Goal: Task Accomplishment & Management: Manage account settings

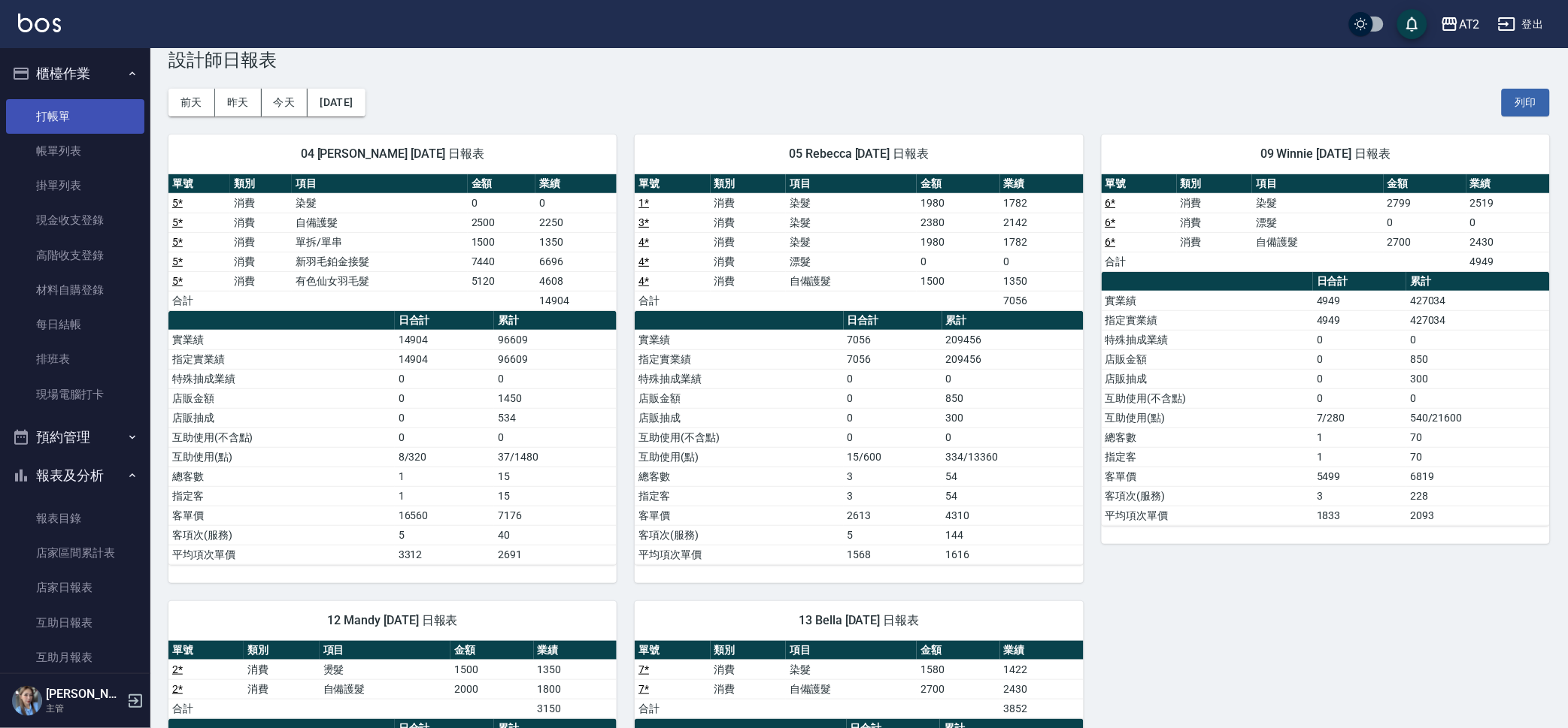
click at [85, 101] on link "打帳單" at bounding box center [75, 116] width 138 height 35
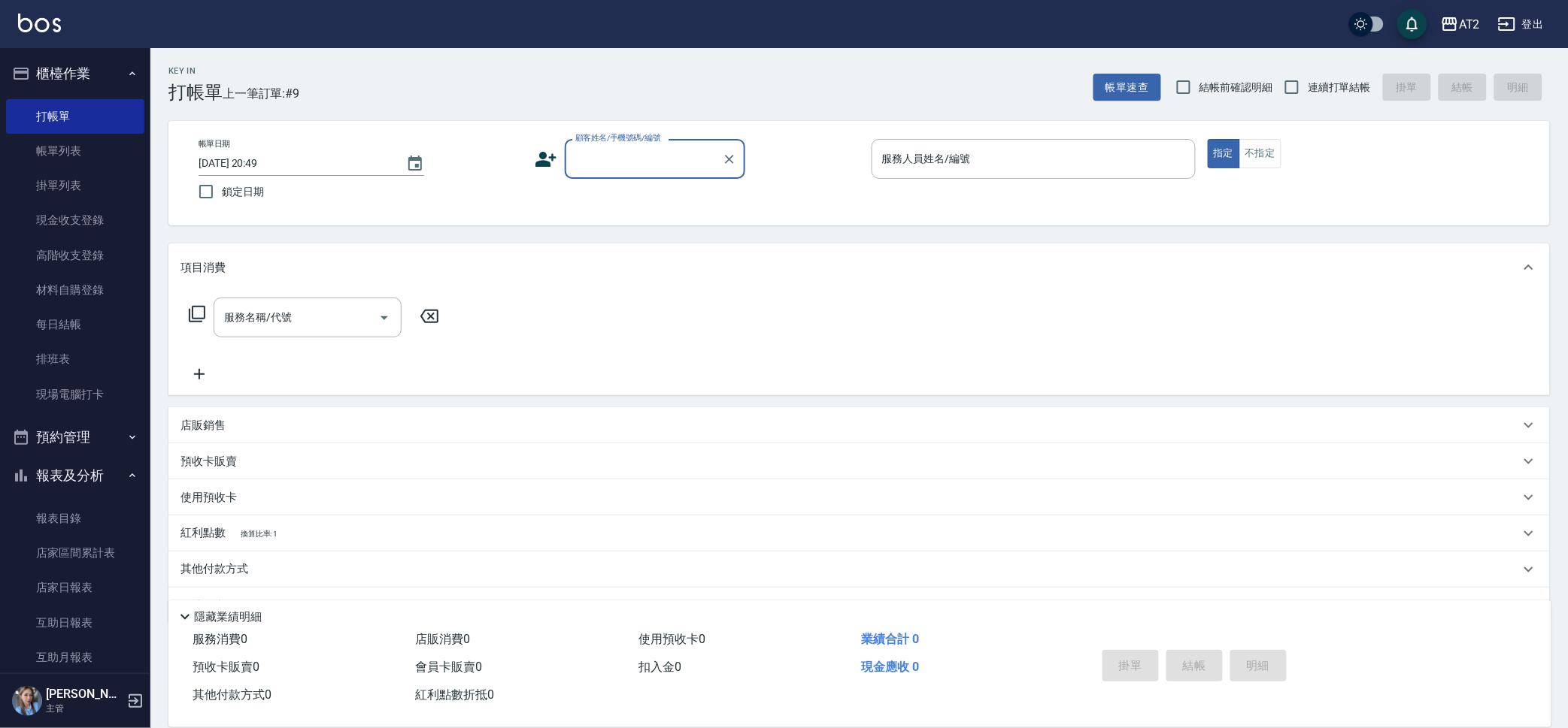
click at [689, 161] on input "顧客姓名/手機號碼/編號" at bounding box center [644, 159] width 144 height 27
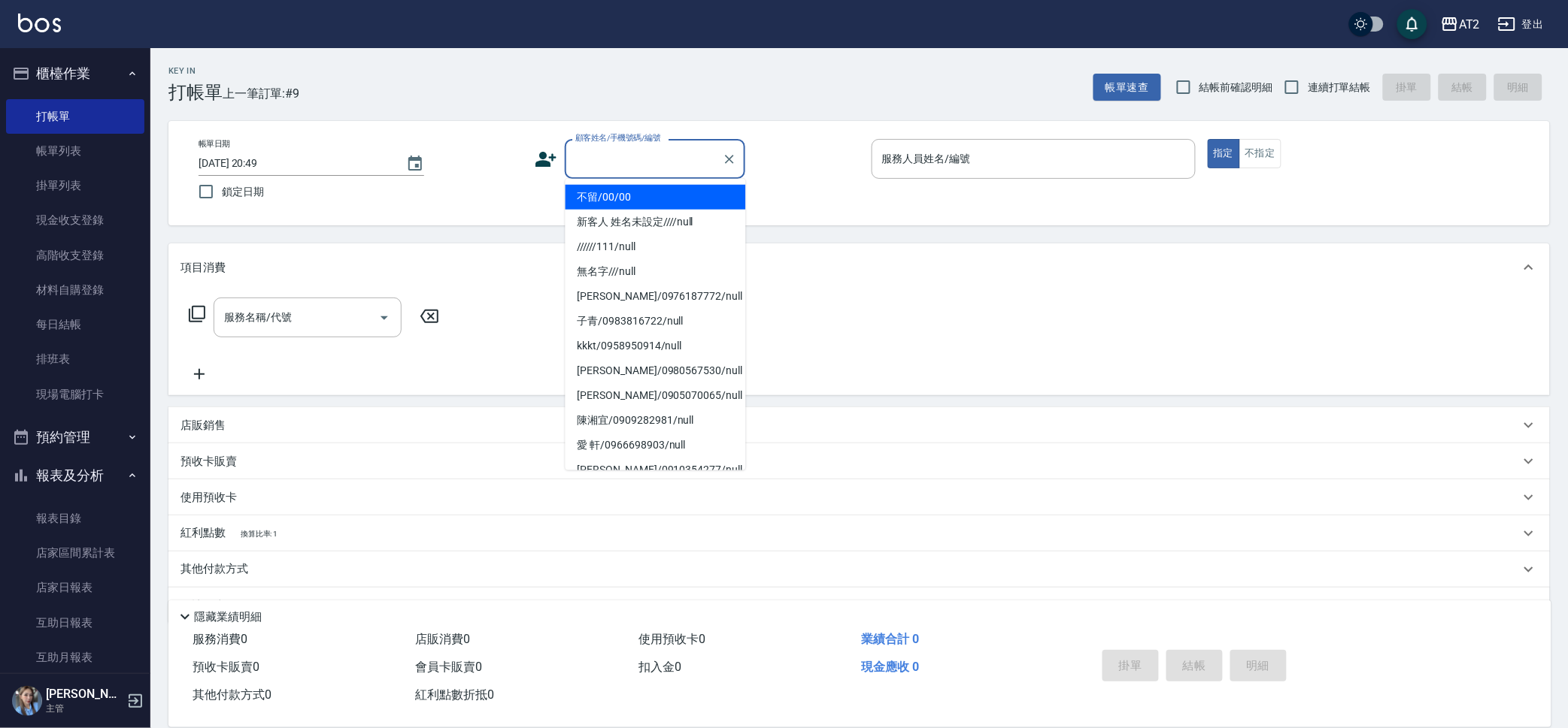
click at [680, 196] on li "不留/00/00" at bounding box center [655, 197] width 181 height 25
type input "不留/00/00"
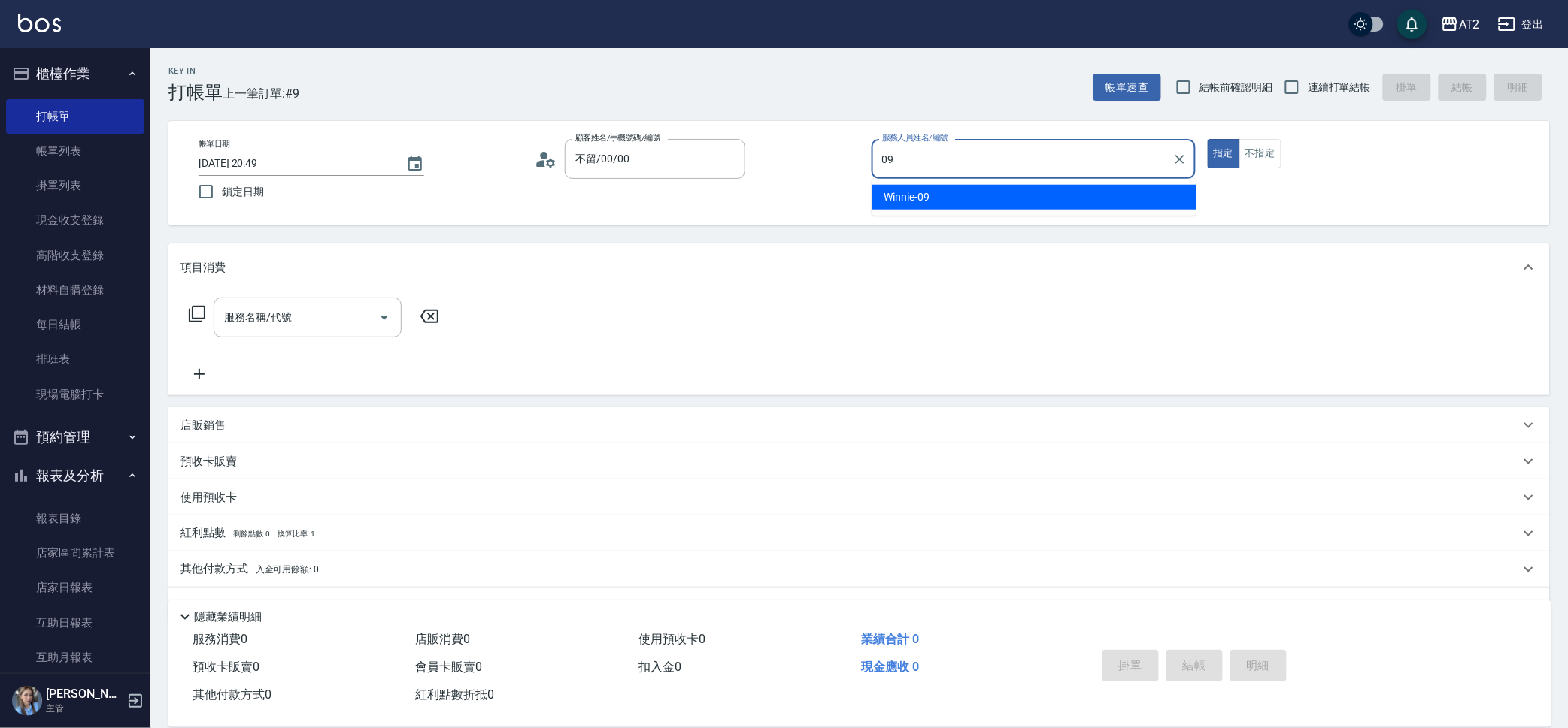
type input "Winnie-09"
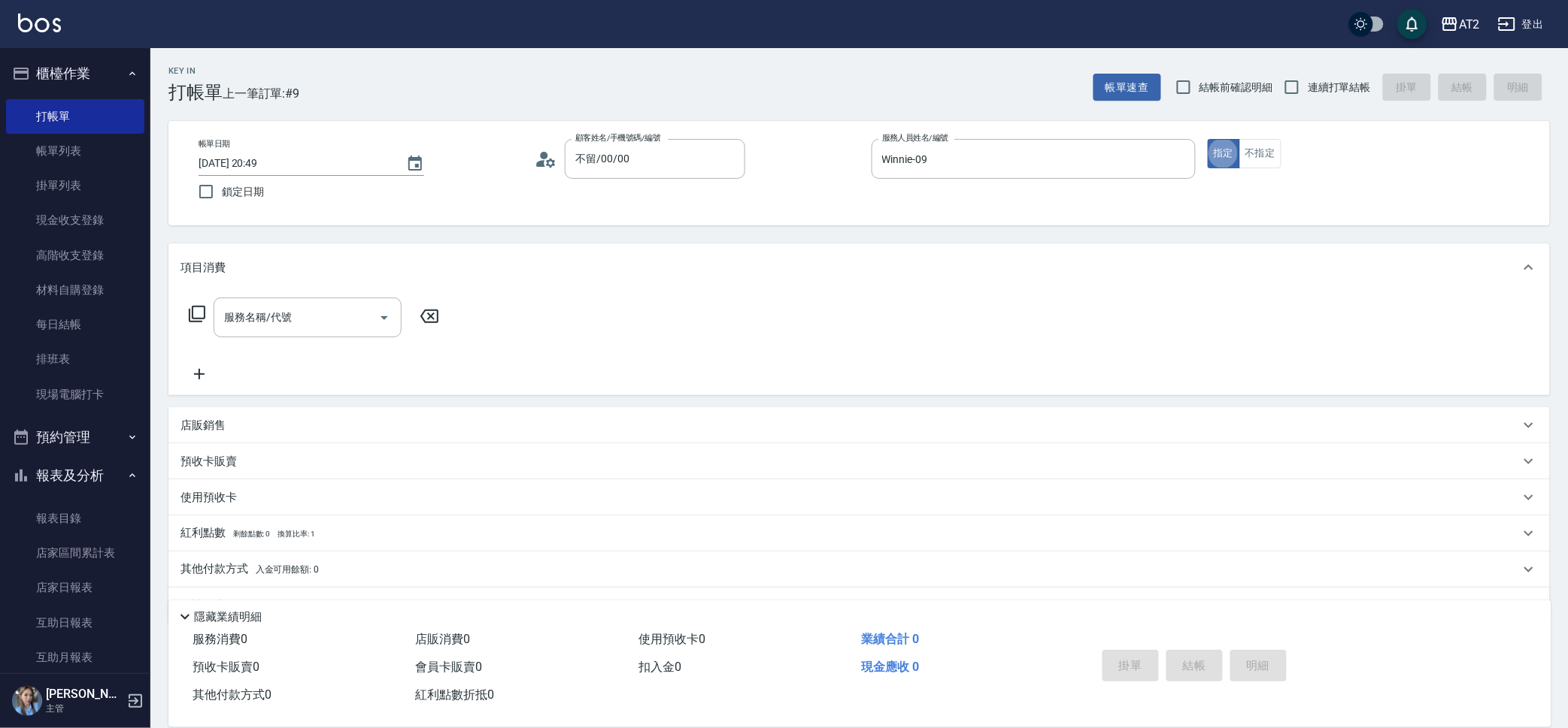
type button "true"
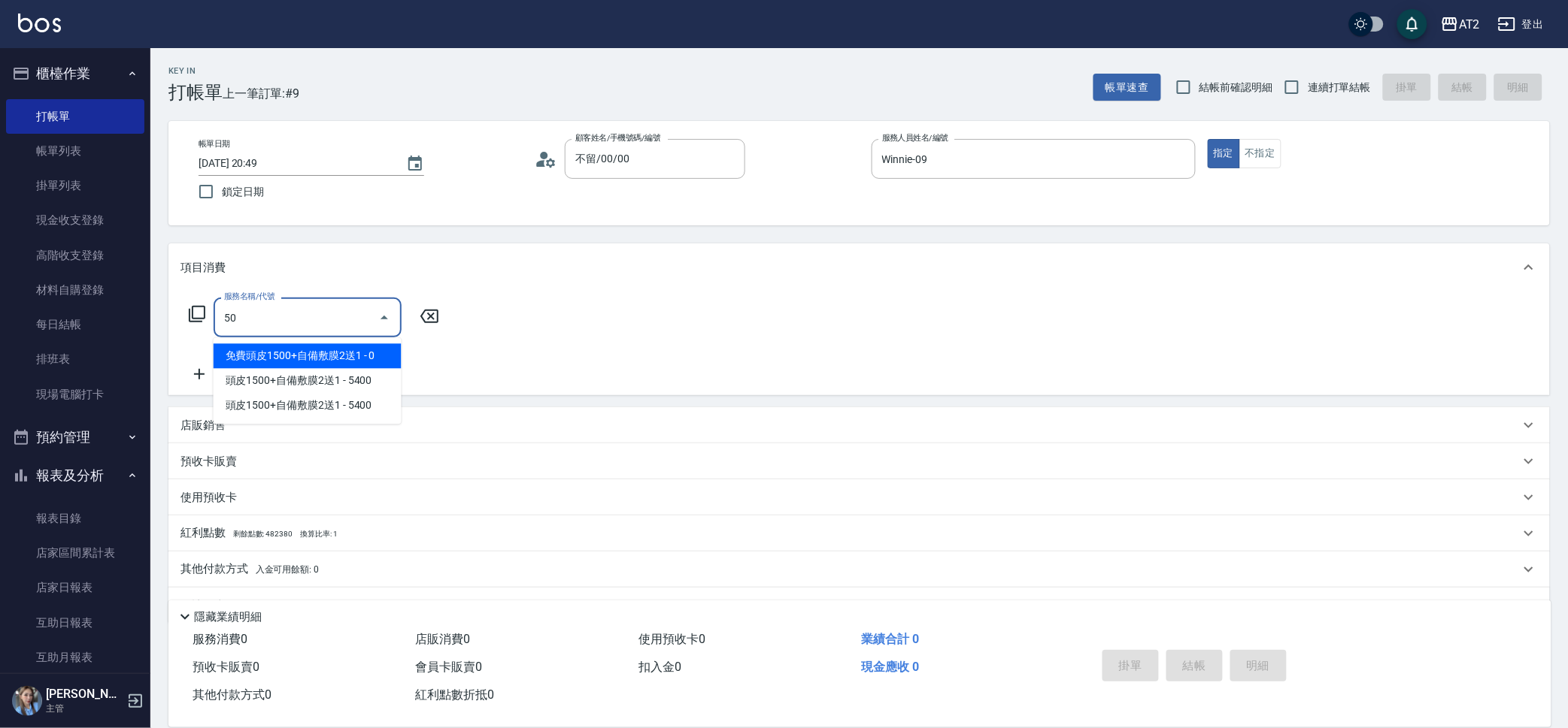
type input "501"
type input "100"
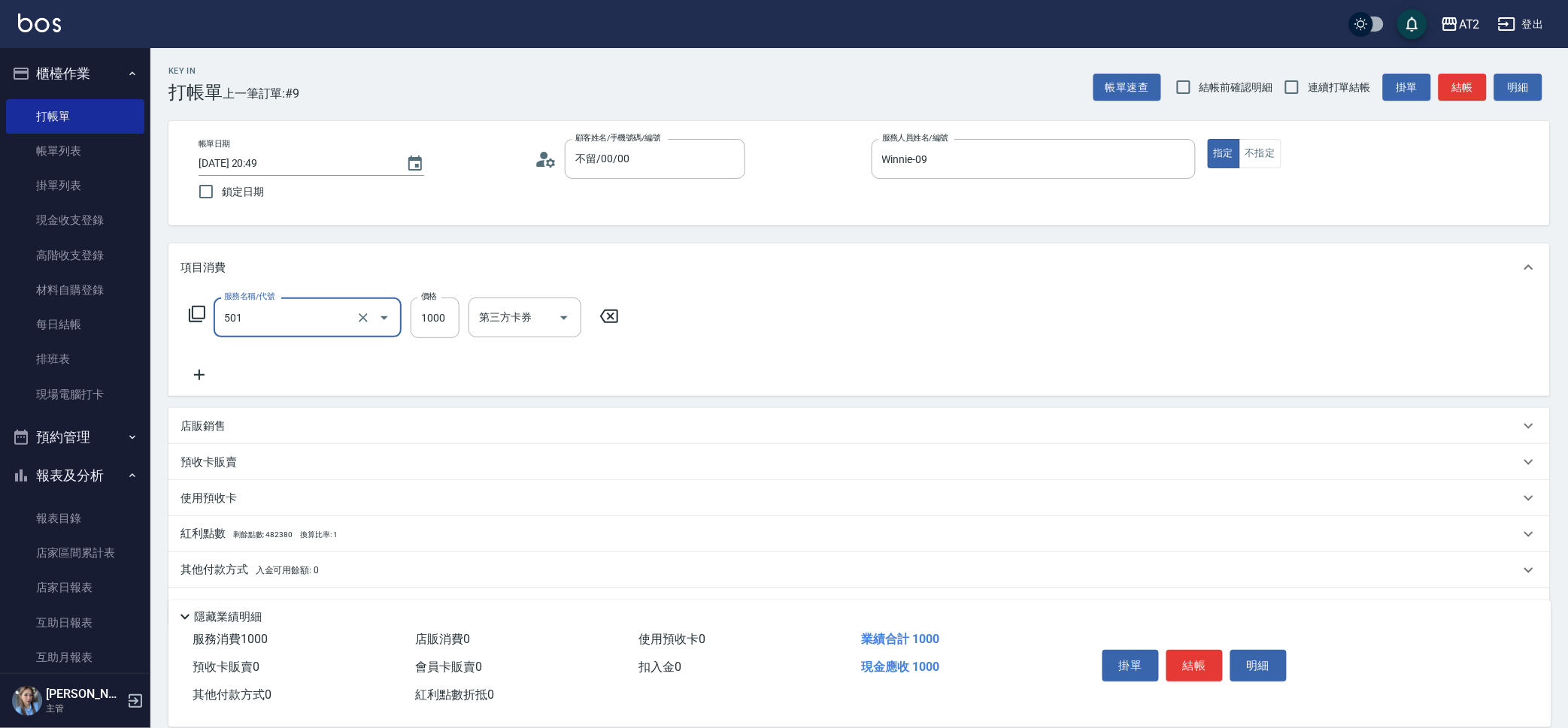
type input "染髮(501)"
type input "3"
type input "0"
type input "35"
type input "30"
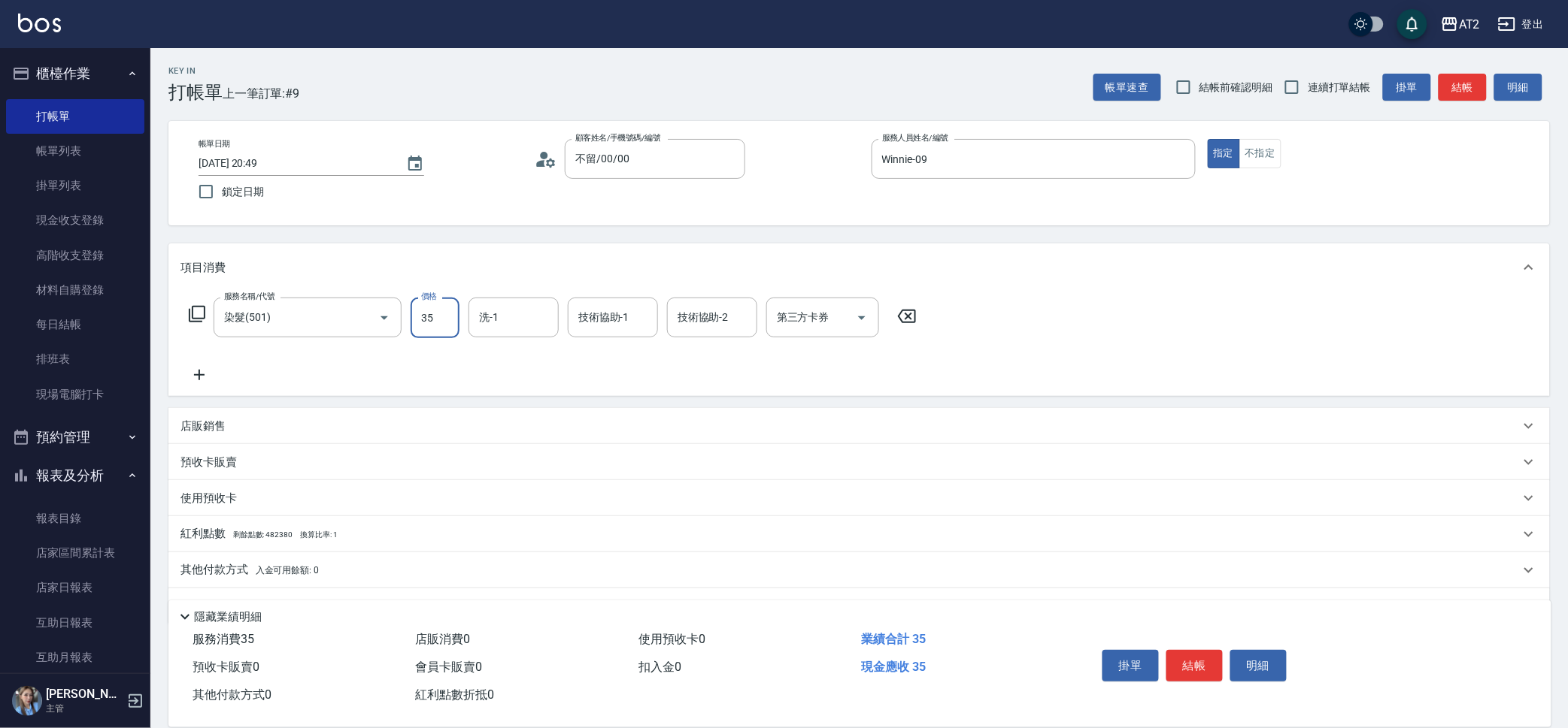
type input "359"
type input "350"
type input "3599"
type input "宣宣-40"
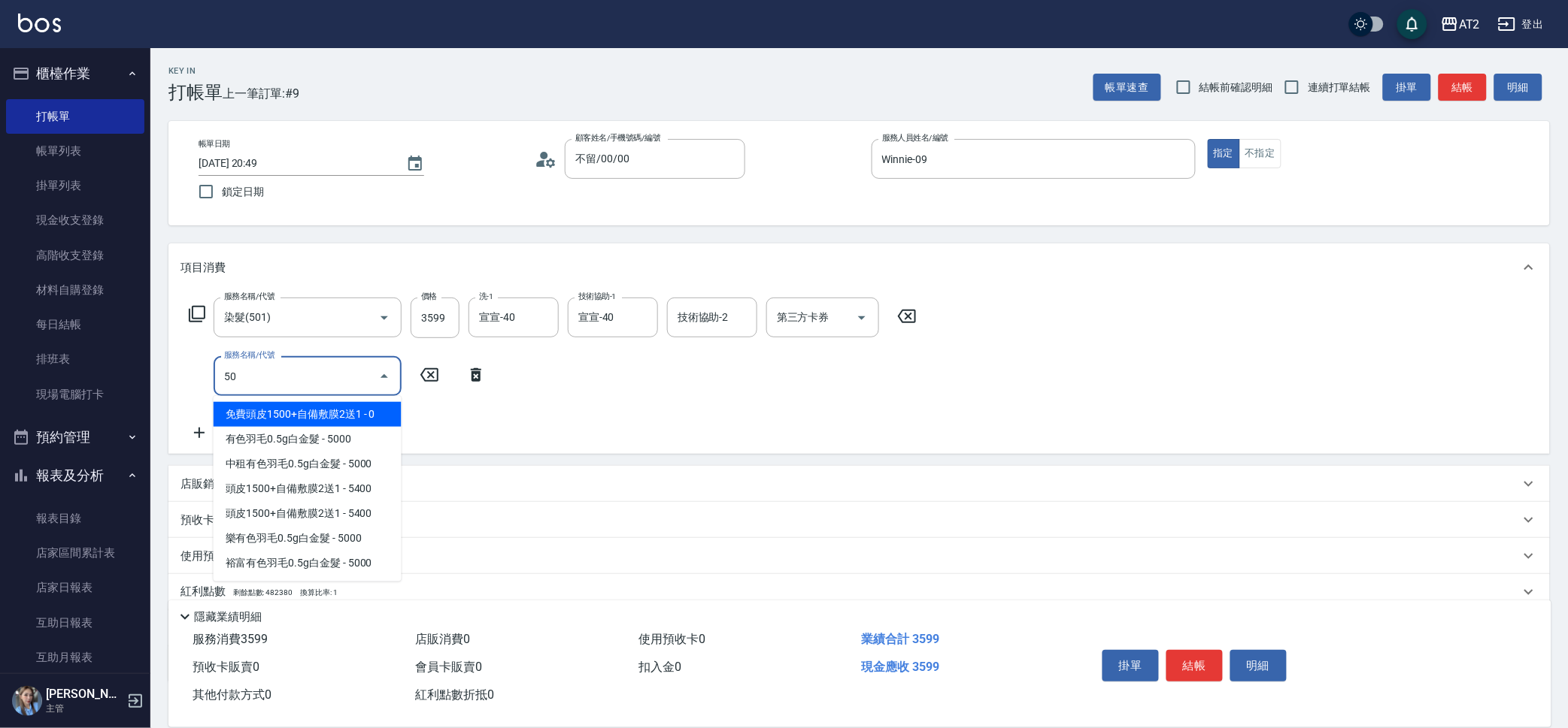
type input "502"
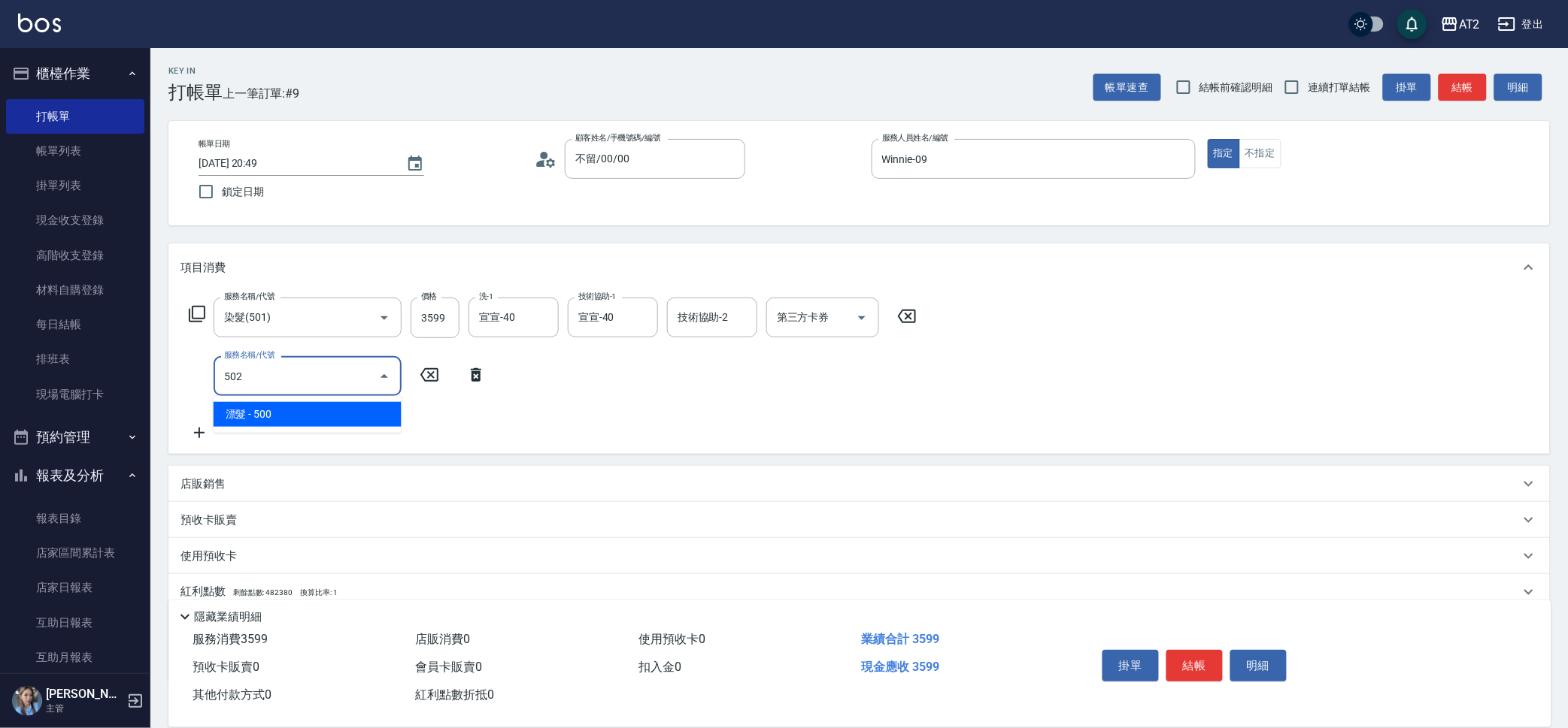
type input "400"
type input "漂髮(502)"
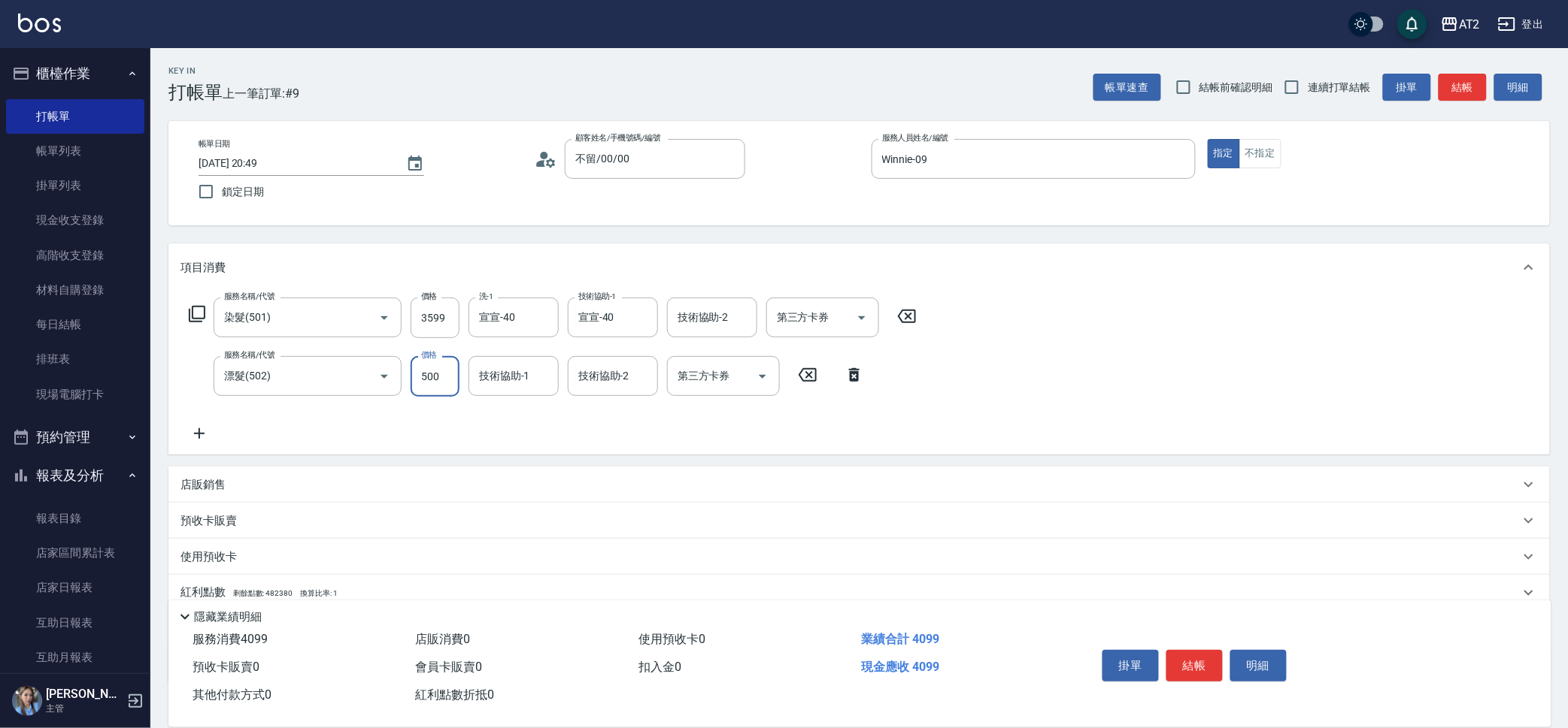
type input "0"
type input "350"
type input "0"
type input "宣宣-40"
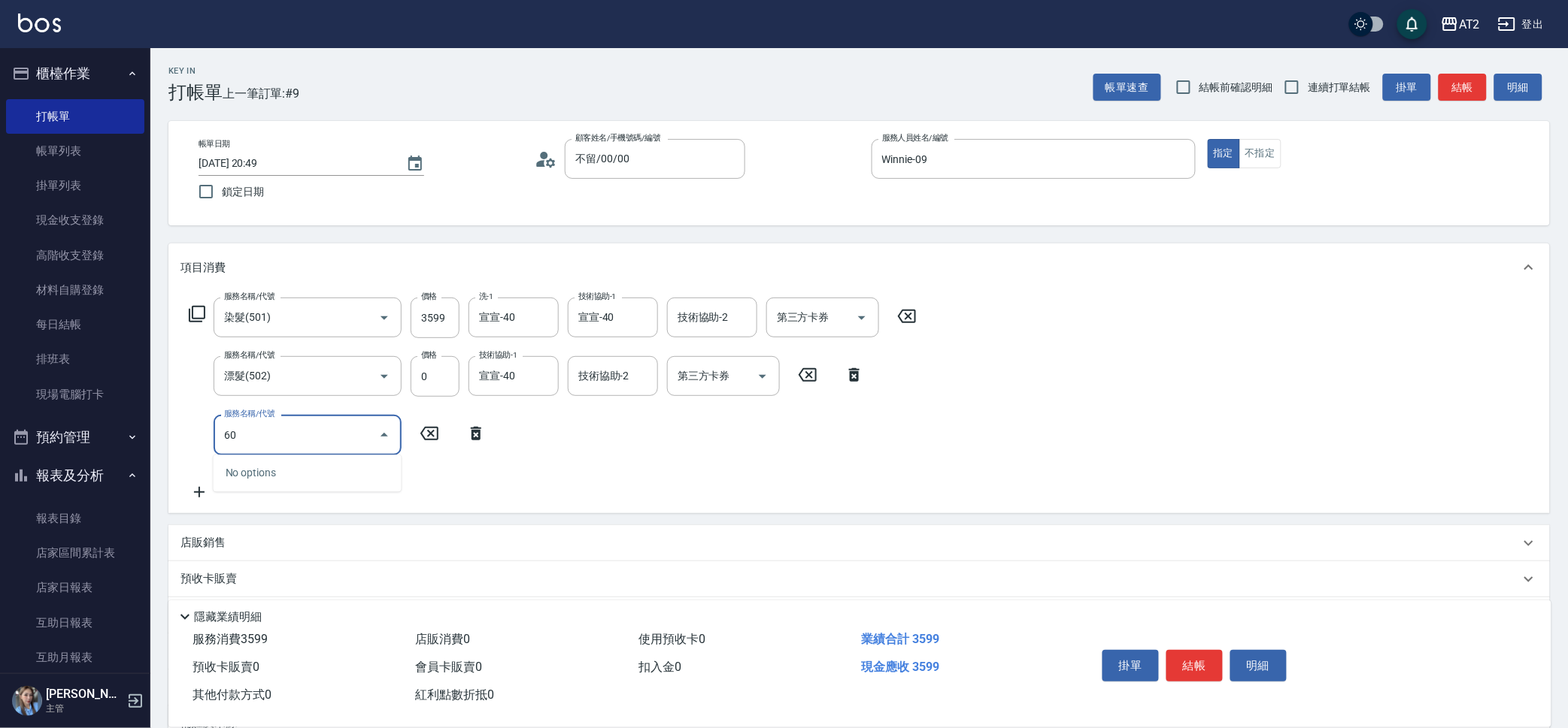
type input "601"
type input "450"
type input "自備護髮(601)"
type input "2"
type input "360"
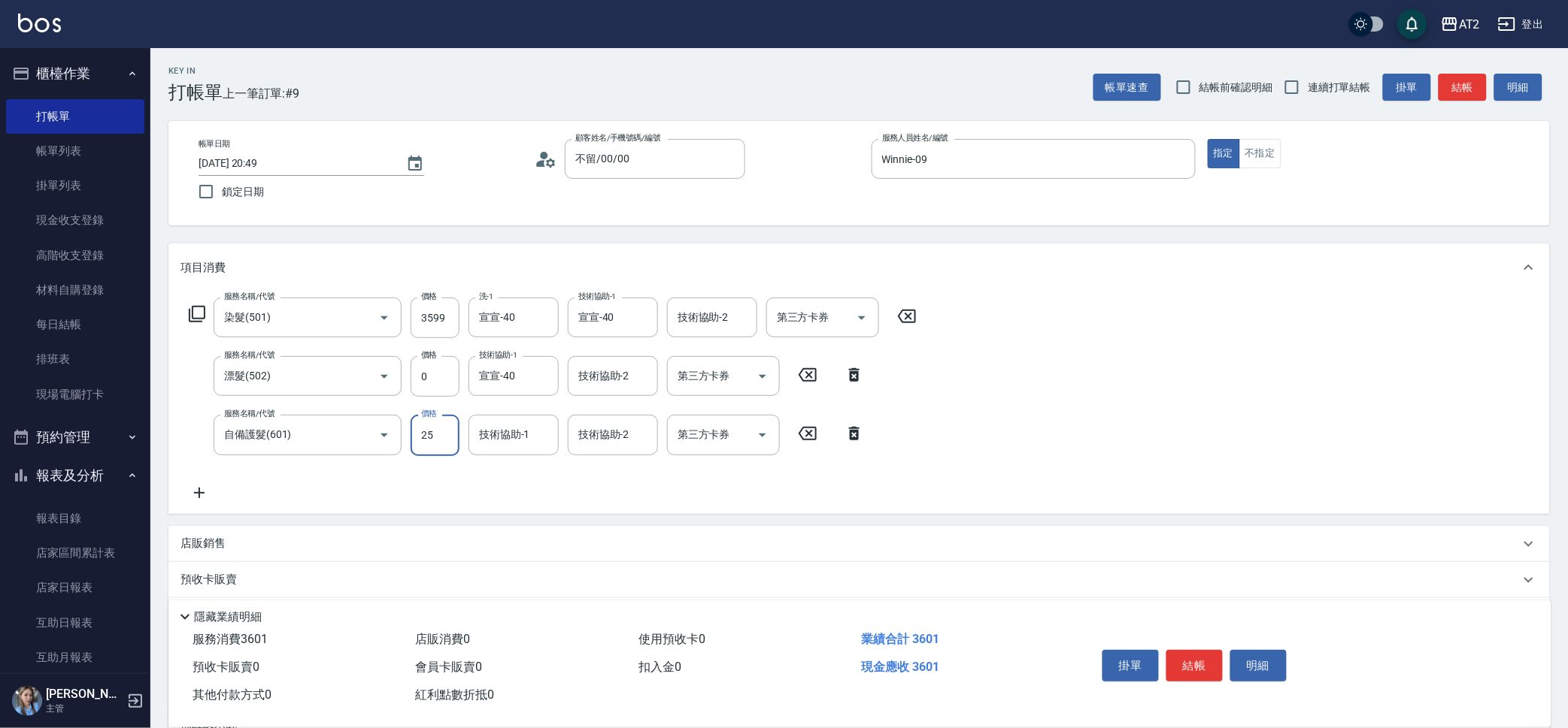
type input "250"
type input "600"
type input "2500"
type input "宣宣-40"
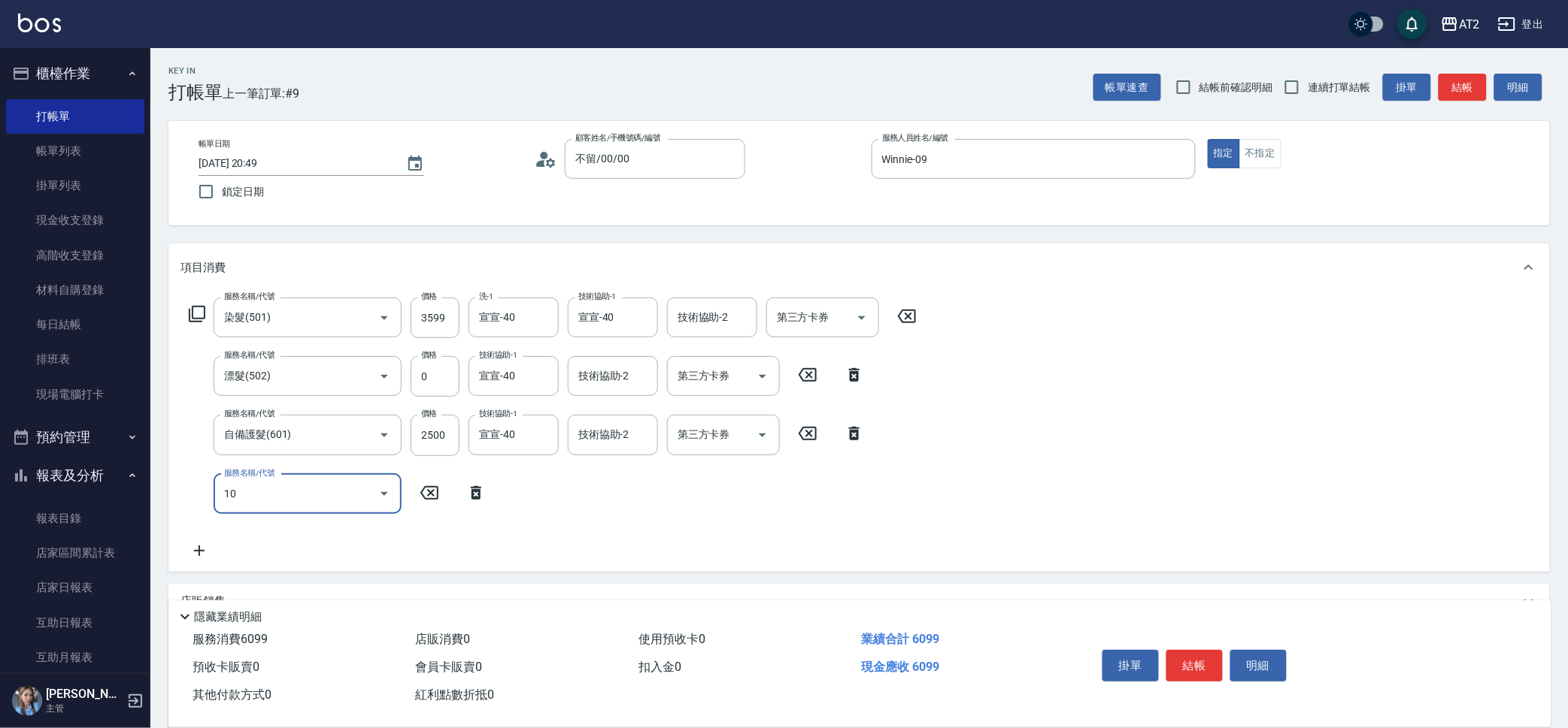
type input "105"
type input "720"
type input "自備敷膜(105)"
type input "610"
type input "150"
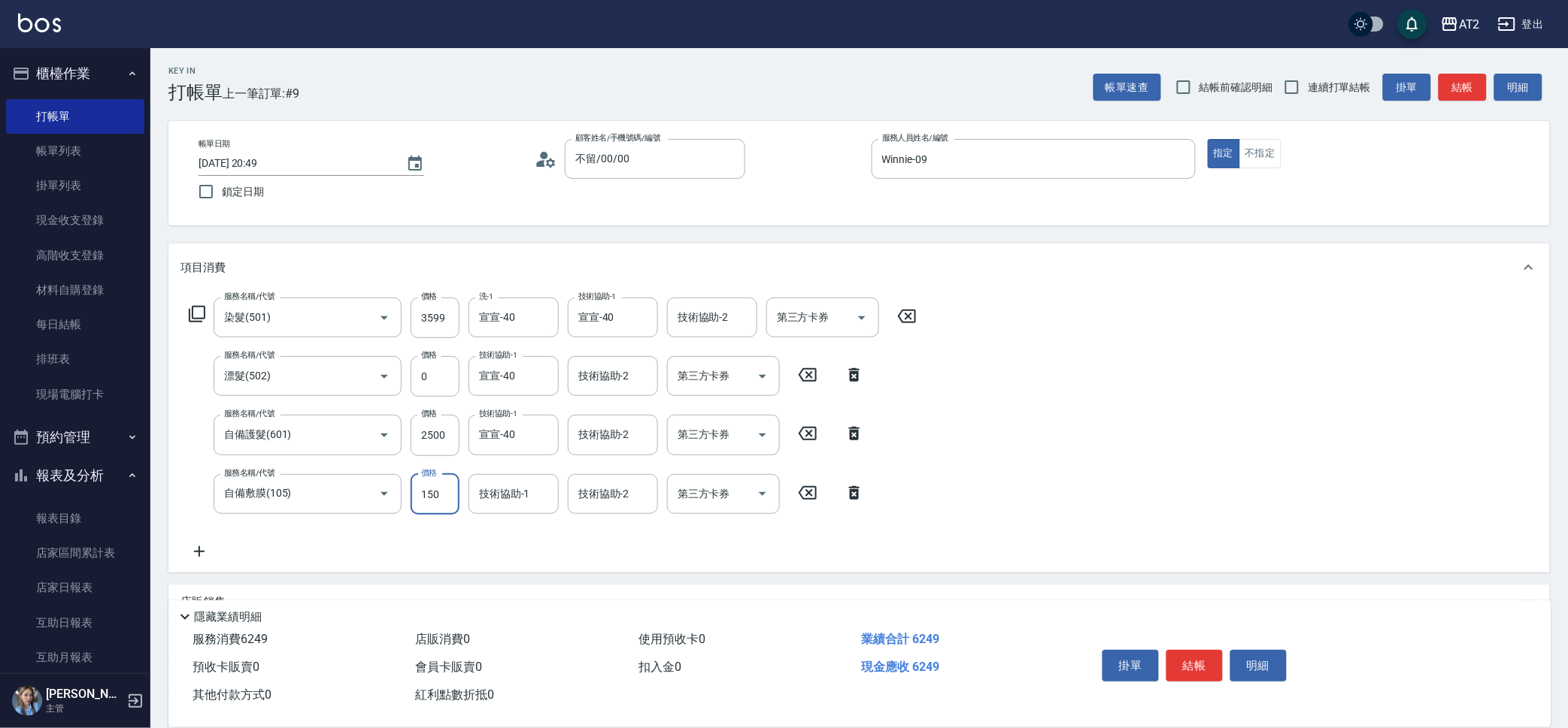
type input "750"
type input "1500"
type input "宣宣-40"
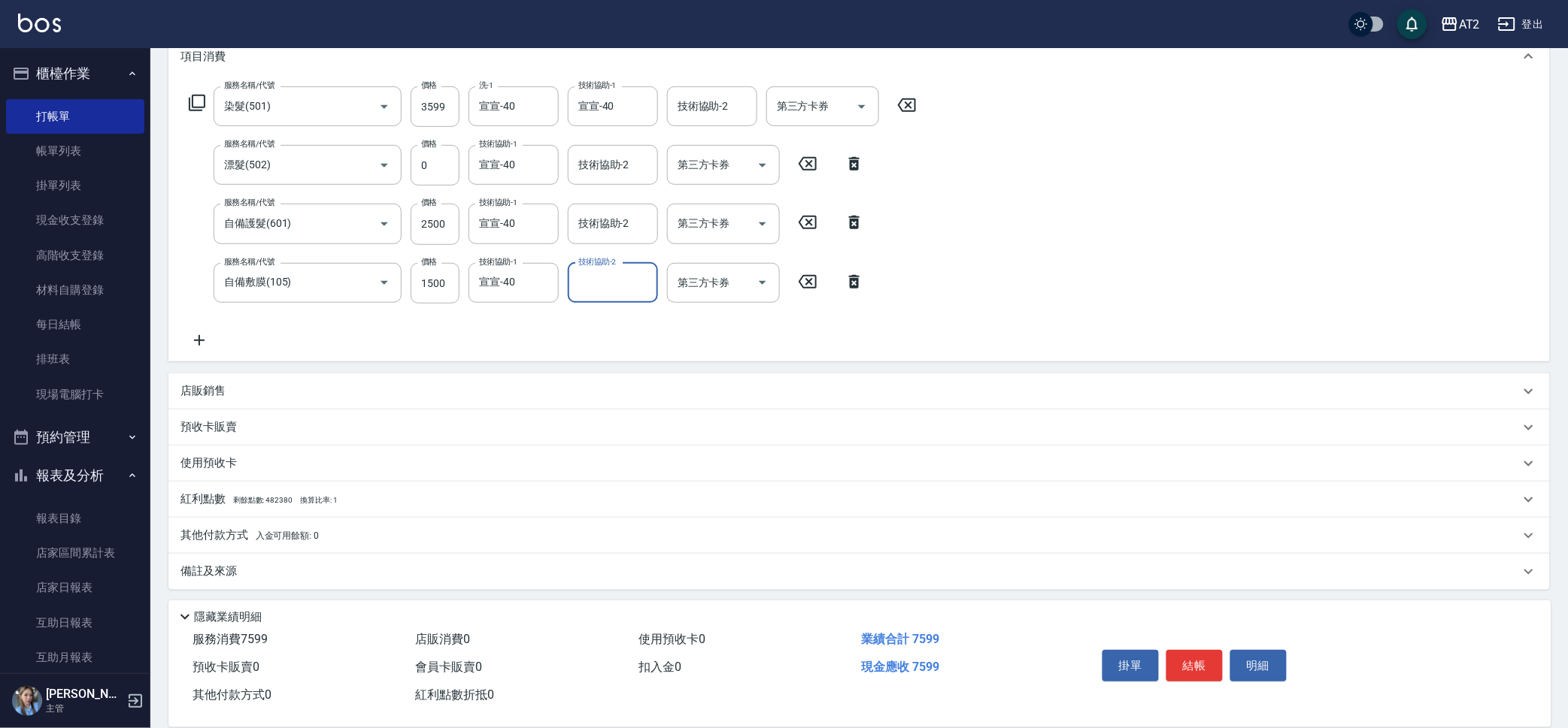
scroll to position [214, 0]
click at [257, 521] on div "其他付款方式 入金可用餘額: 0" at bounding box center [859, 534] width 1381 height 36
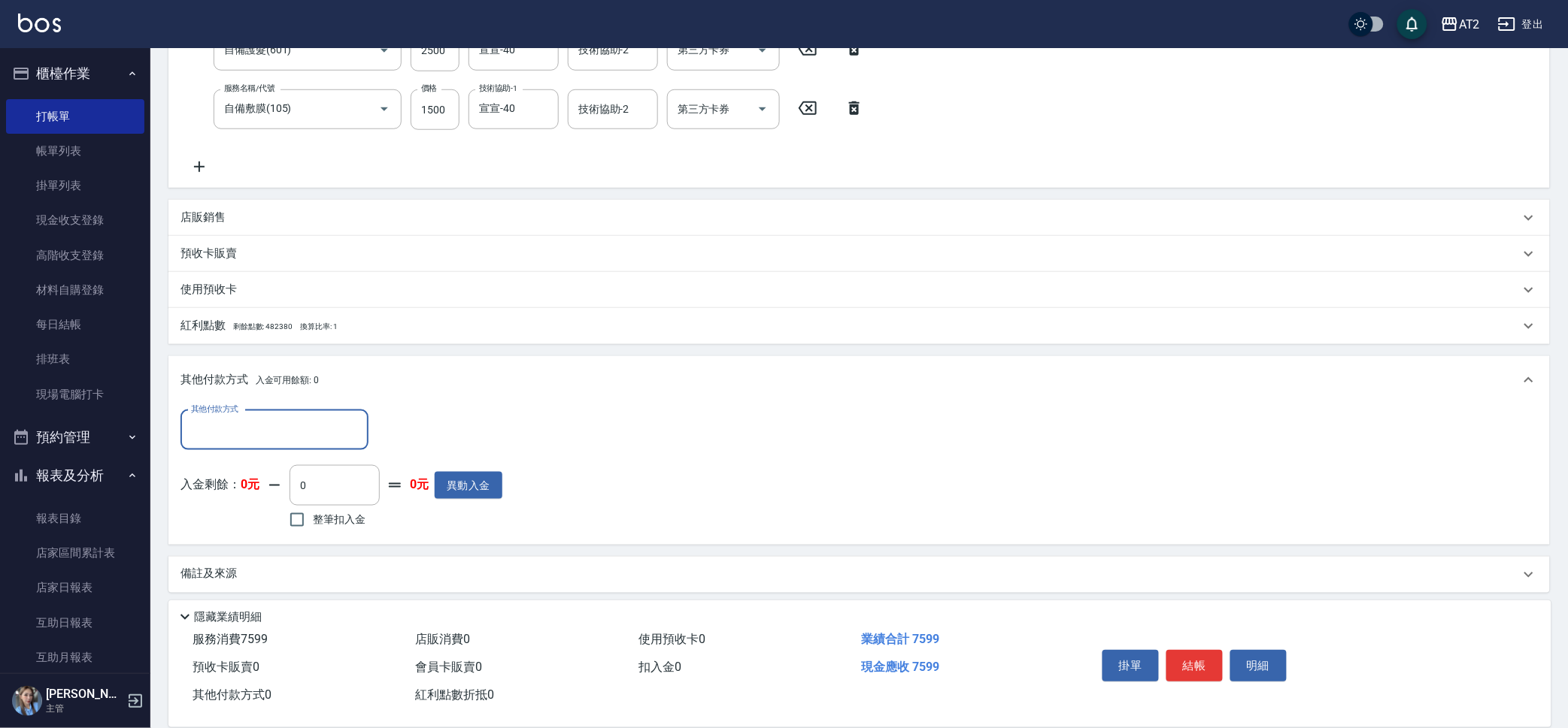
scroll to position [385, 0]
click at [278, 433] on input "其他付款方式" at bounding box center [275, 430] width 174 height 27
click at [290, 549] on span "轉帳" at bounding box center [275, 542] width 188 height 25
type input "轉帳"
click at [420, 411] on input "0" at bounding box center [434, 430] width 113 height 41
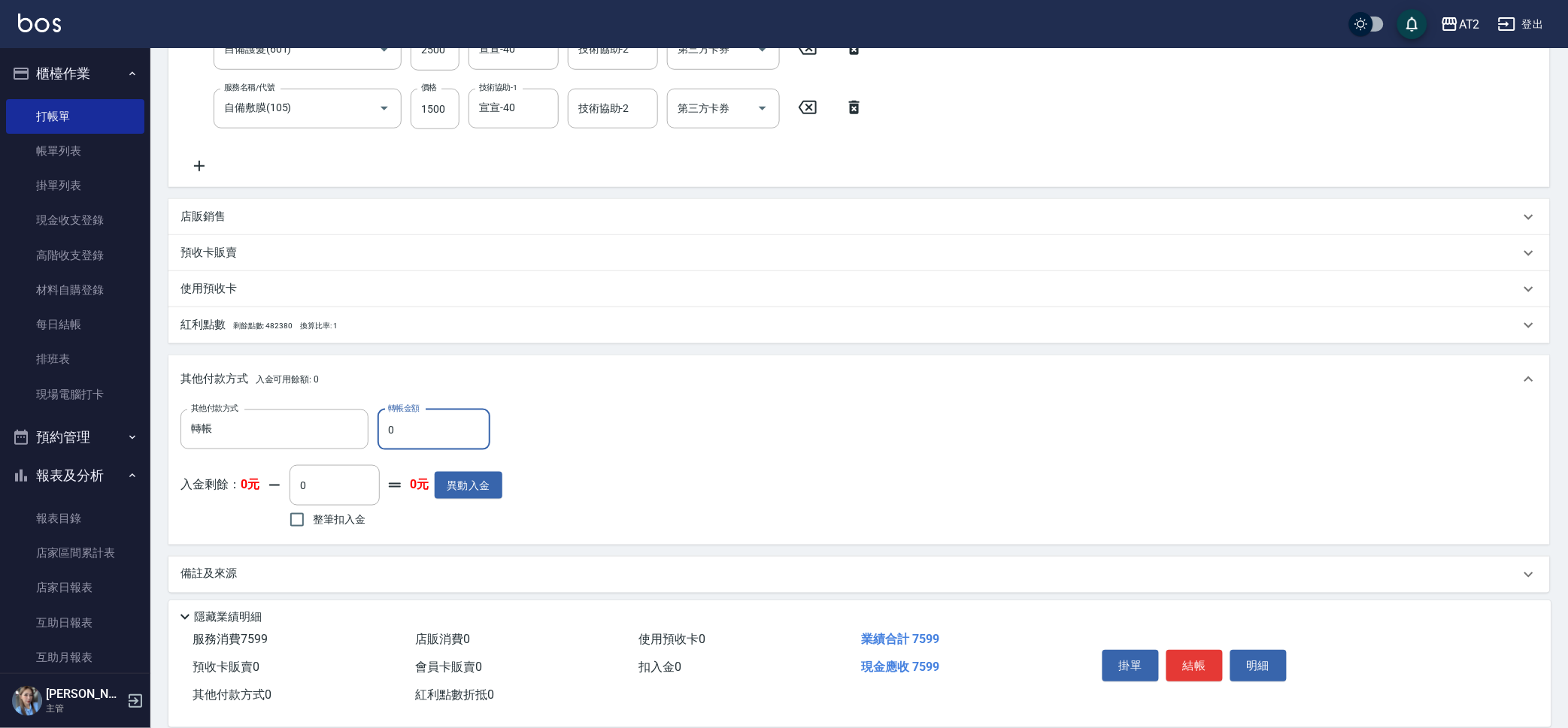
click at [420, 411] on input "0" at bounding box center [434, 430] width 113 height 41
type input "75"
type input "680"
type input "759"
type input "0"
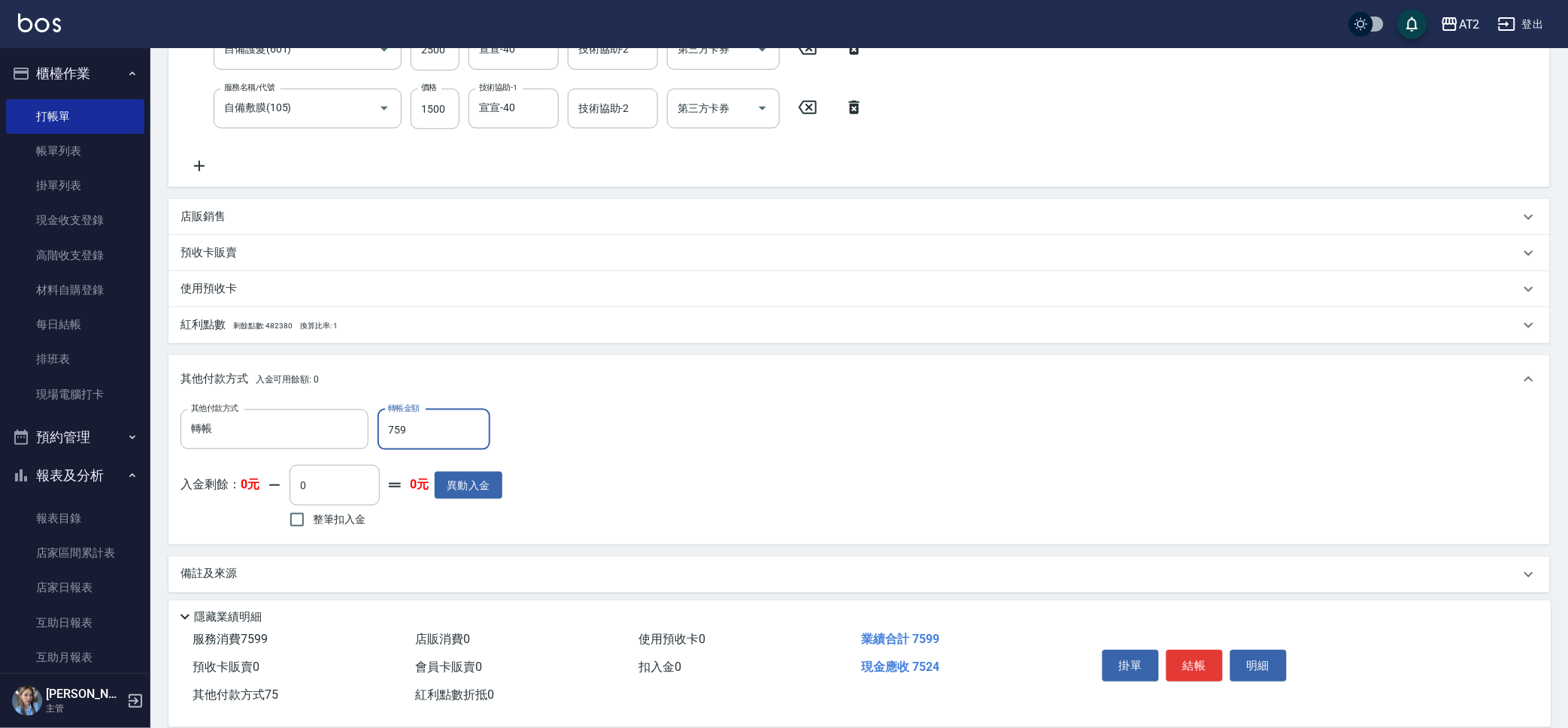
type input "7599"
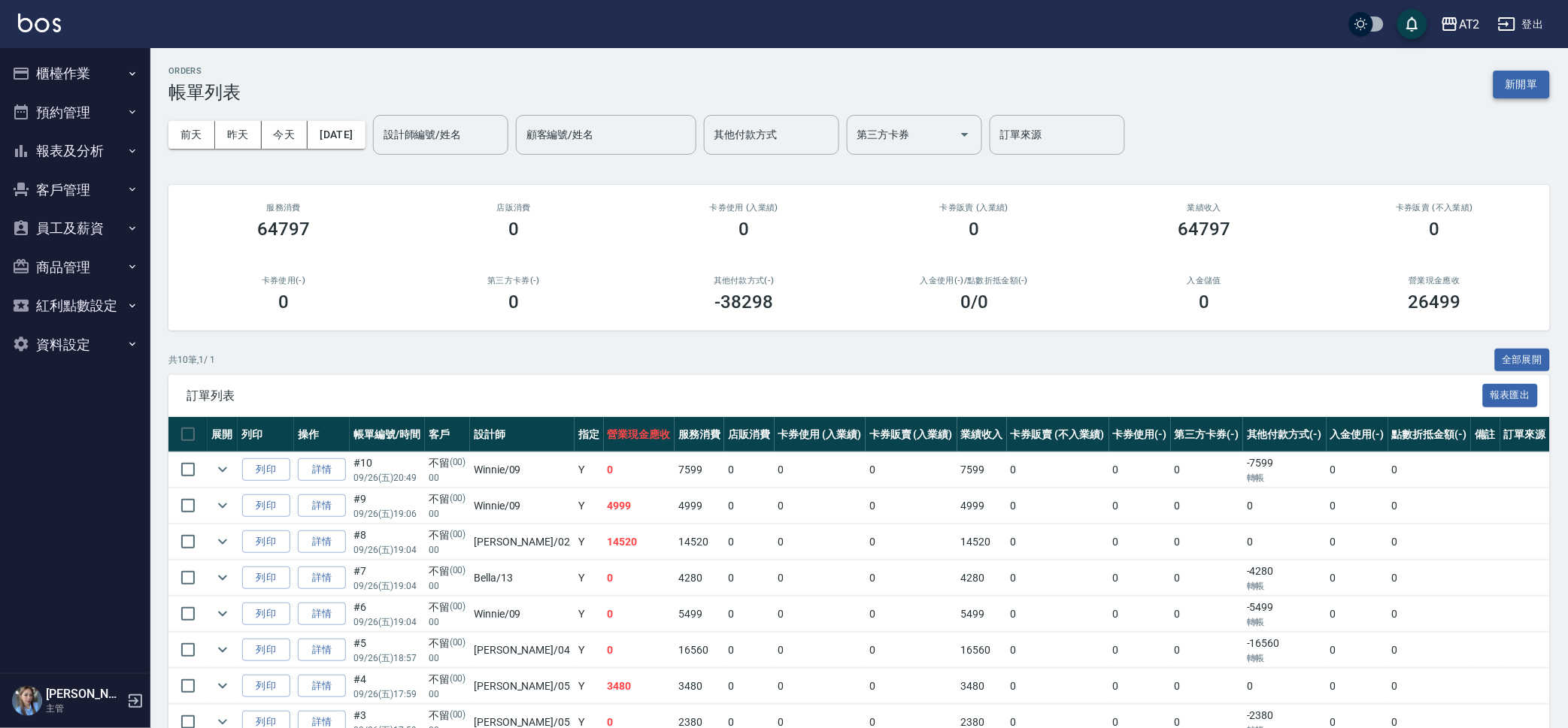
click at [1532, 93] on button "新開單" at bounding box center [1522, 84] width 57 height 27
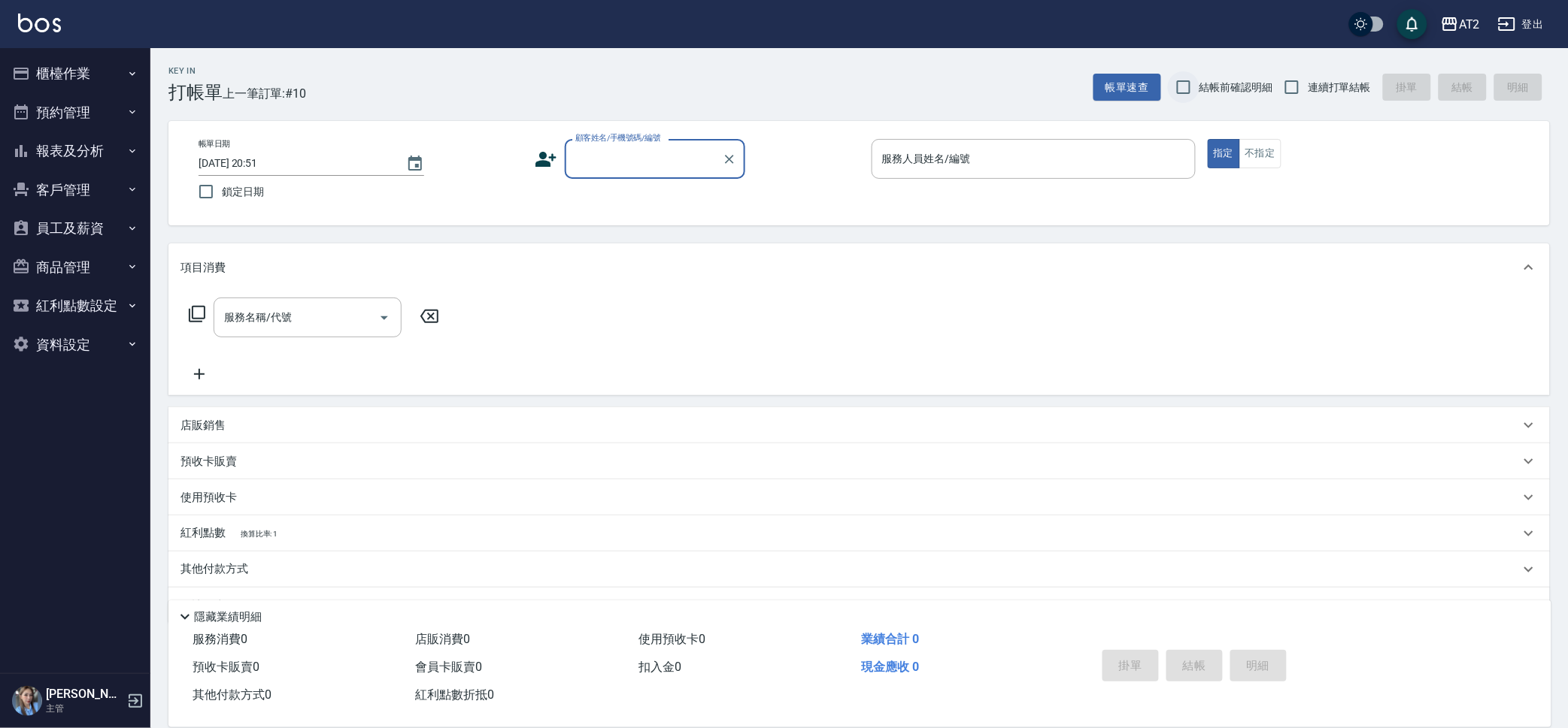
click at [1192, 83] on input "結帳前確認明細" at bounding box center [1183, 86] width 31 height 31
checkbox input "true"
click at [1301, 90] on input "連續打單結帳" at bounding box center [1292, 86] width 31 height 31
checkbox input "true"
click at [615, 153] on input "顧客姓名/手機號碼/編號" at bounding box center [644, 159] width 144 height 27
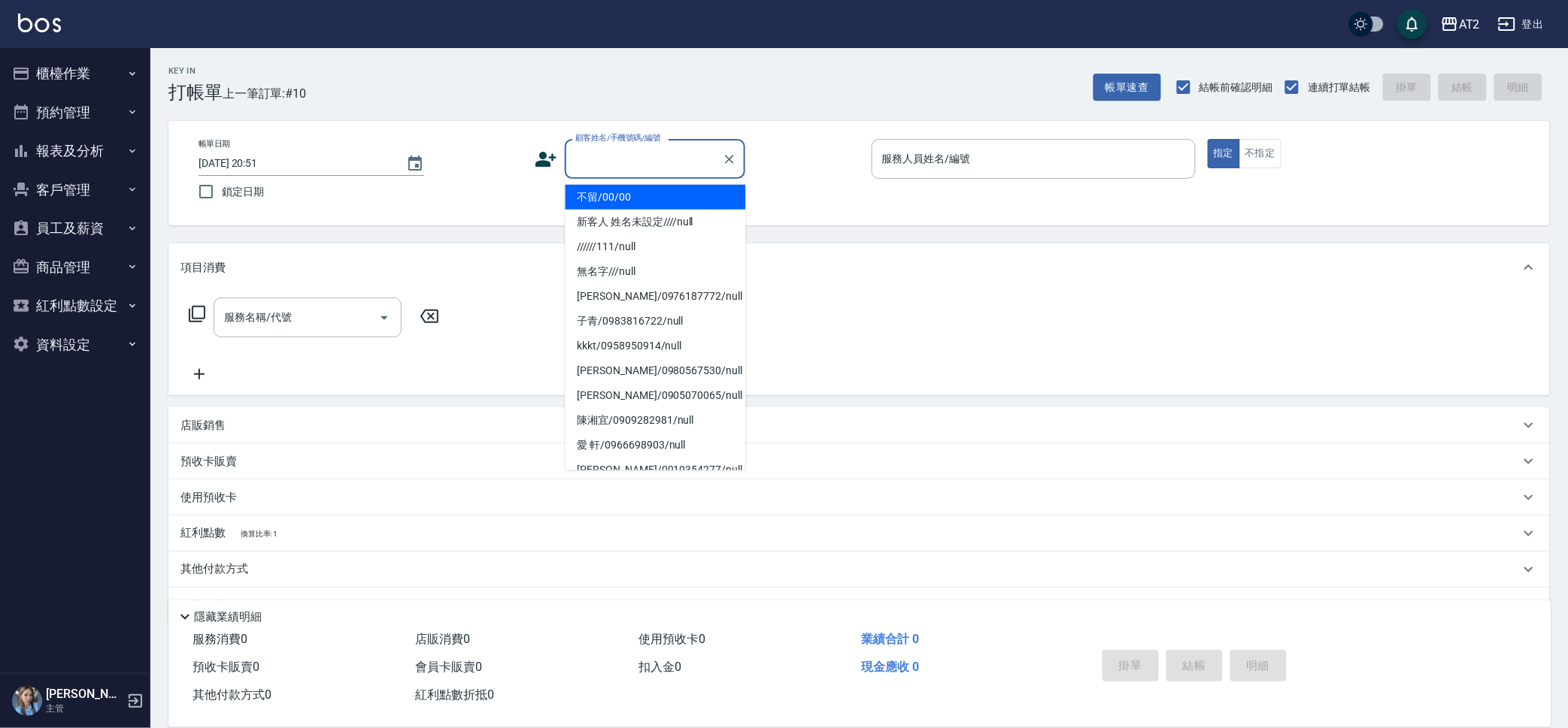
click at [617, 187] on li "不留/00/00" at bounding box center [655, 197] width 181 height 25
type input "不留/00/00"
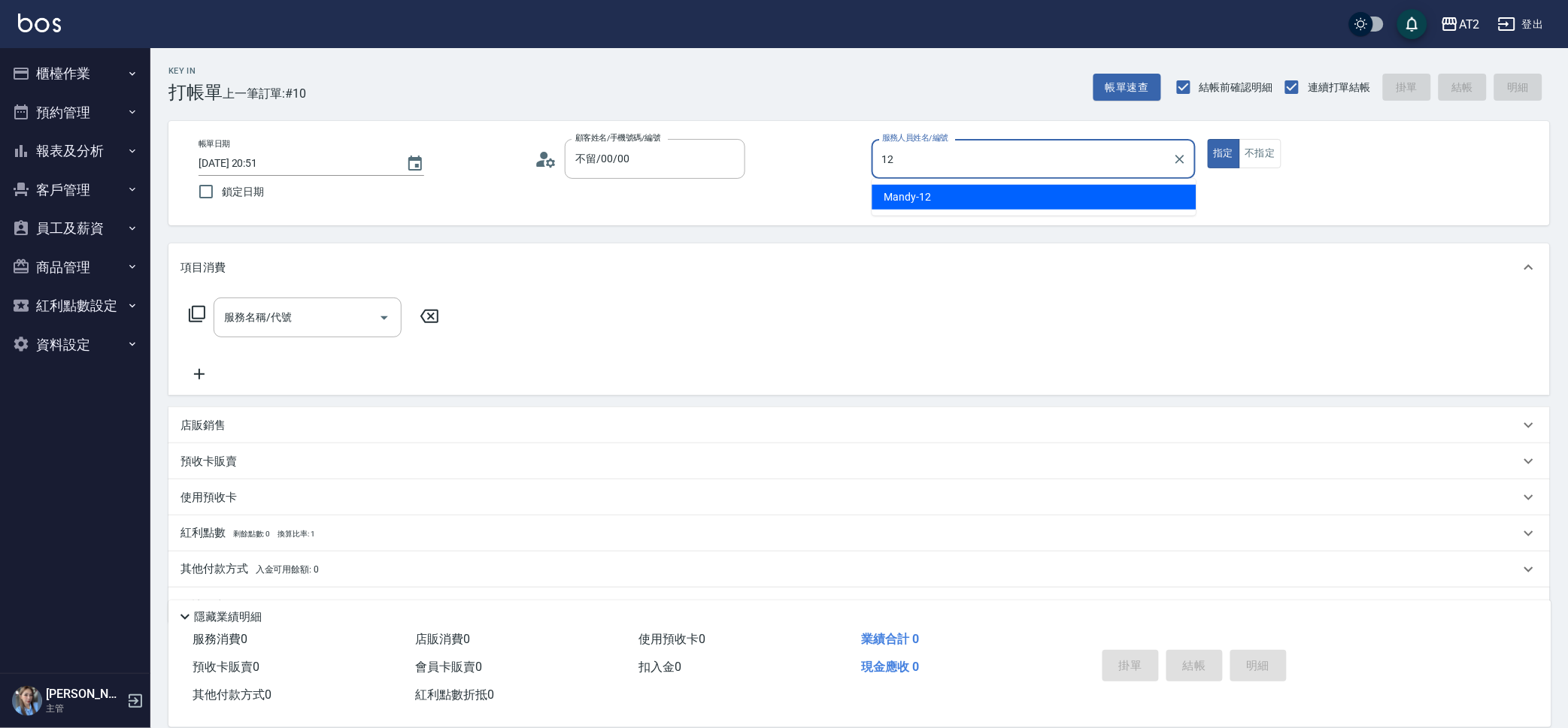
type input "Mandy-12"
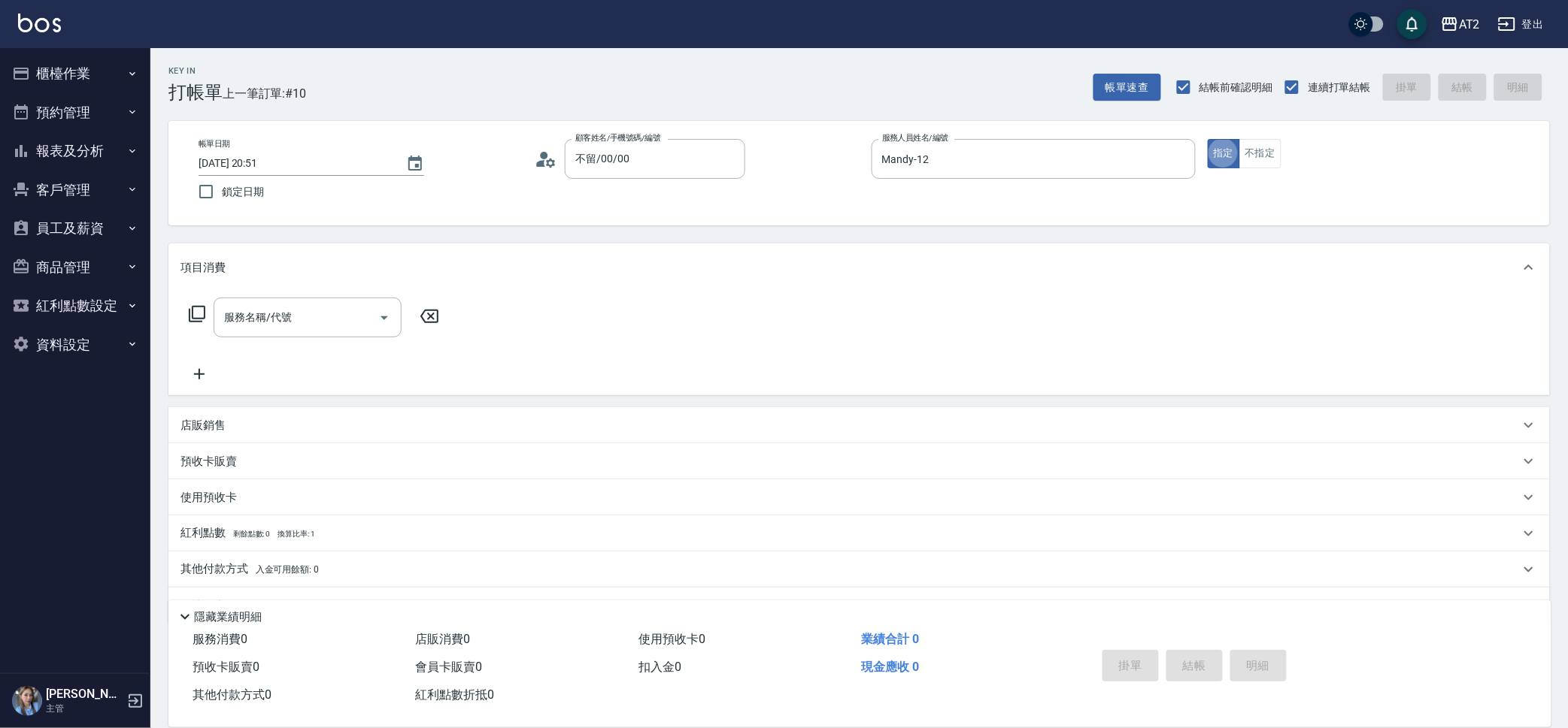
type button "true"
type input "201"
type input "20"
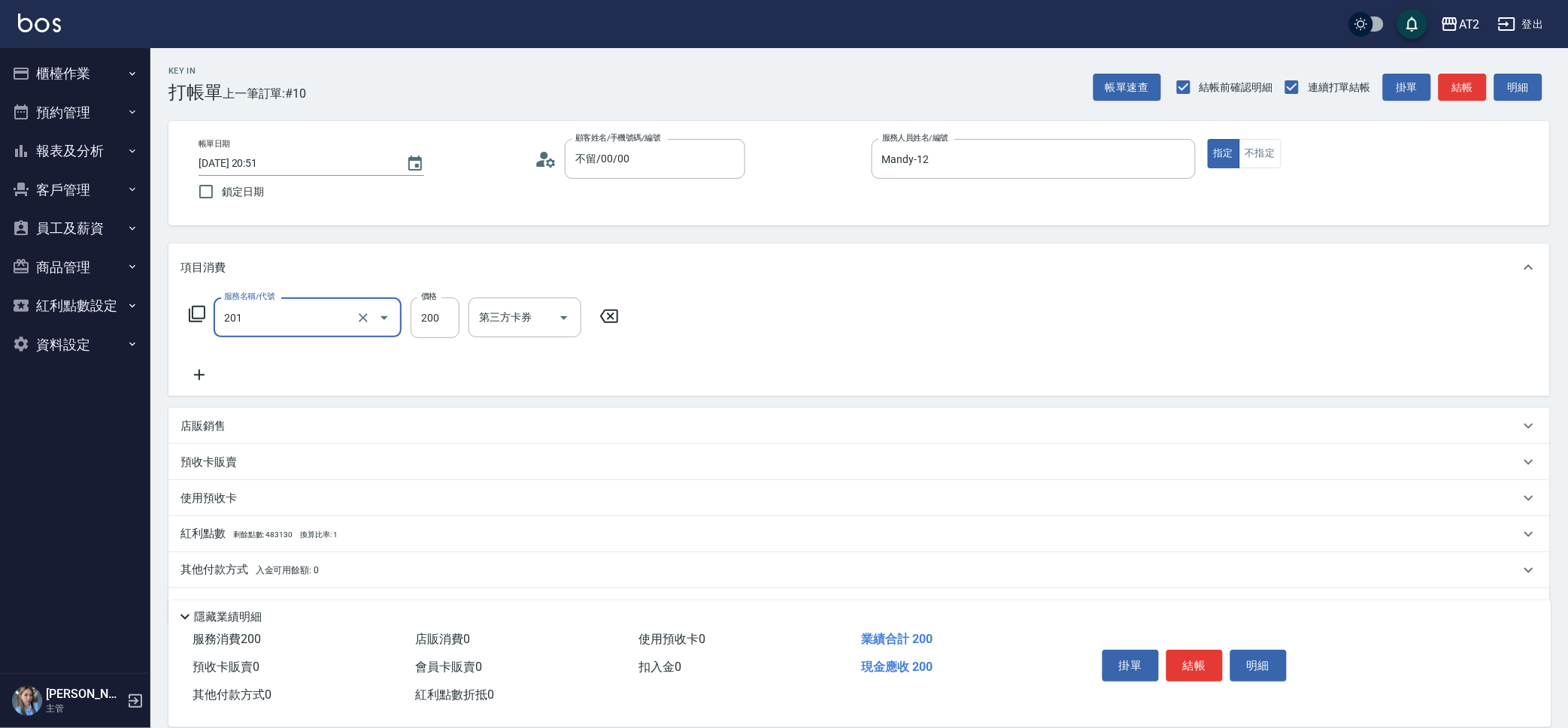
type input "洗髮(201)"
type input "3"
type input "0"
type input "30"
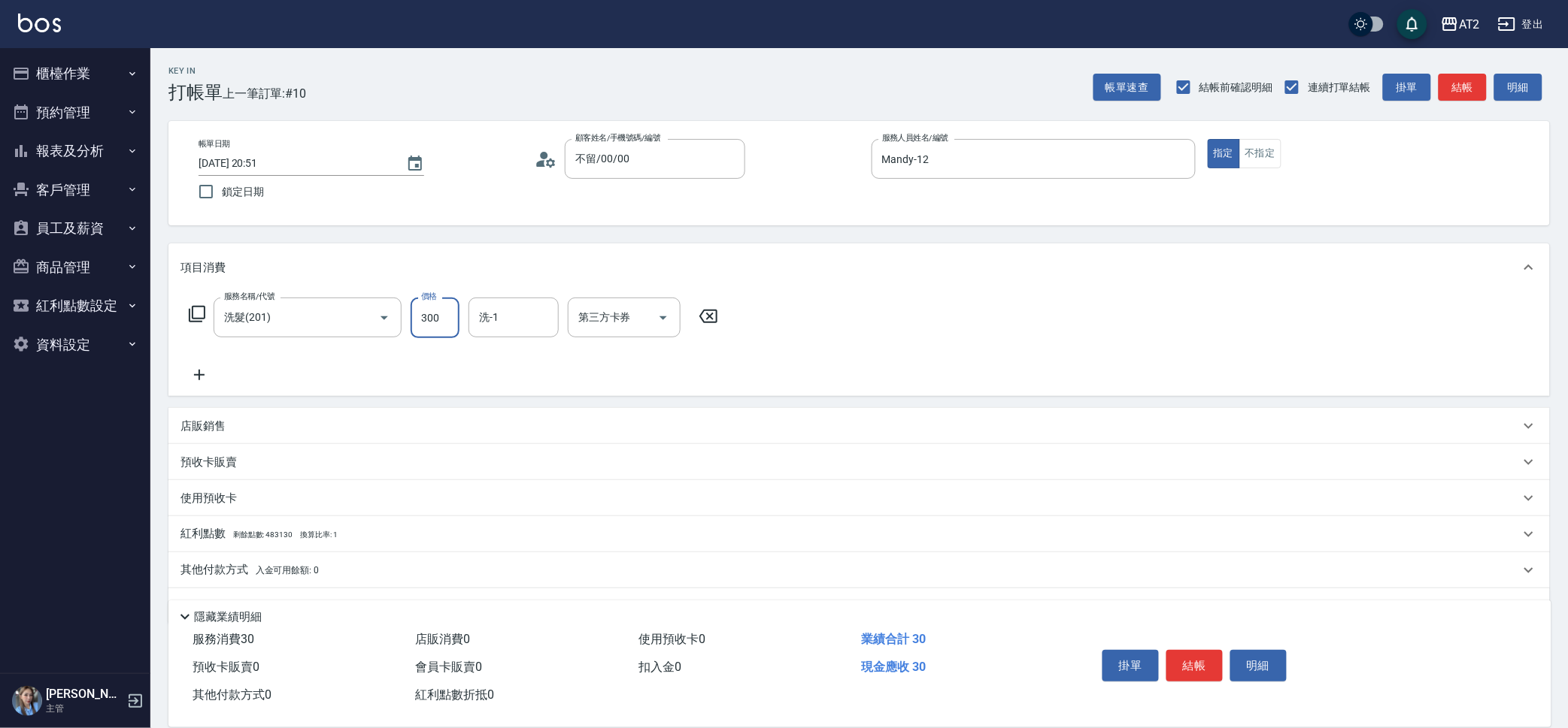
type input "300"
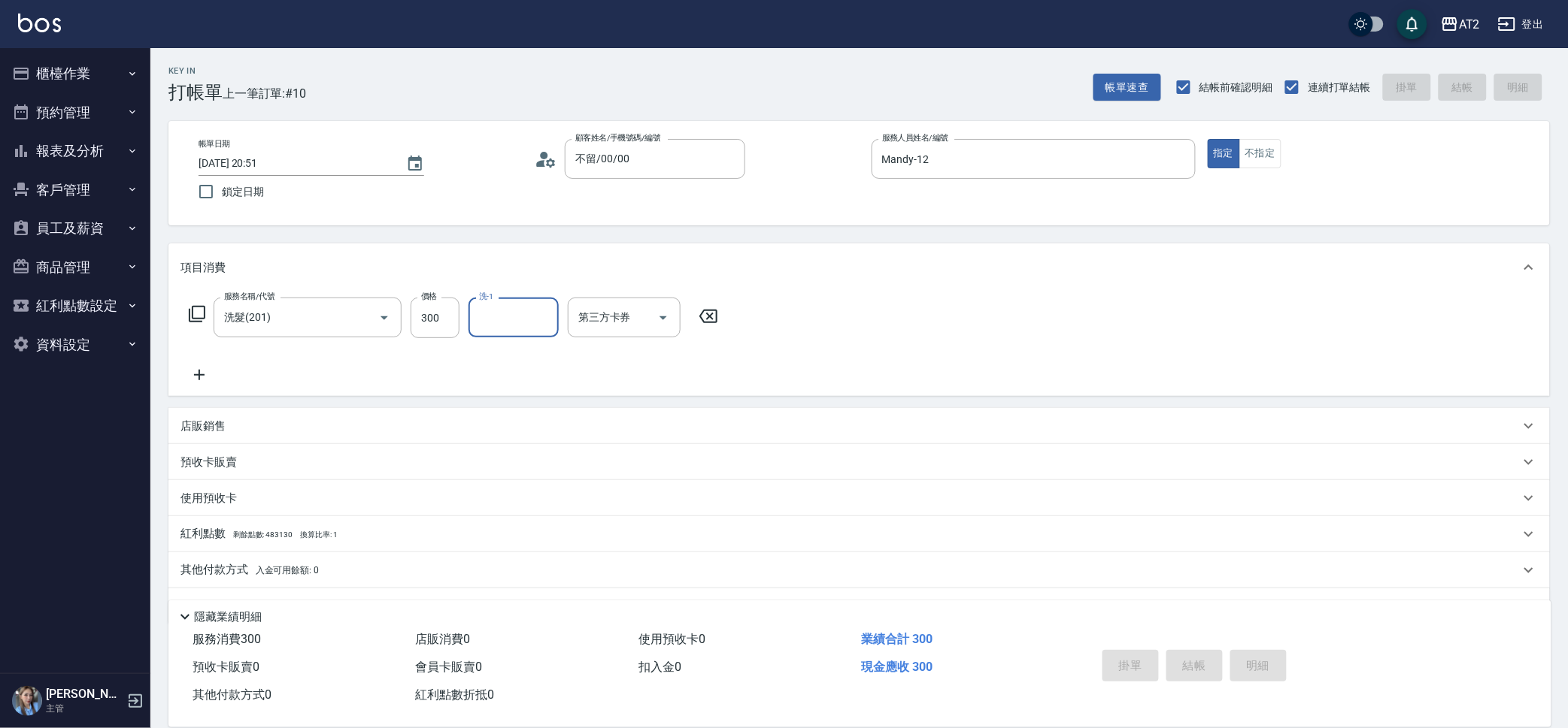
type input "0"
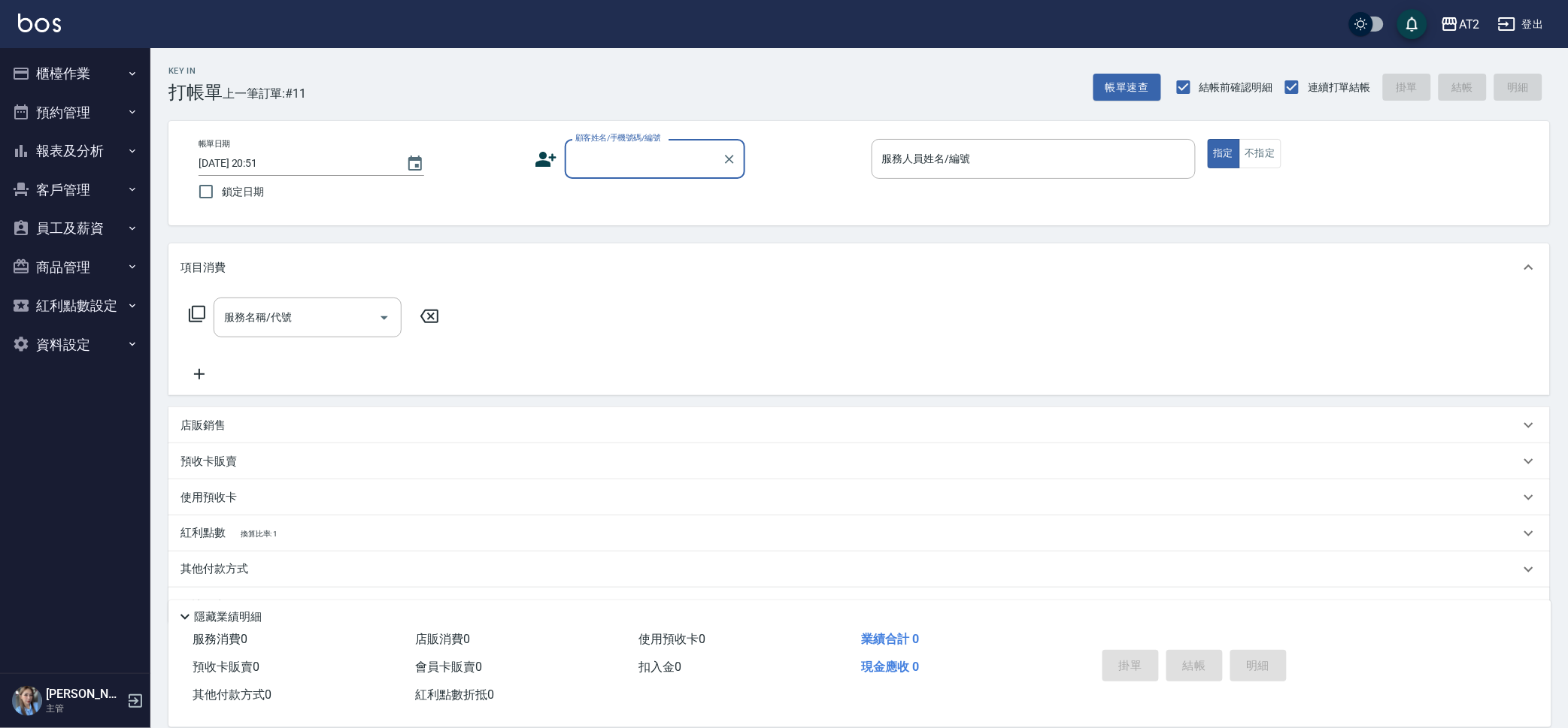
click at [94, 133] on button "報表及分析" at bounding box center [75, 151] width 138 height 39
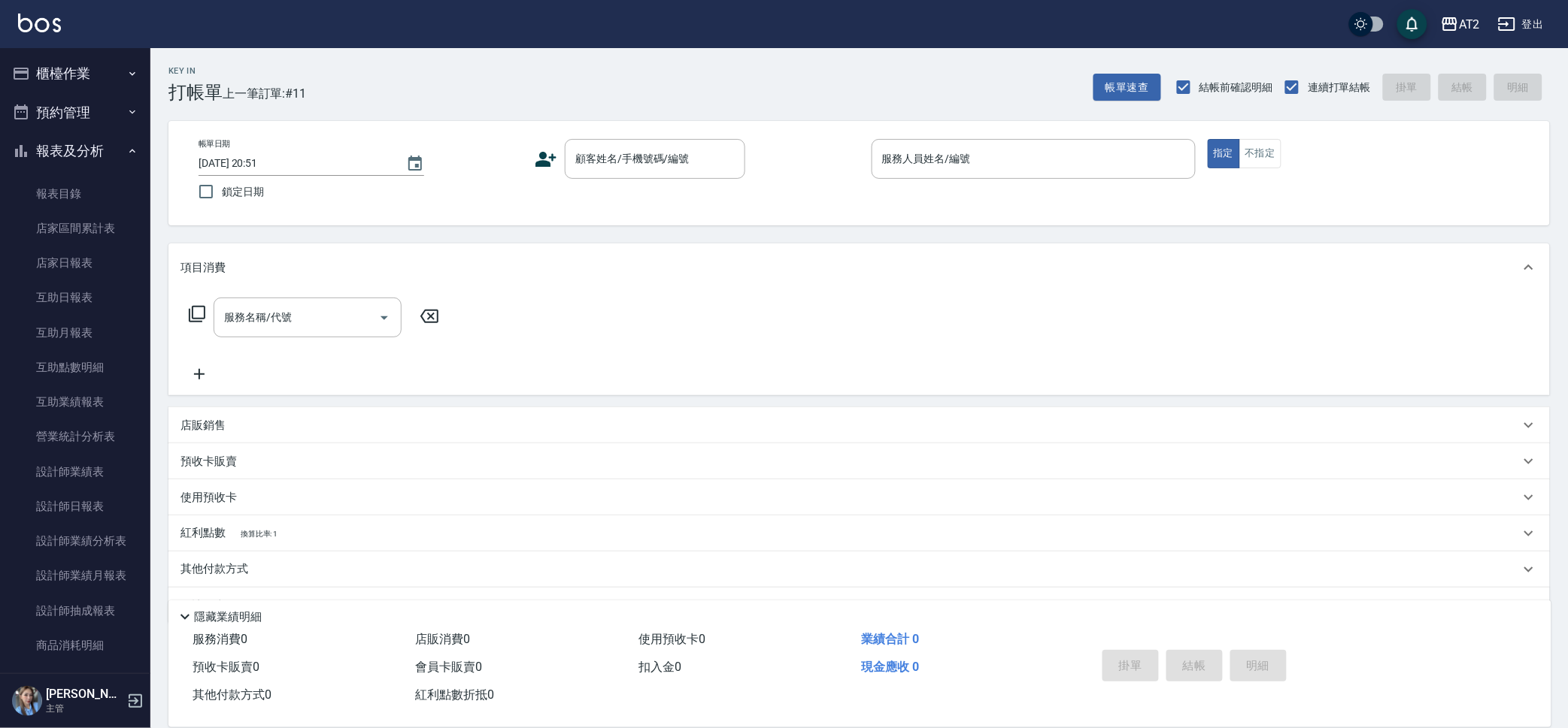
click at [689, 187] on div "帳單日期 2025/09/26 20:51 鎖定日期 顧客姓名/手機號碼/編號 顧客姓名/手機號碼/編號 服務人員姓名/編號 服務人員姓名/編號 指定 不指定" at bounding box center [859, 173] width 1345 height 68
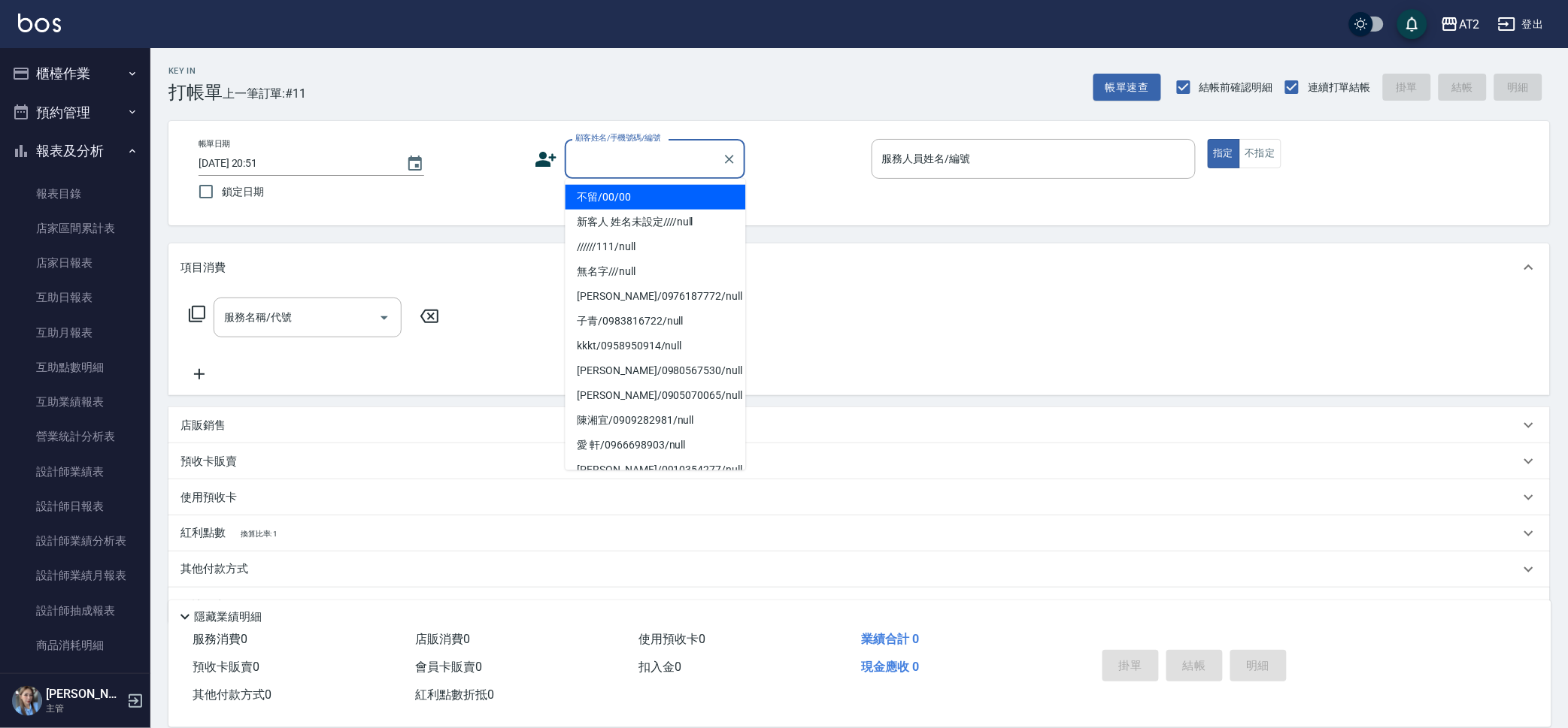
click at [684, 148] on input "顧客姓名/手機號碼/編號" at bounding box center [644, 159] width 144 height 27
click at [642, 193] on li "不留/00/00" at bounding box center [655, 197] width 181 height 25
type input "不留/00/00"
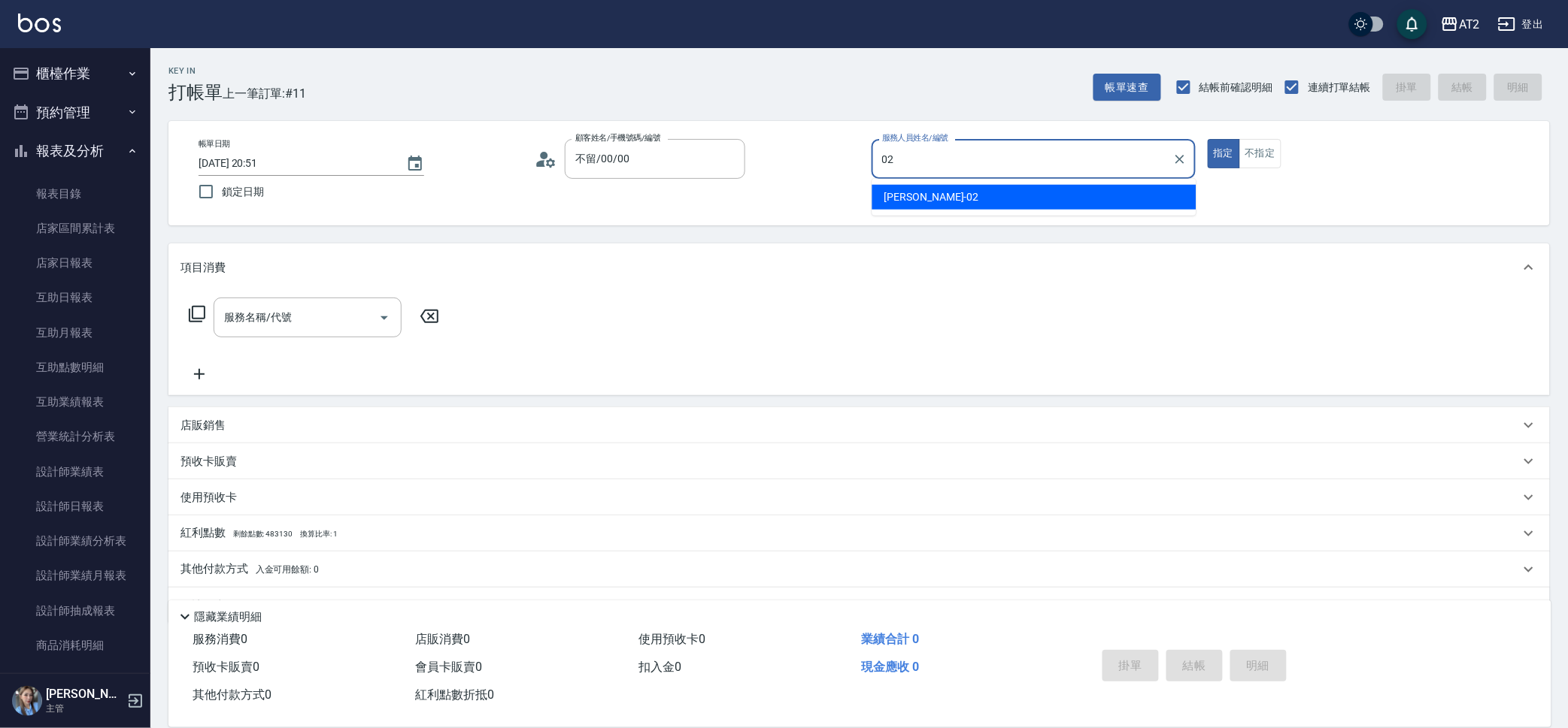
type input "Morgan-02"
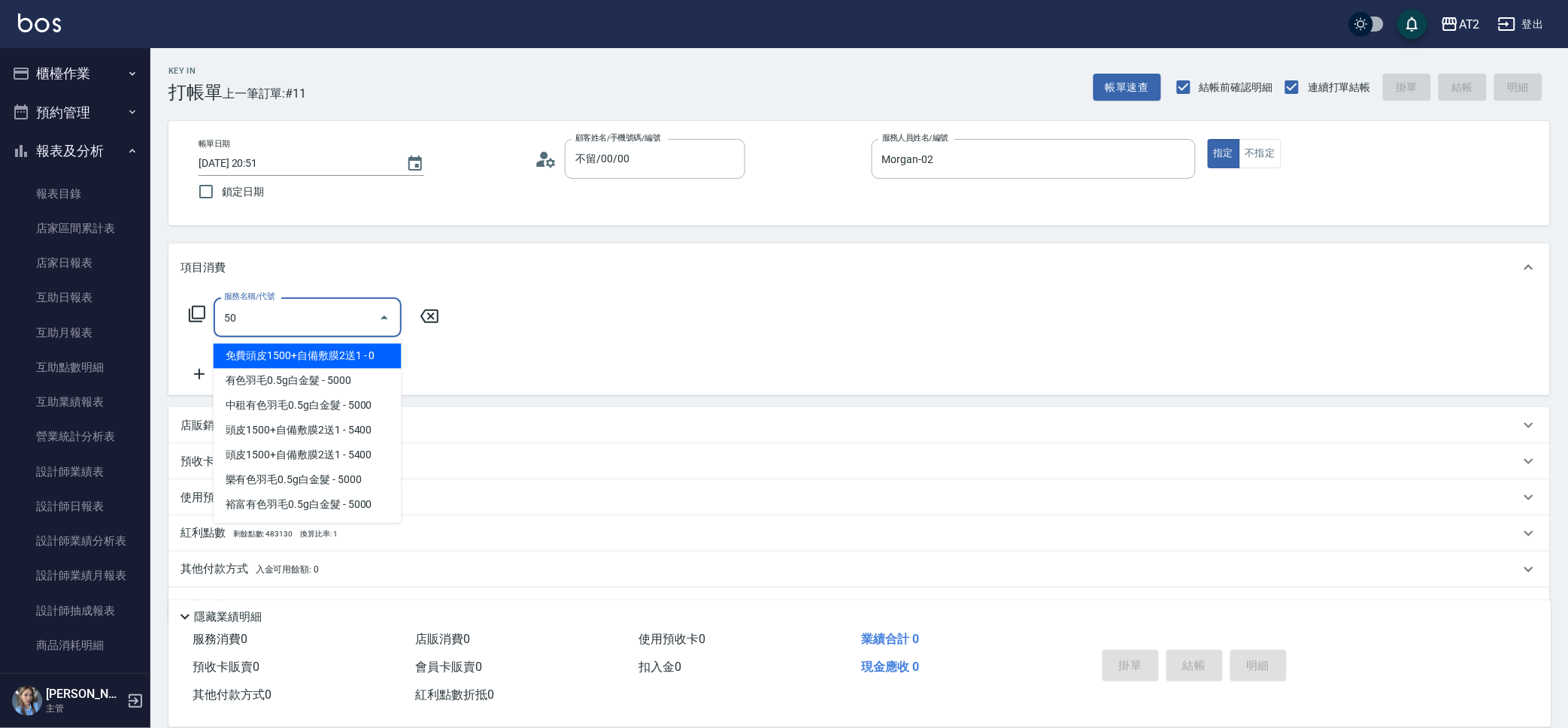
type input "501"
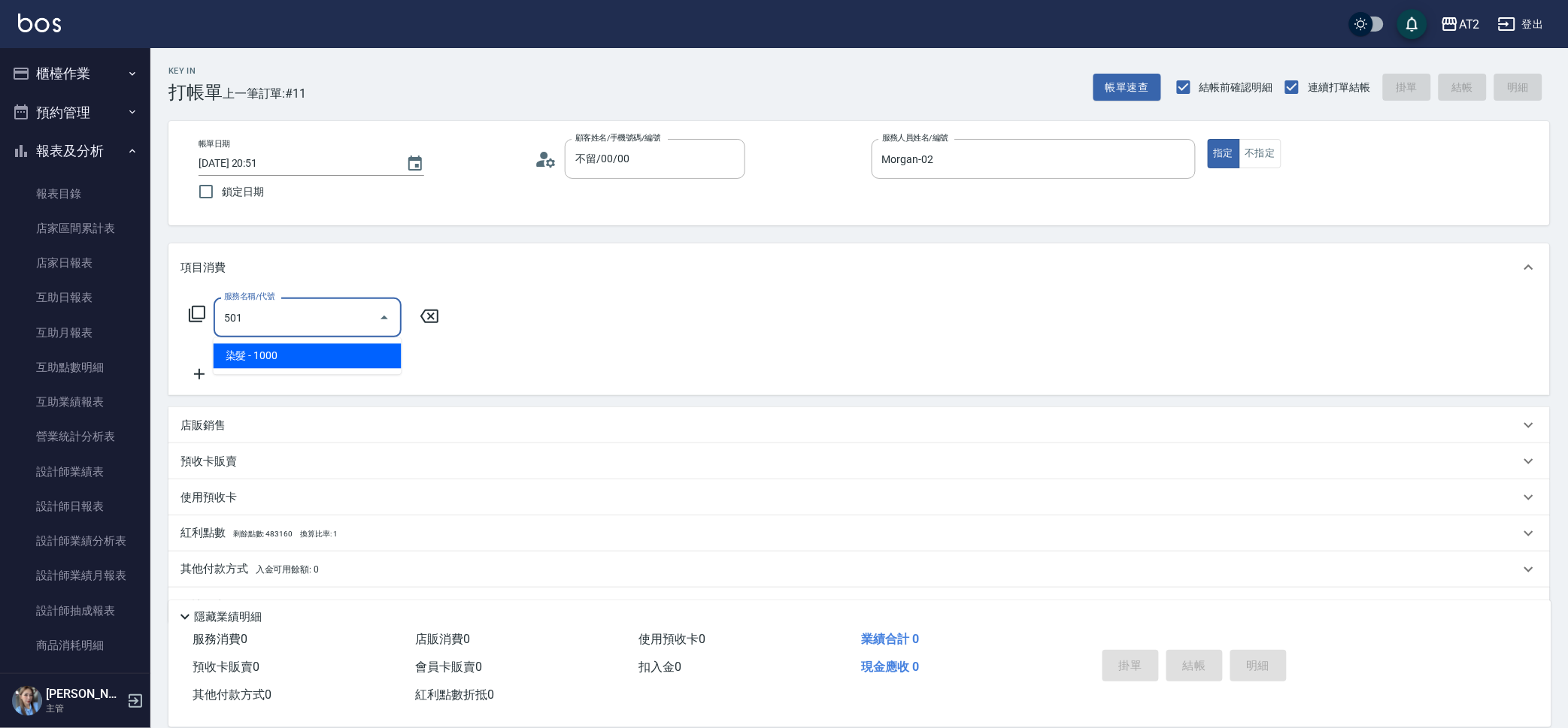
type input "100"
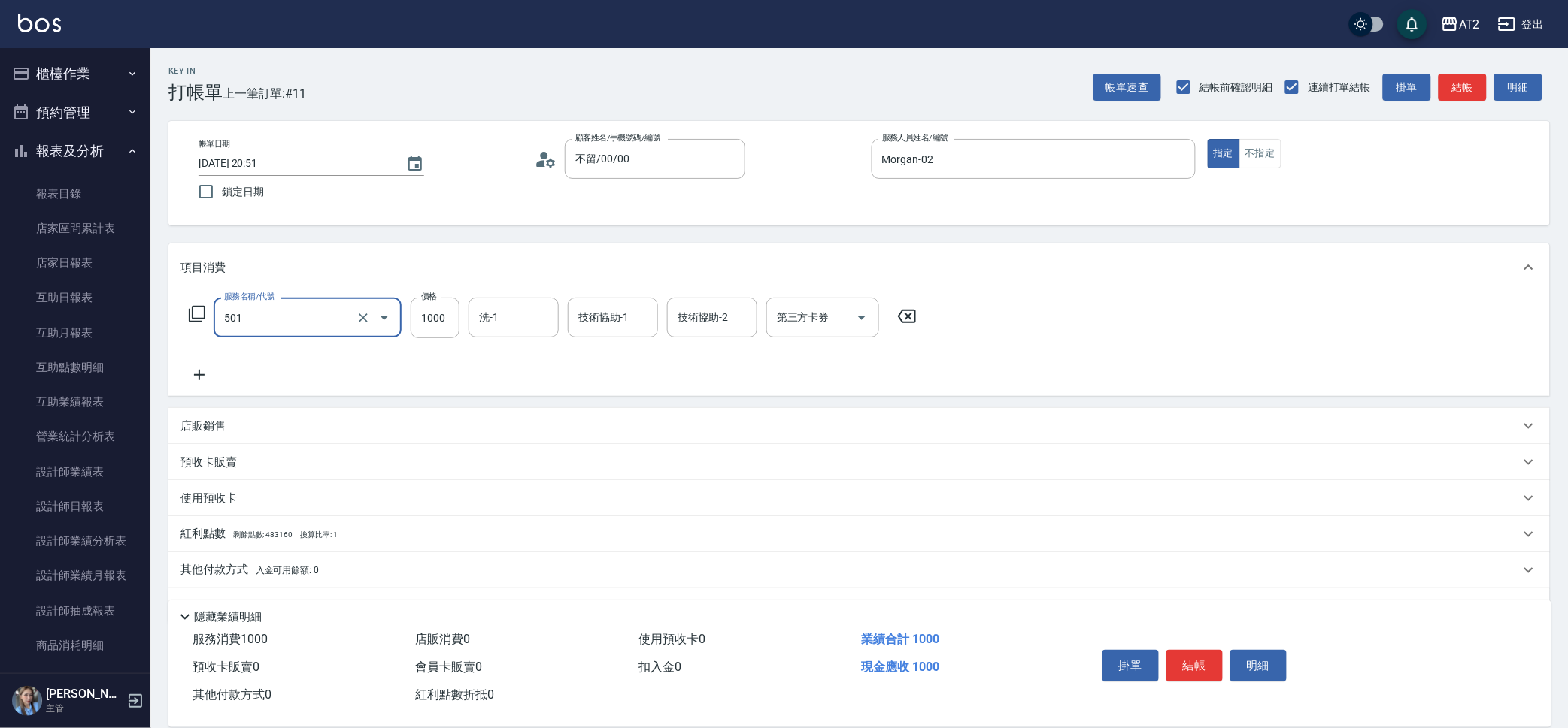
type input "染髮(501)"
type input "3"
type input "0"
type input "350"
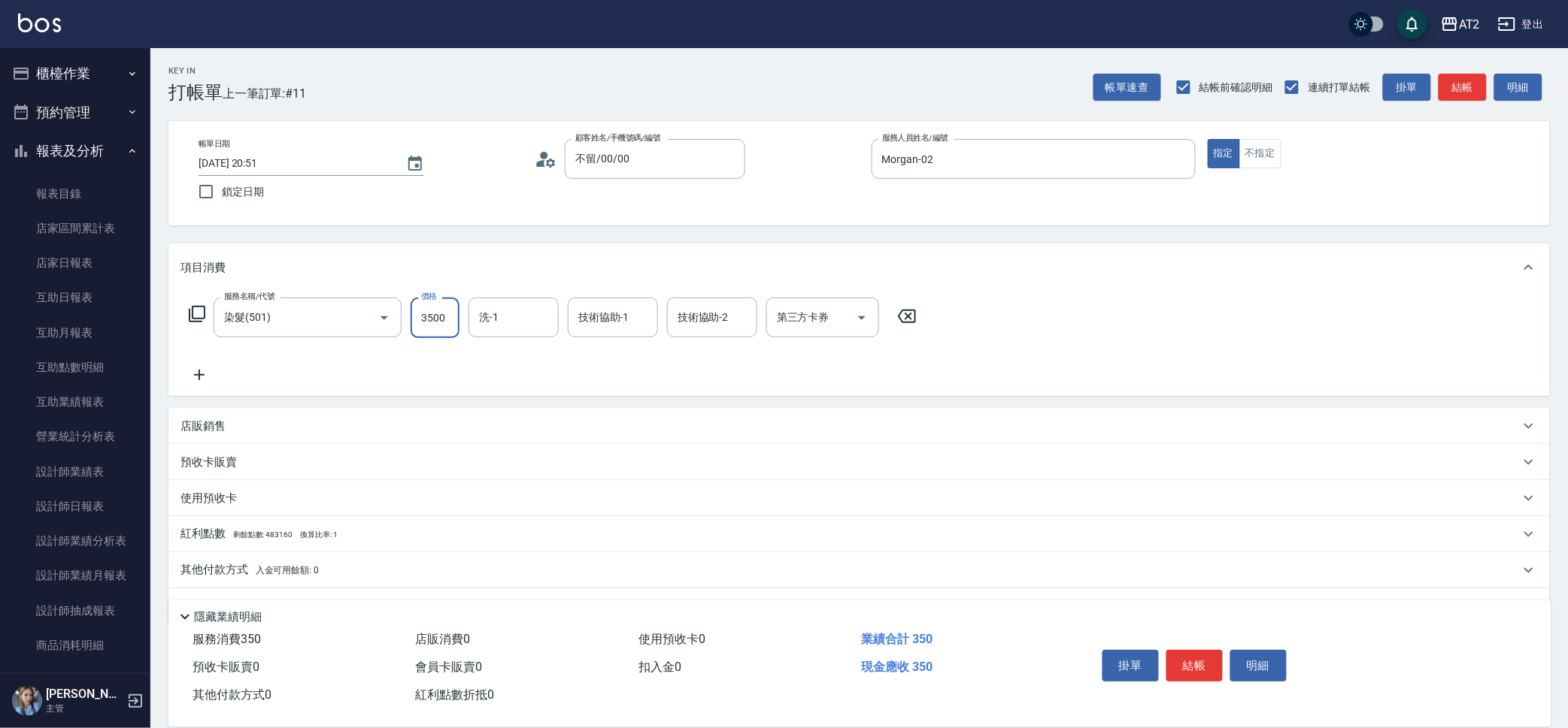
type input "3500"
type input "小安-30"
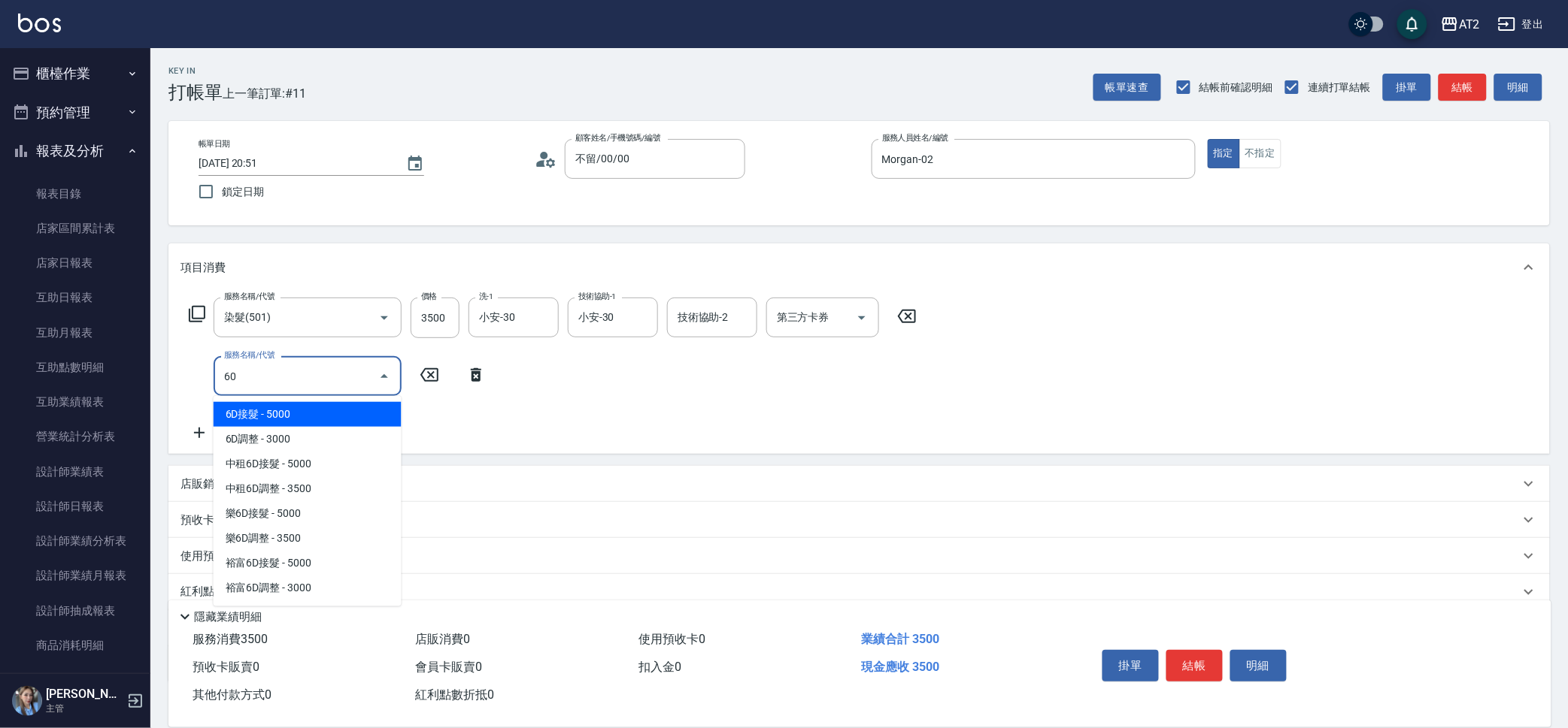
type input "601"
type input "450"
type input "自備護髮(601)"
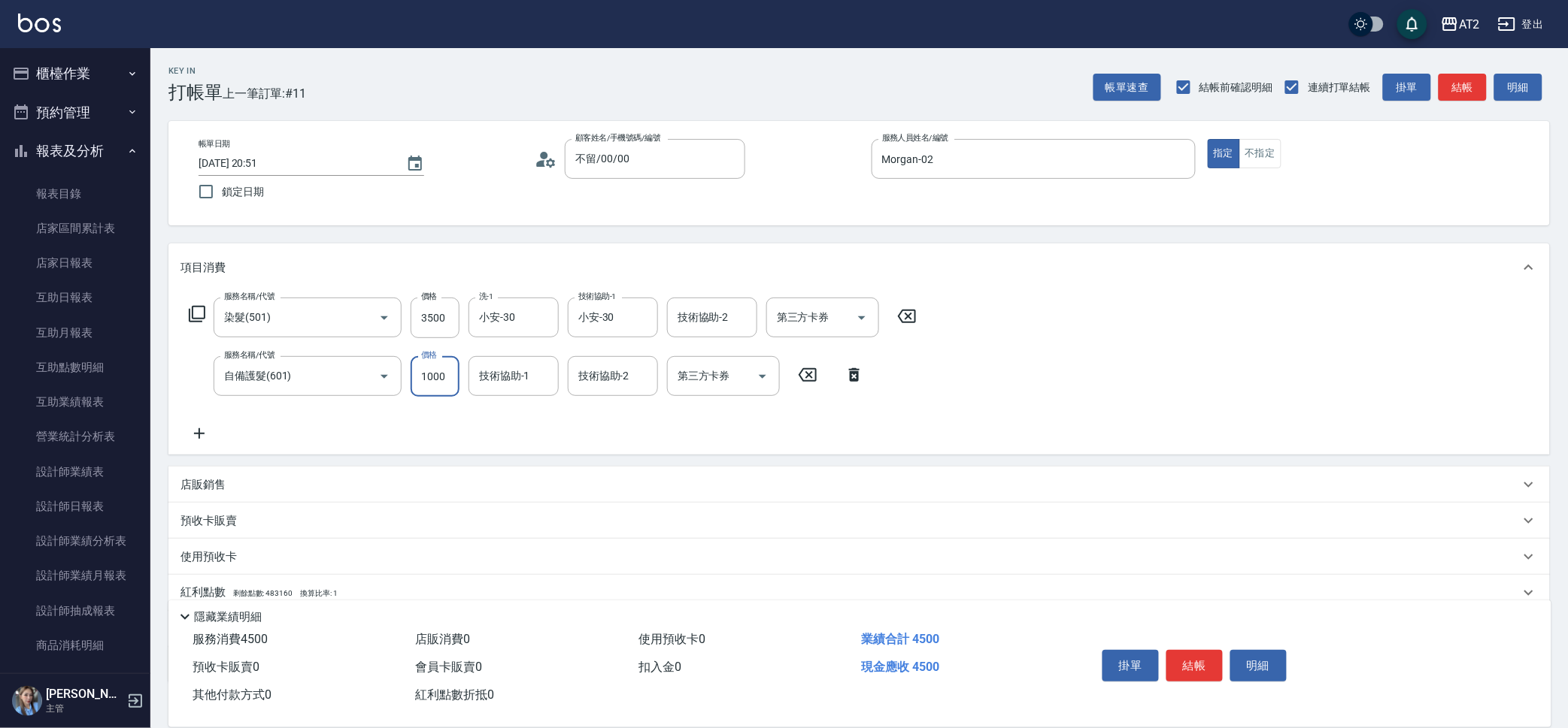
type input "0"
type input "350"
type input "0"
type input "330"
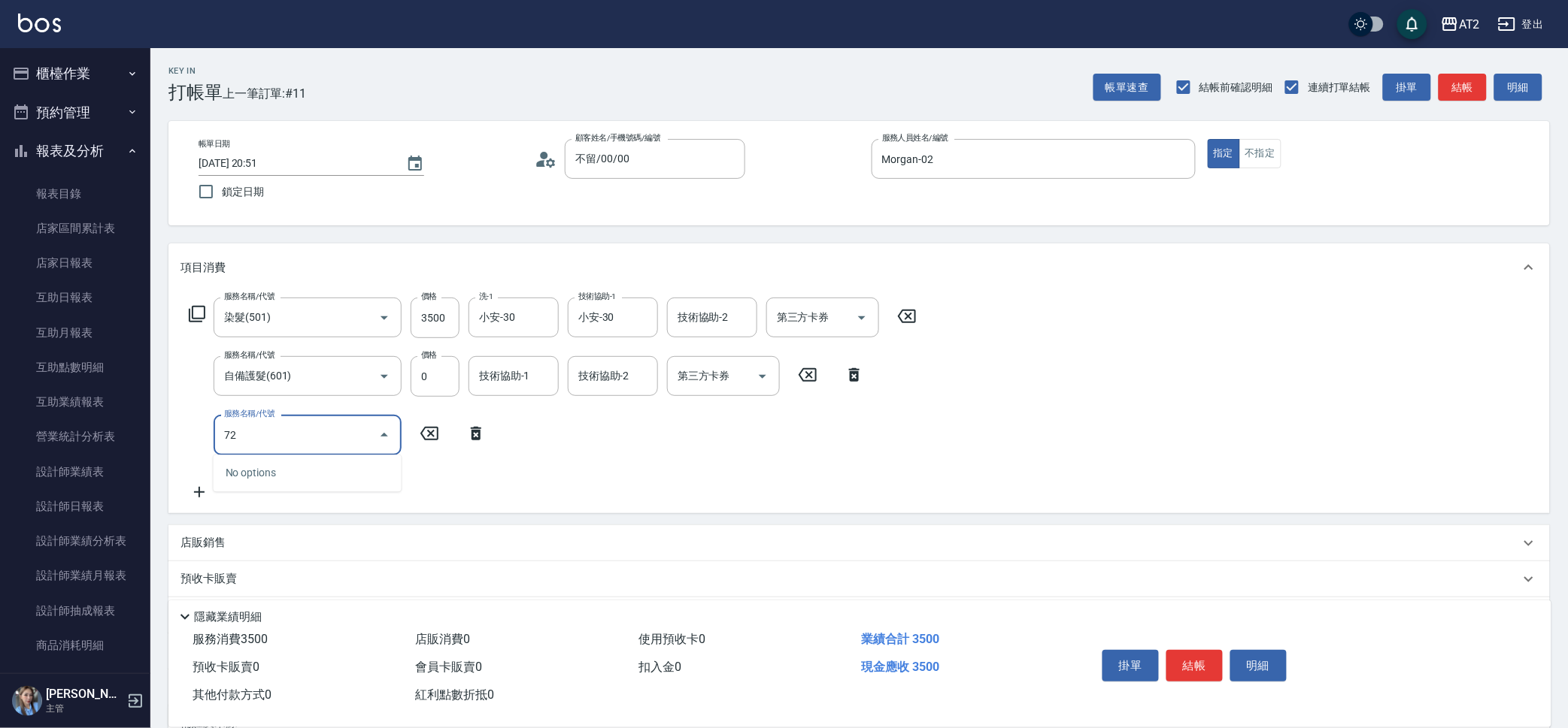
type input "725"
type input "950"
type input "有色仙女羽毛髮(725)"
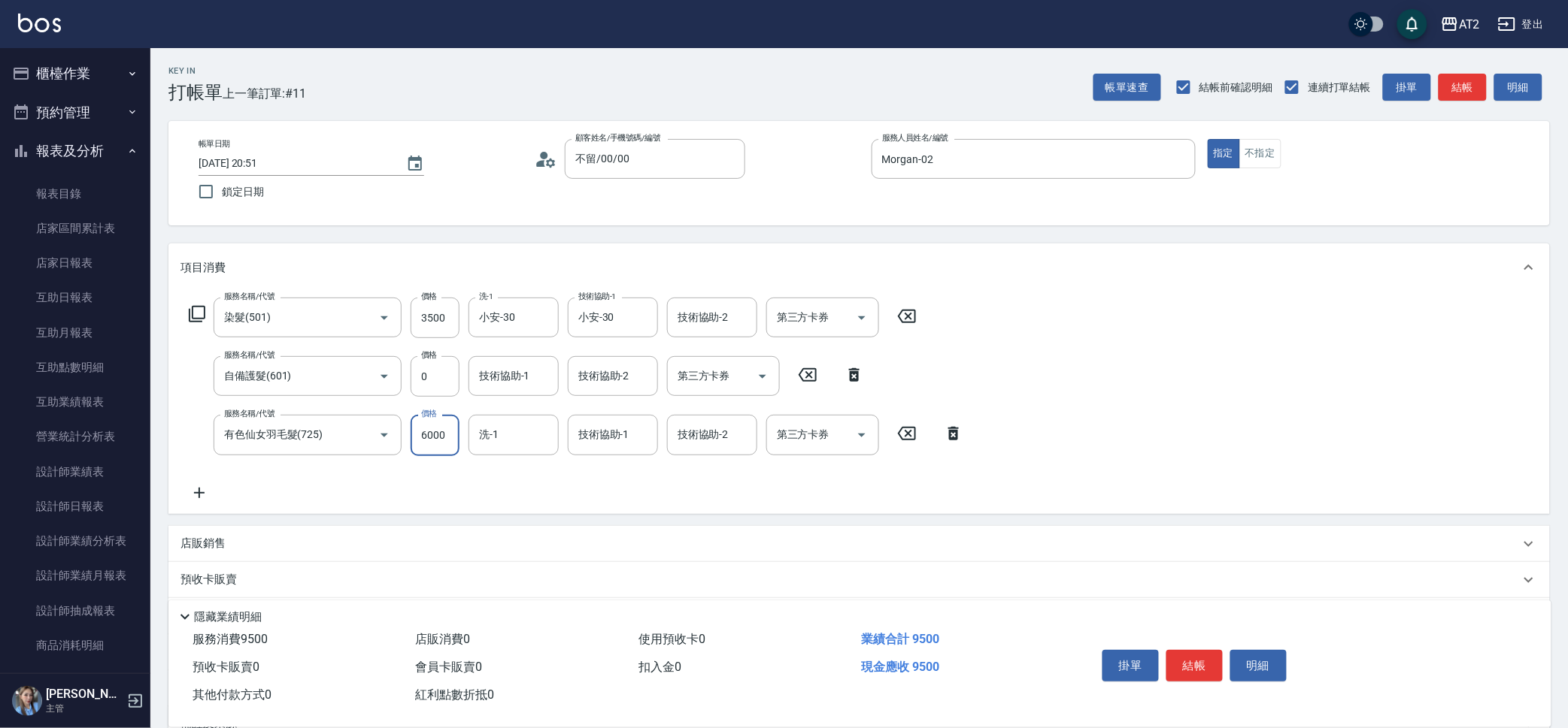
type input "350"
type input "54"
type input "400"
type input "5420"
type input "890"
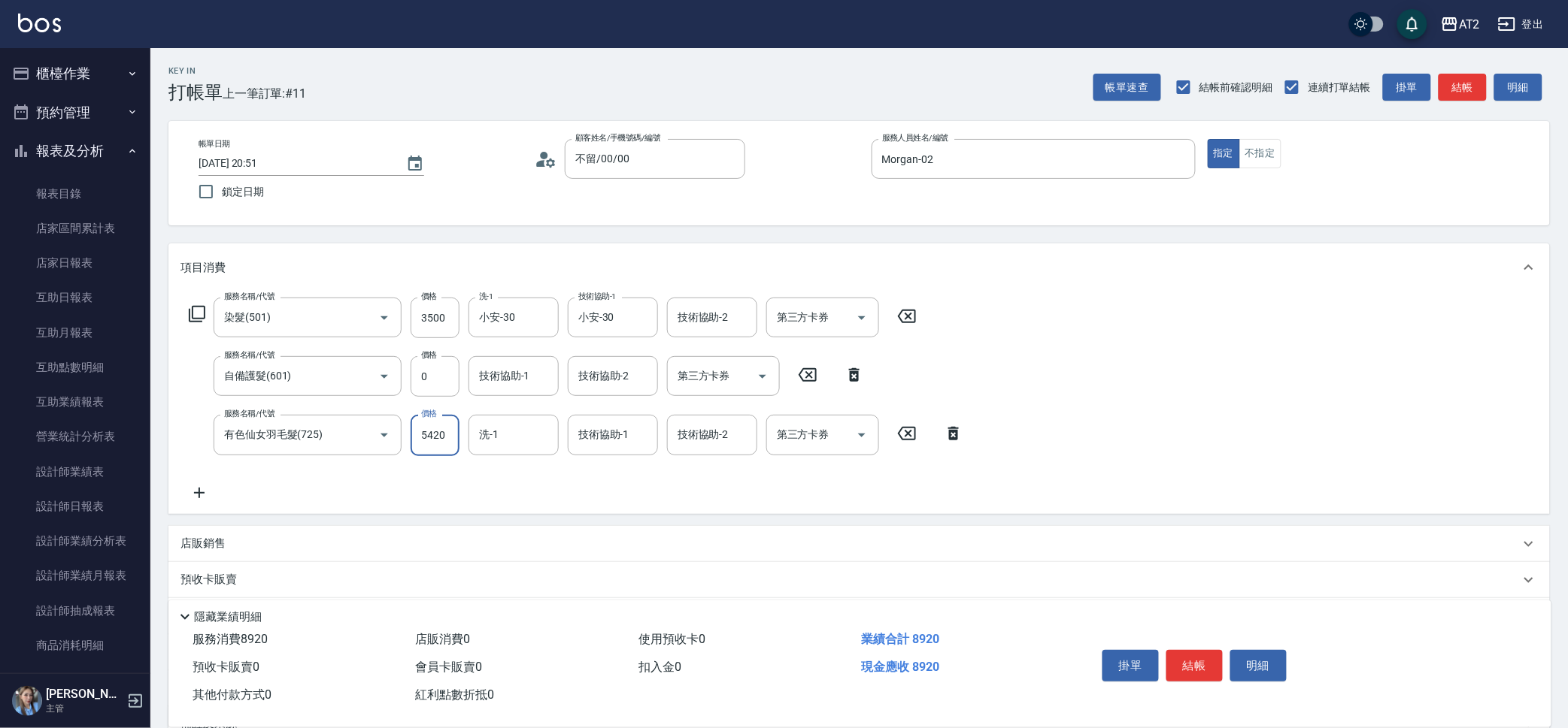
type input "5420"
type input "小安-30"
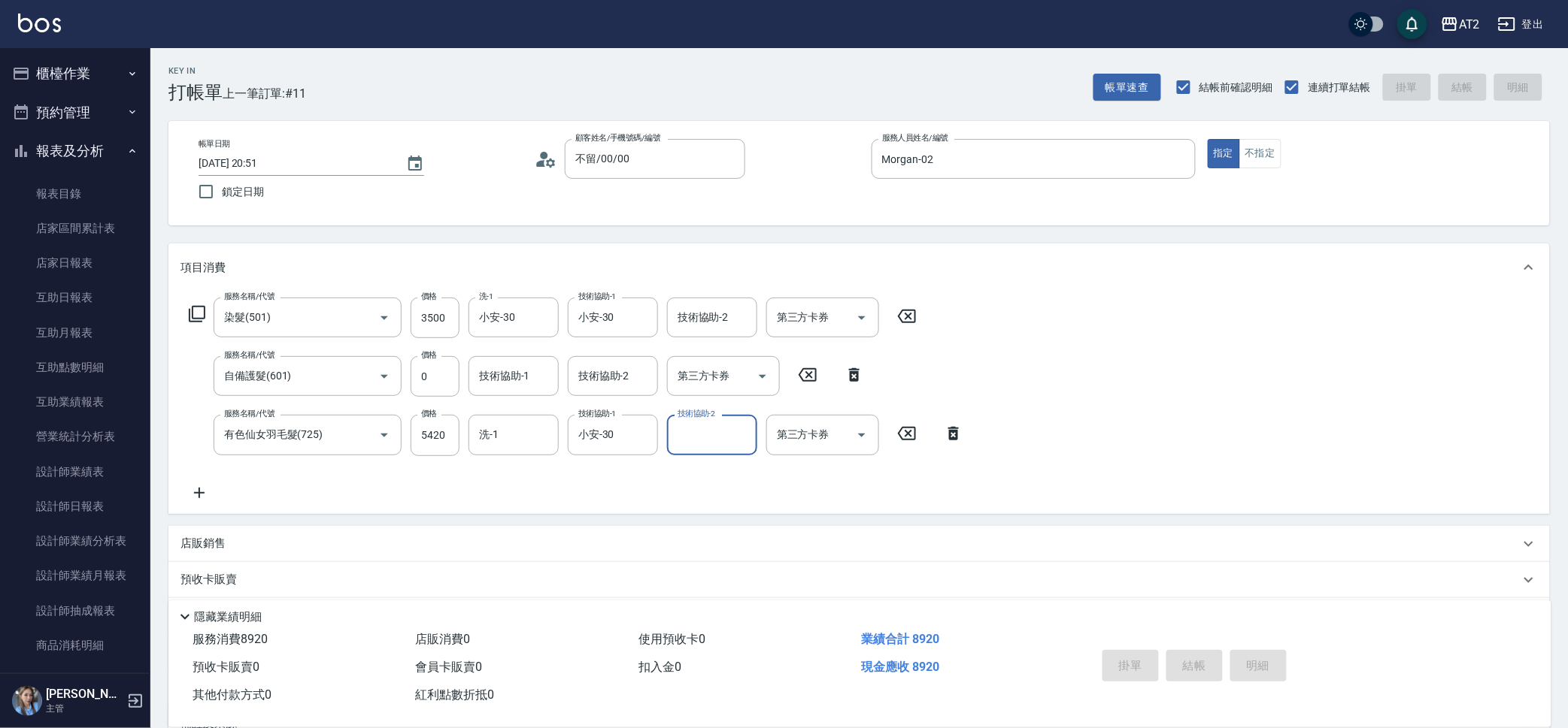
type input "2025/09/26 21:27"
type input "0"
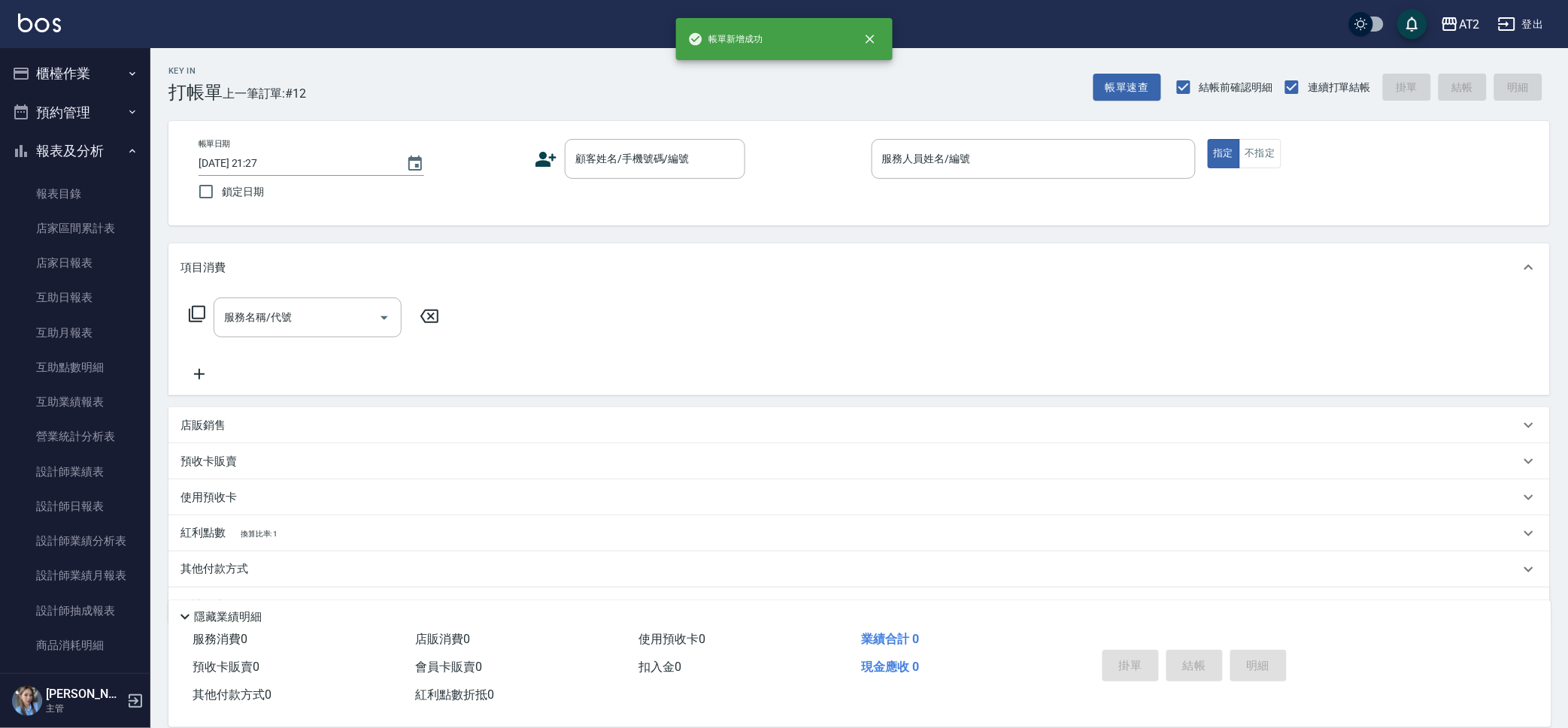
click at [626, 184] on div "帳單日期 2025/09/26 21:27 鎖定日期 顧客姓名/手機號碼/編號 顧客姓名/手機號碼/編號 服務人員姓名/編號 服務人員姓名/編號 指定 不指定" at bounding box center [859, 173] width 1345 height 68
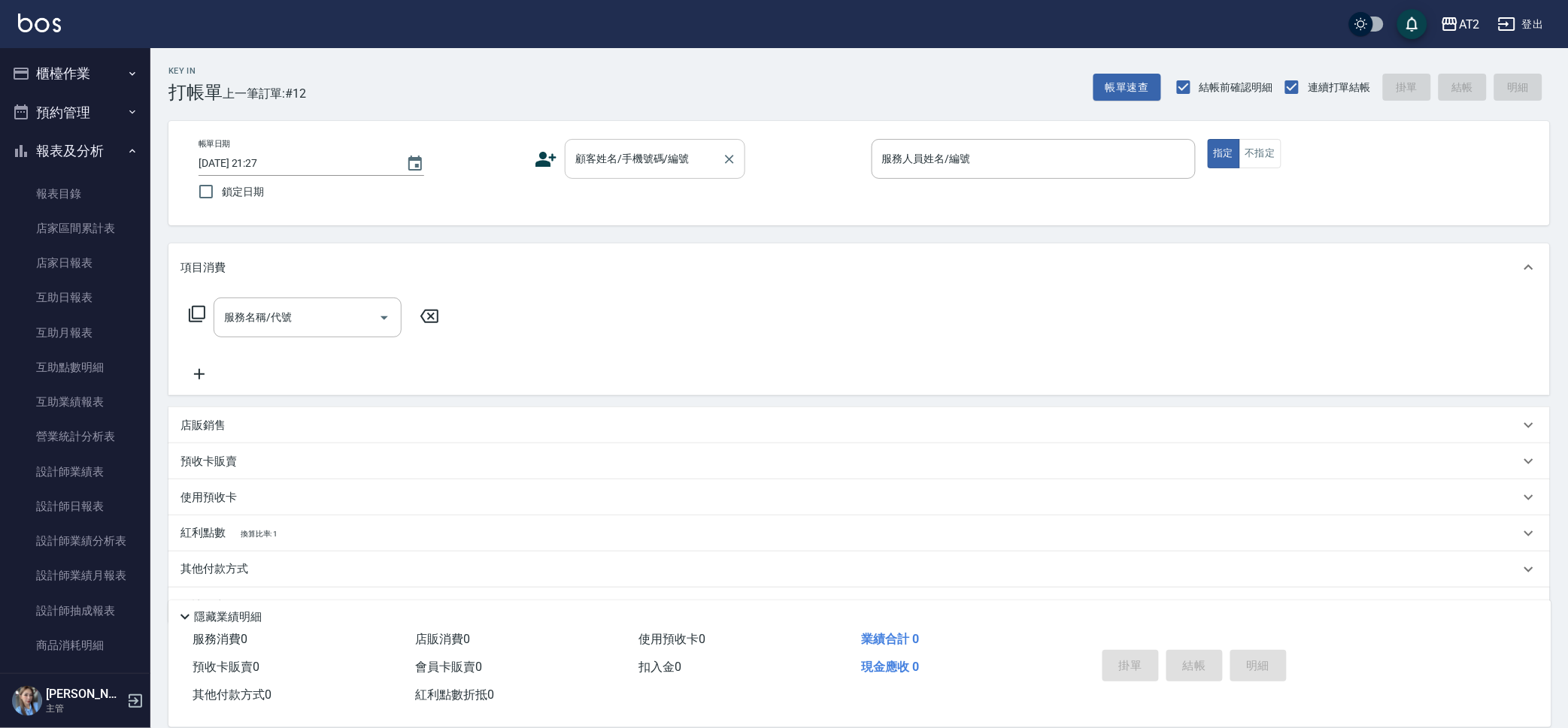
click at [626, 155] on input "顧客姓名/手機號碼/編號" at bounding box center [644, 159] width 144 height 27
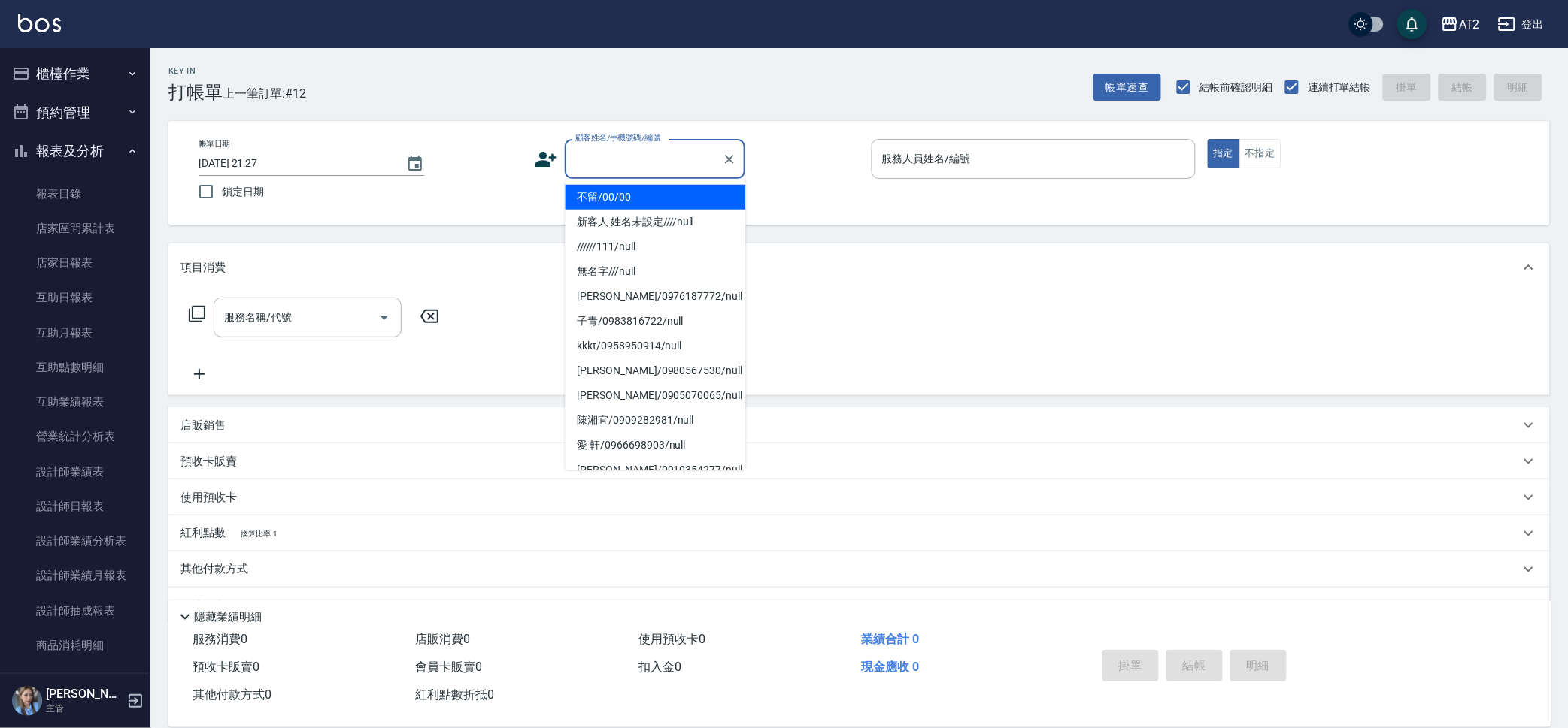
click at [620, 195] on li "不留/00/00" at bounding box center [655, 197] width 181 height 25
type input "不留/00/00"
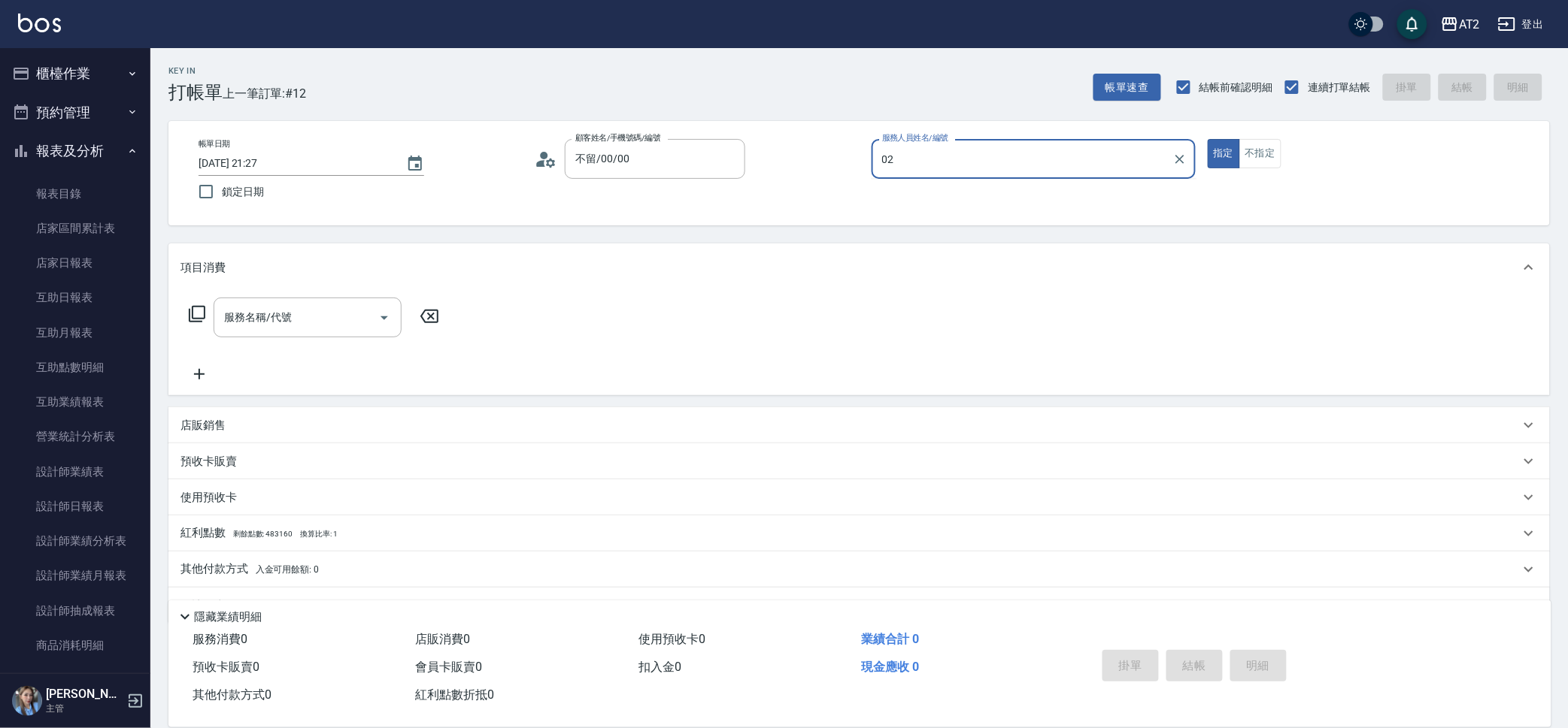
type input "Morgan-02"
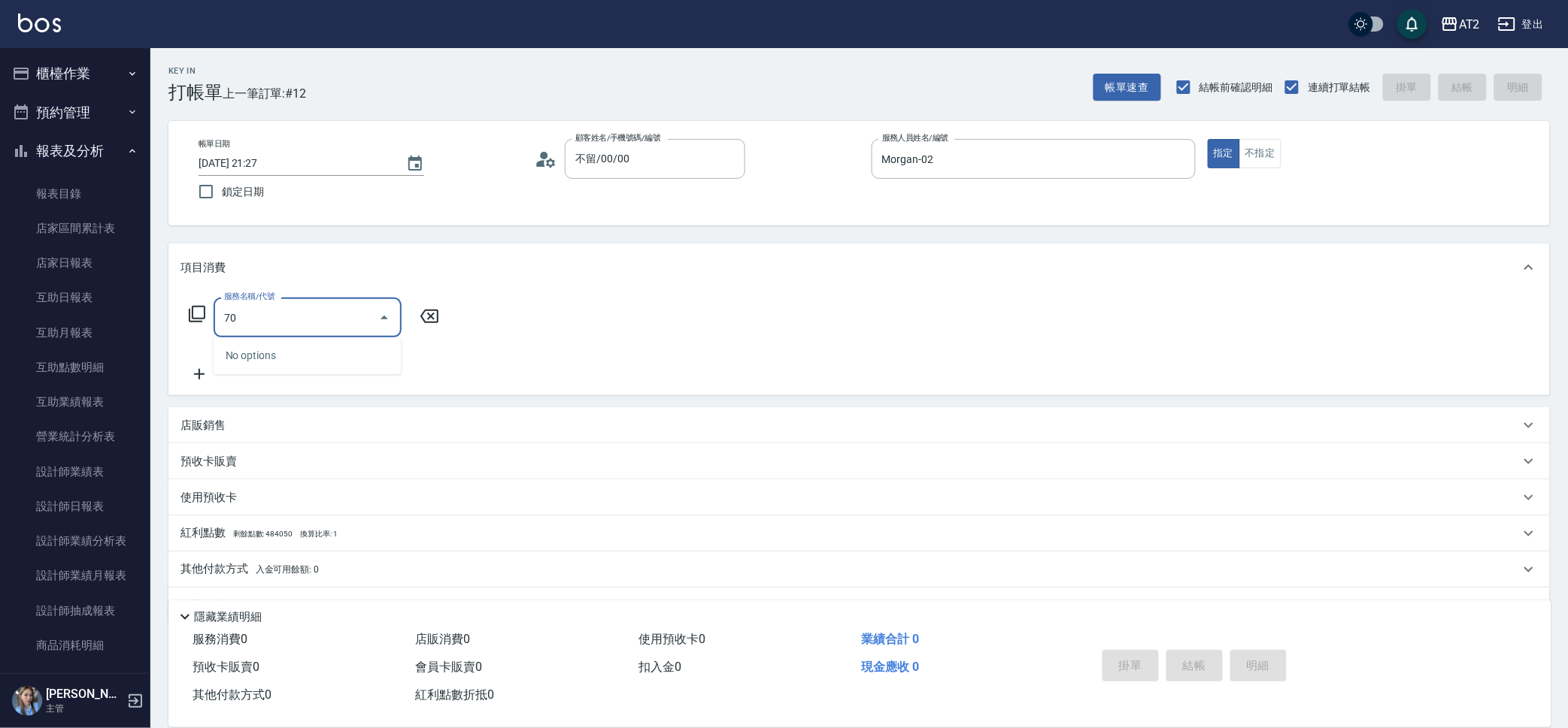
type input "705"
type input "500"
type input "新羽毛鉑金接髮調整(705)"
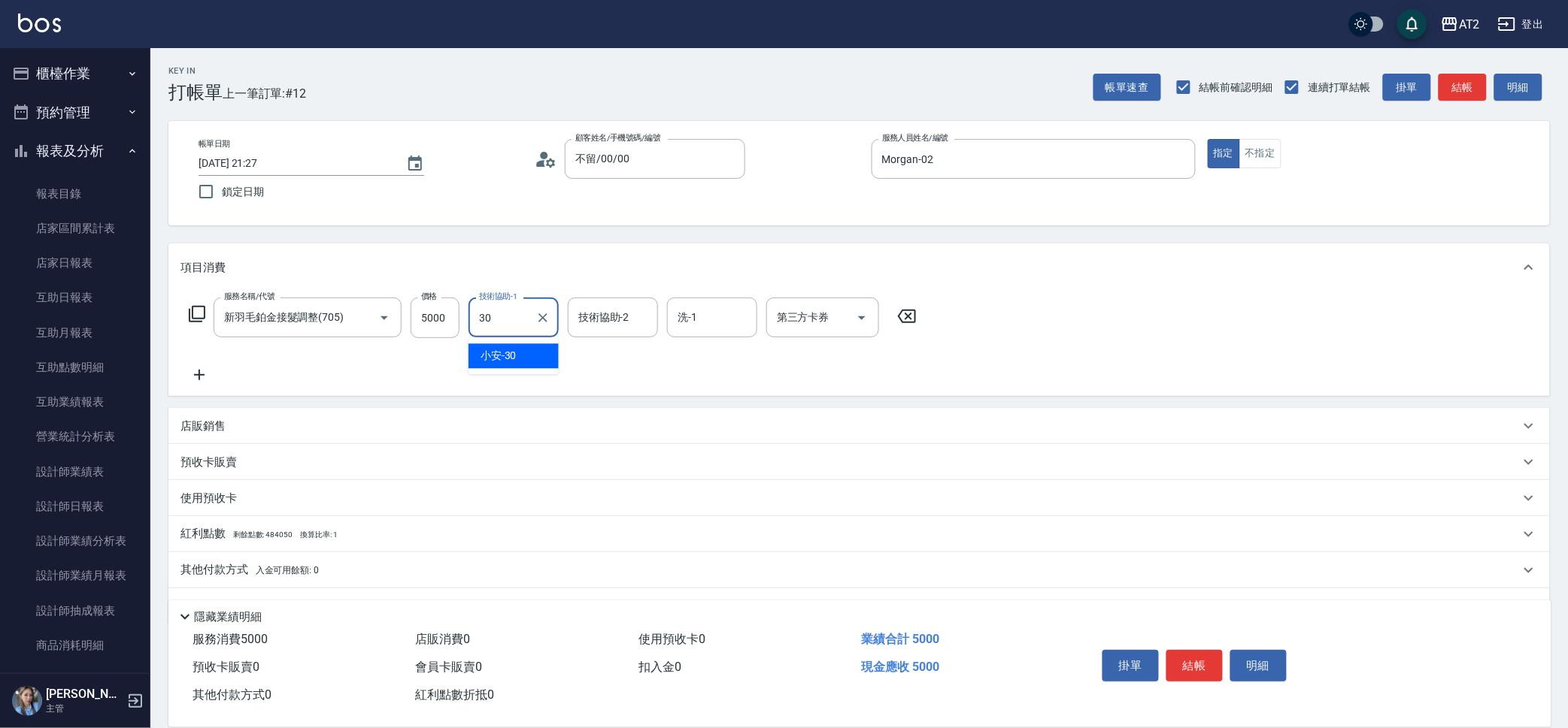
type input "小安-30"
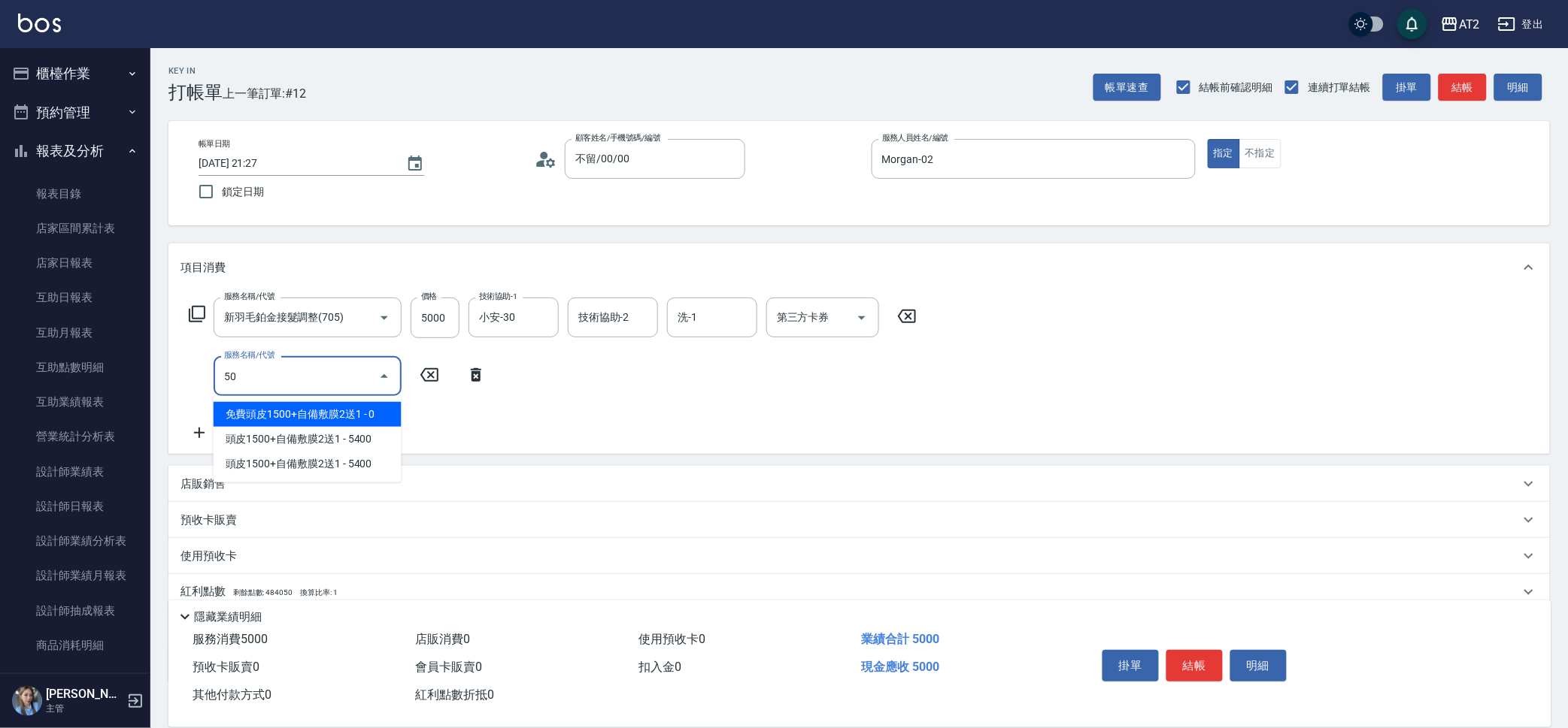
type input "501"
type input "600"
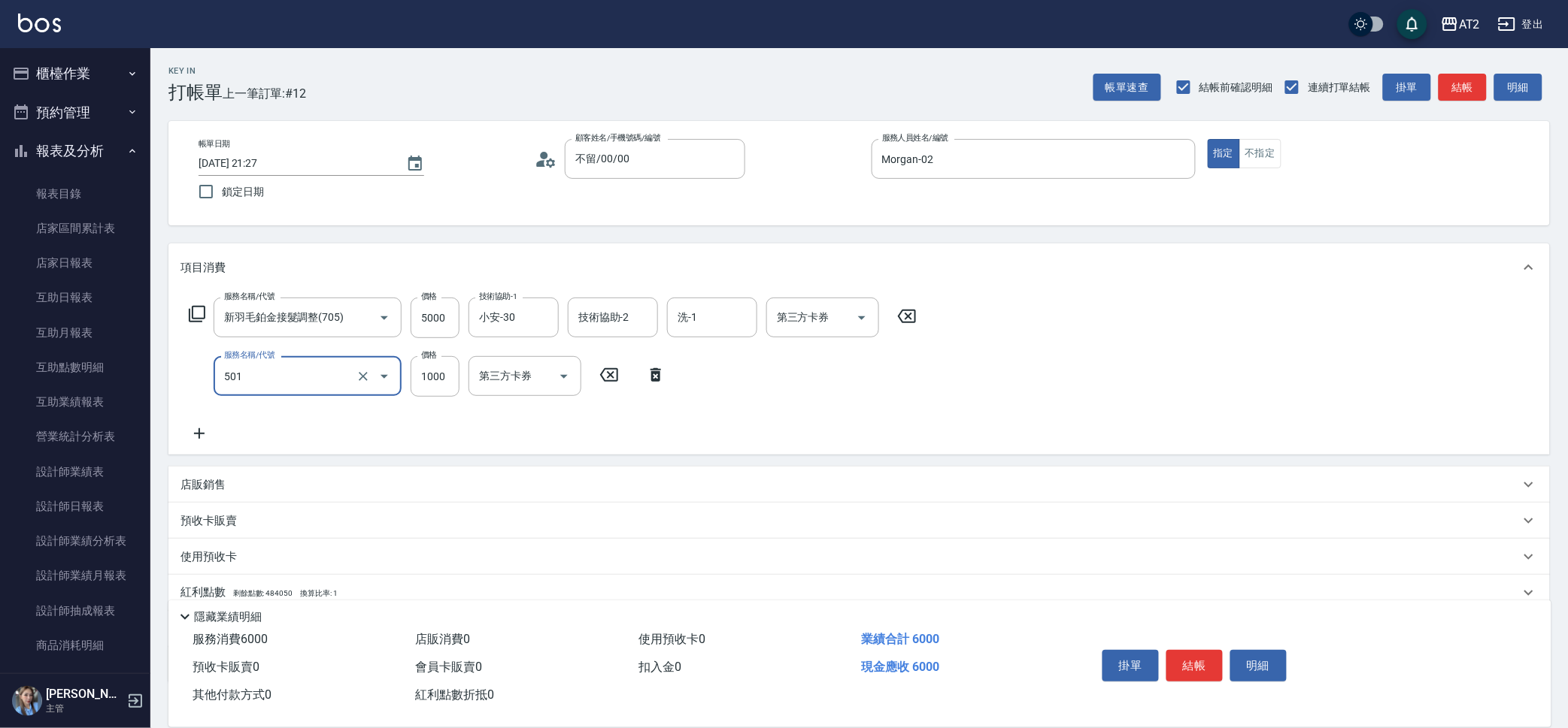
type input "染髮(501)"
type input "1"
type input "500"
type input "17"
type input "510"
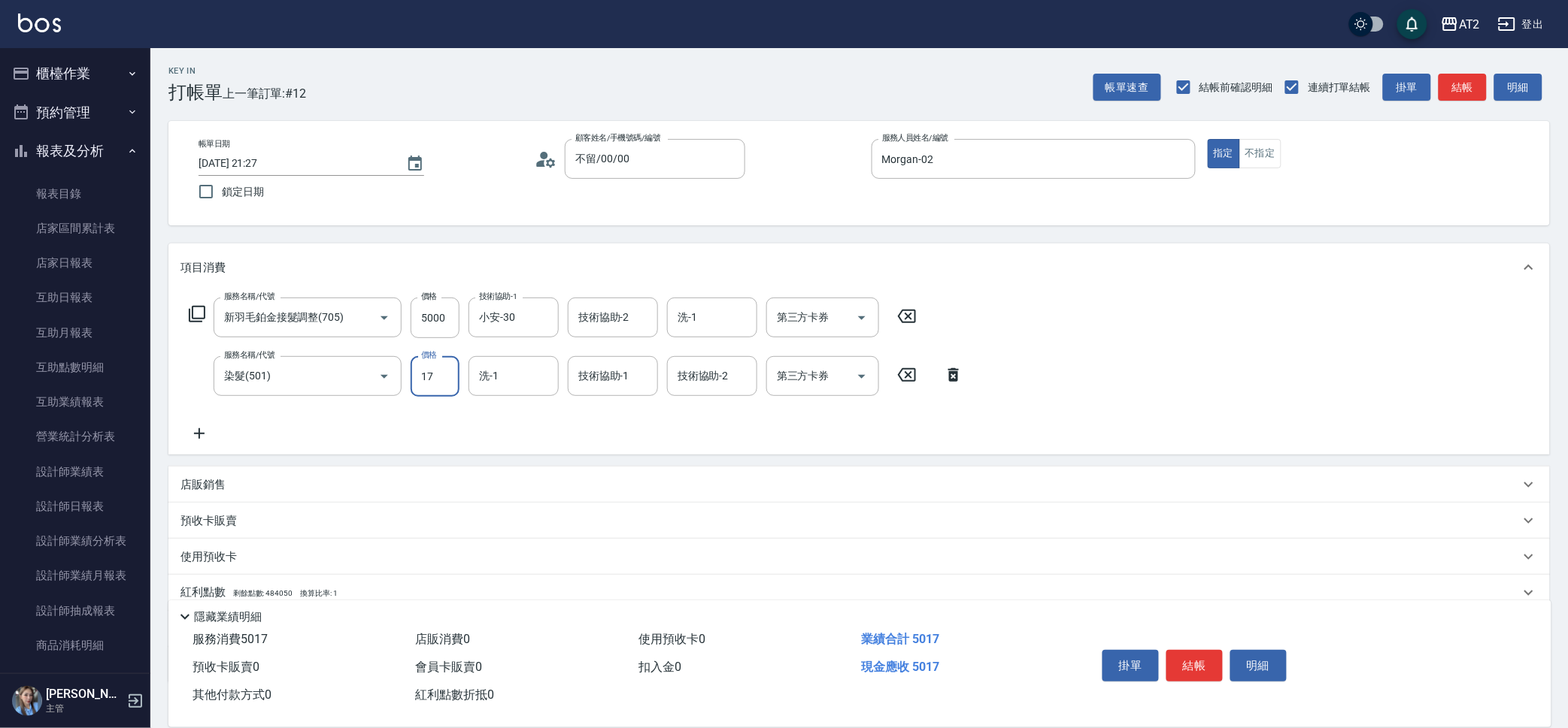
type input "170"
type input "670"
type input "1700"
type input "Ivy-48"
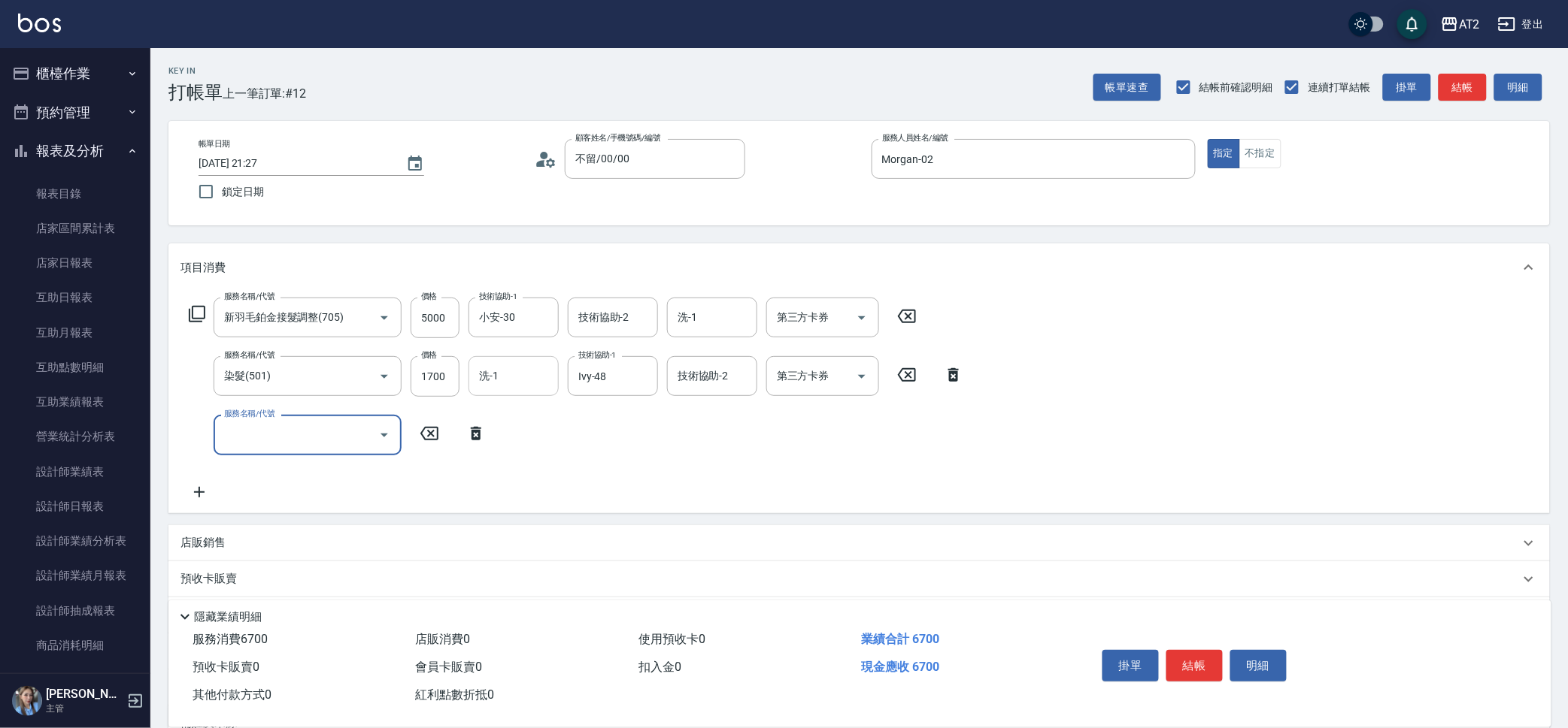
click at [516, 376] on input "洗-1" at bounding box center [513, 377] width 77 height 27
type input "小安-30"
click at [316, 425] on input "服務名稱/代號" at bounding box center [296, 435] width 151 height 27
type input "704"
type input "1170"
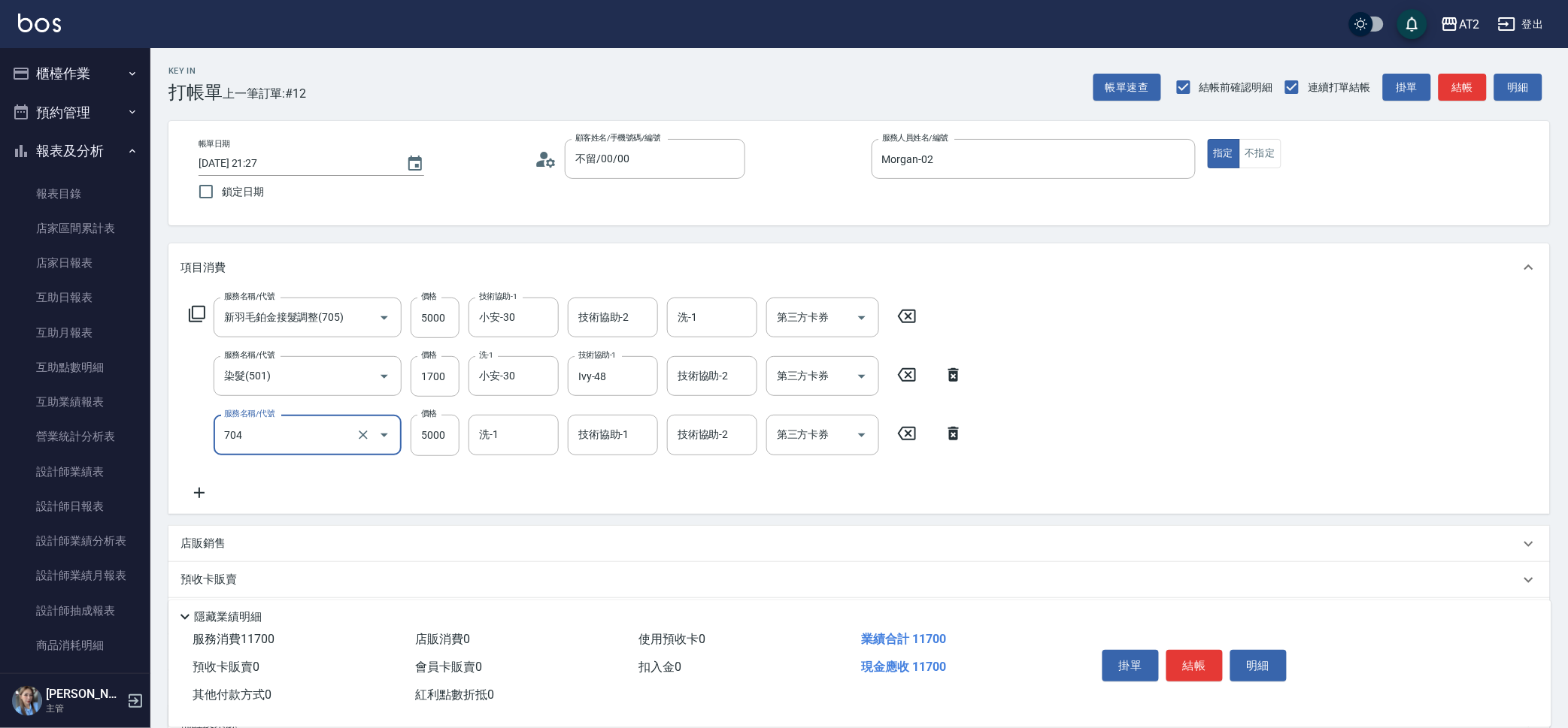
type input "新羽毛鉑金接髮(704)"
type input "670"
type input "49"
type input "710"
type input "4920"
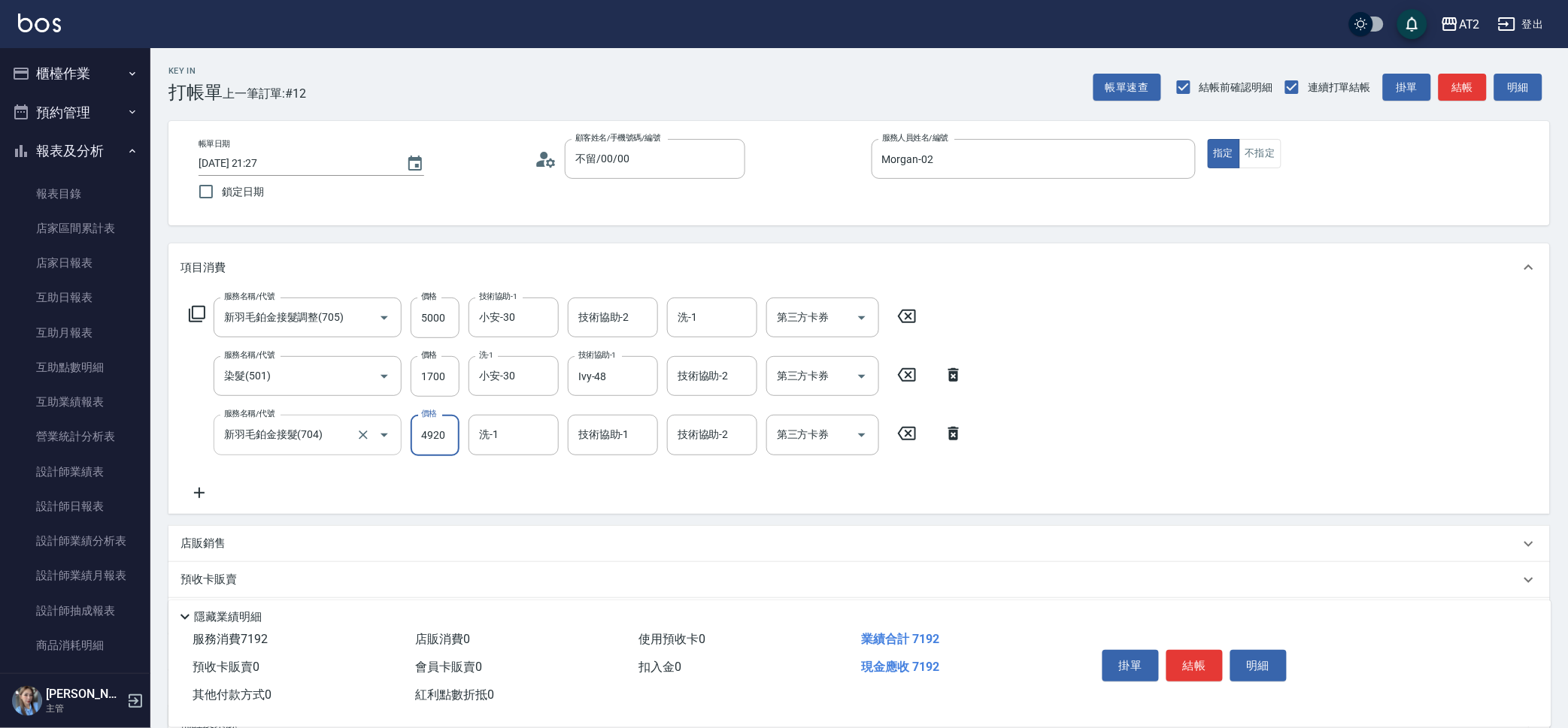
type input "1160"
type input "4920"
click at [444, 426] on input "4920" at bounding box center [436, 435] width 49 height 41
type input "670"
type input "69"
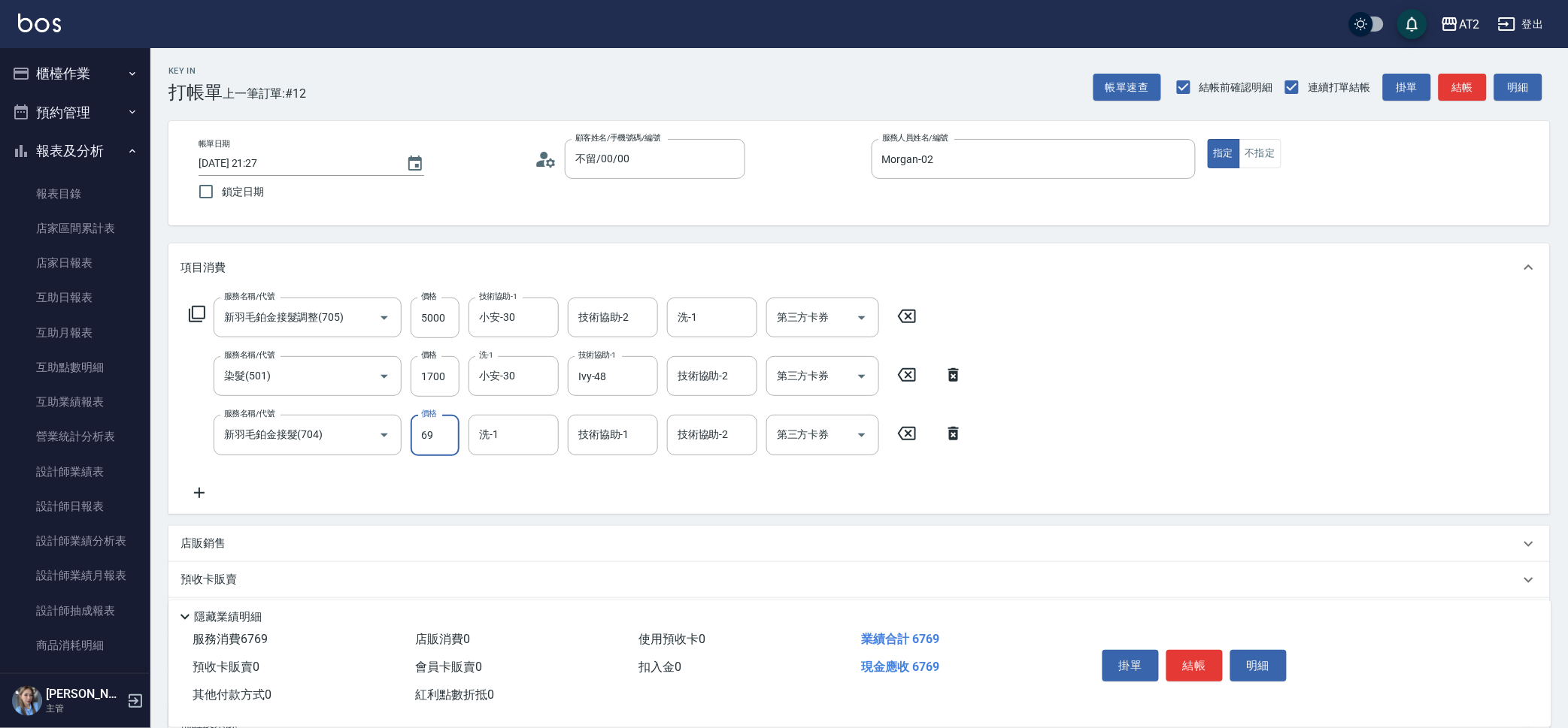
type input "730"
type input "6920"
type input "1360"
type input "6920"
click at [434, 376] on input "1700" at bounding box center [436, 376] width 49 height 41
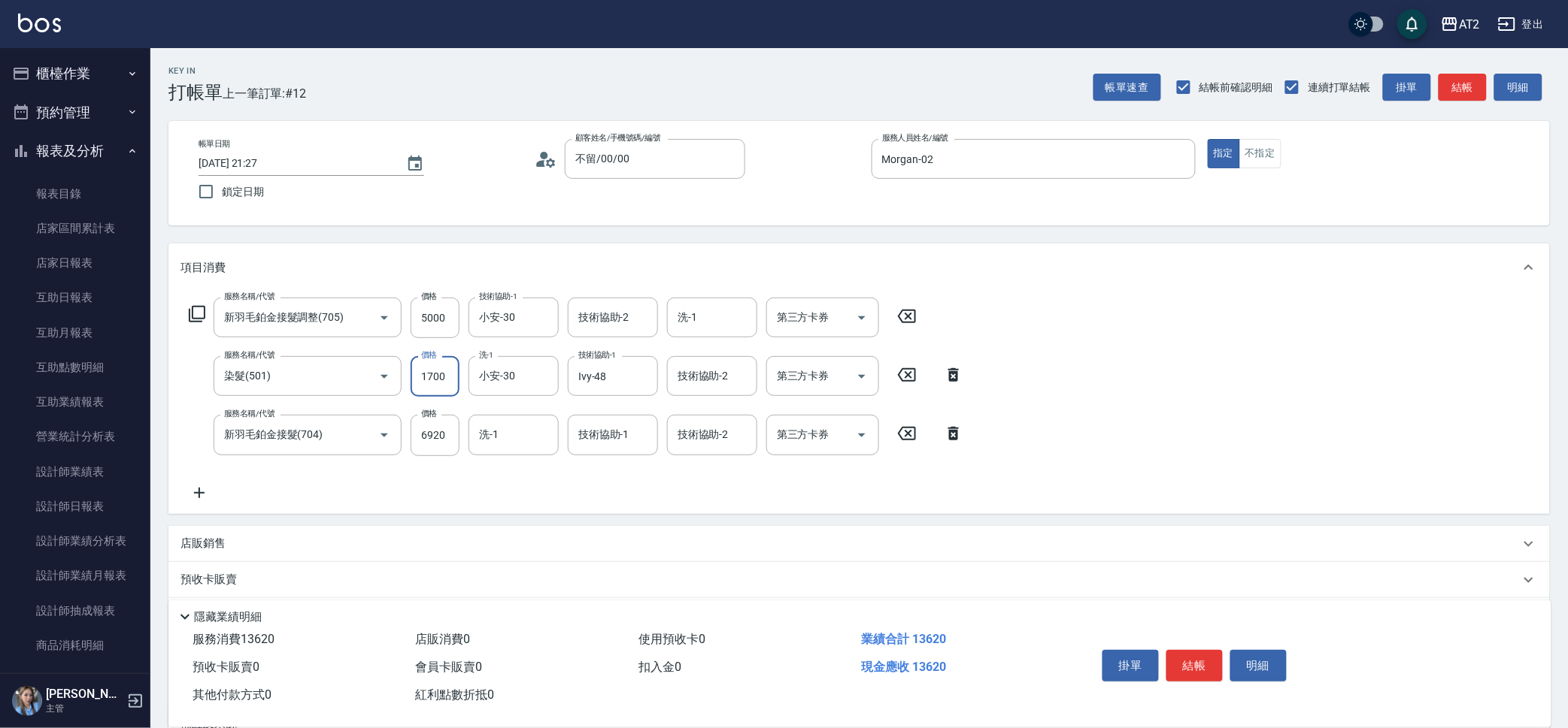
type input "1190"
type input "130"
type input "1320"
type input "1300"
click at [549, 494] on div "服務名稱/代號 新羽毛鉑金接髮調整(705) 服務名稱/代號 價格 5000 價格 技術協助-1 小安-30 技術協助-1 技術協助-2 技術協助-2 洗-1…" at bounding box center [577, 399] width 792 height 204
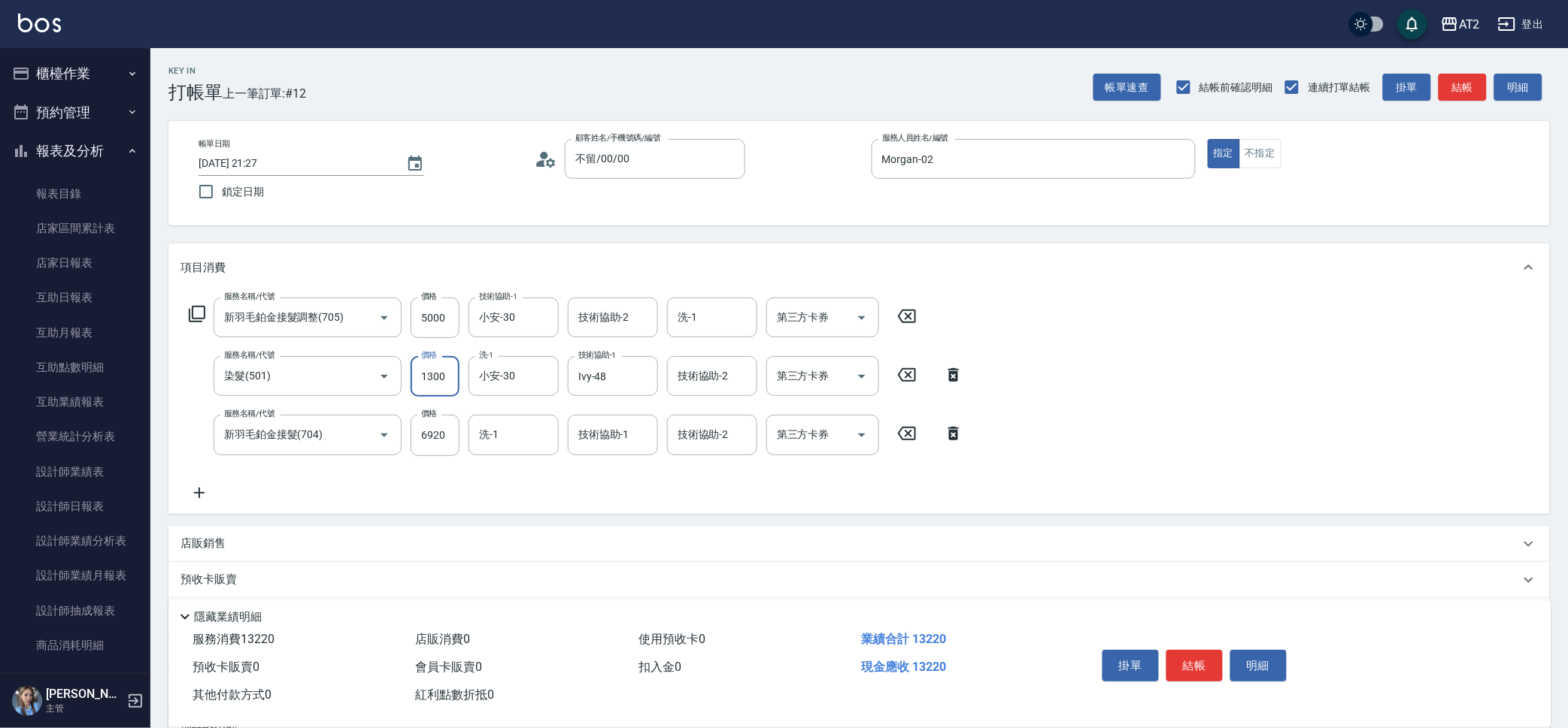
click at [442, 365] on input "1300" at bounding box center [436, 376] width 49 height 41
type input "1190"
type input "140"
type input "1200"
type input "1400"
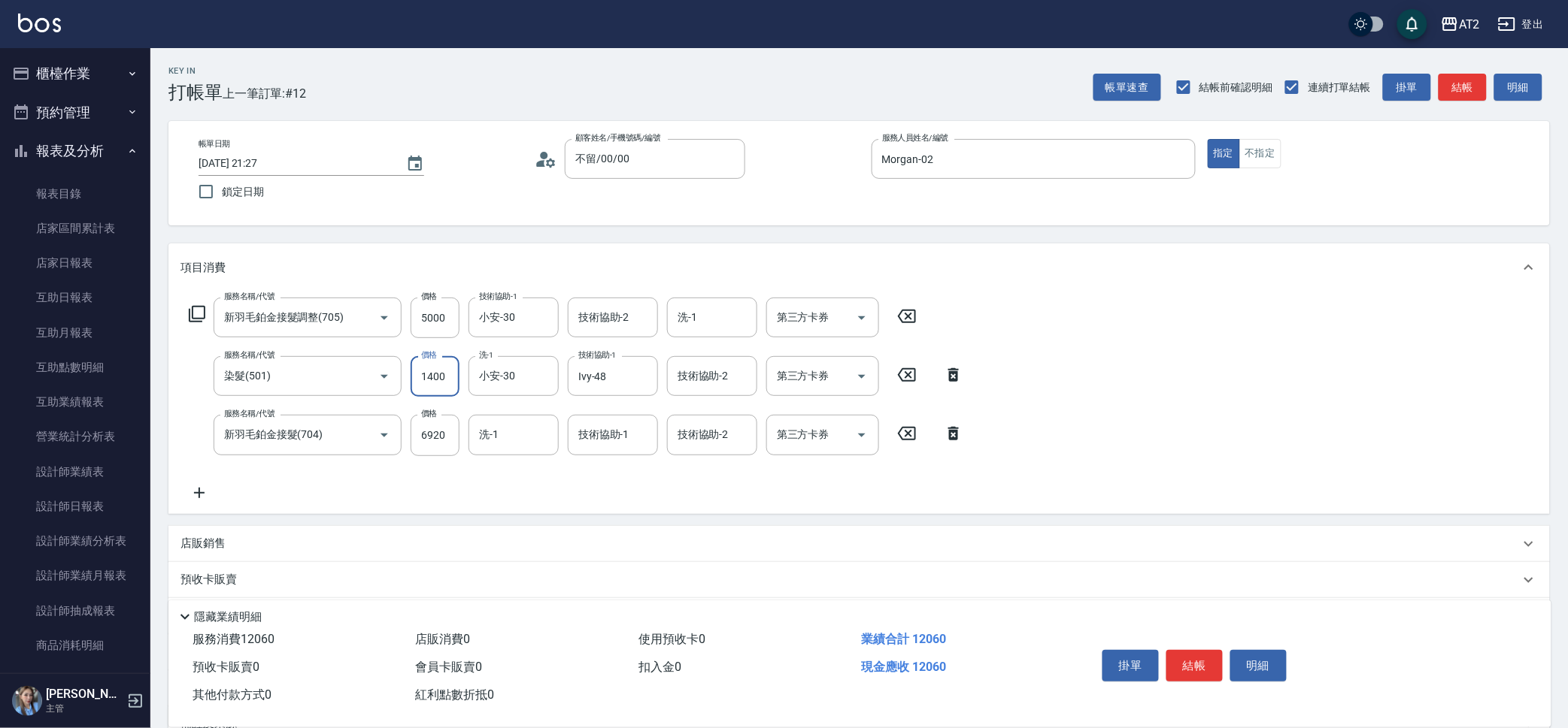
type input "1330"
type input "1400"
click at [675, 465] on div "服務名稱/代號 新羽毛鉑金接髮調整(705) 服務名稱/代號 價格 5000 價格 技術協助-1 小安-30 技術協助-1 技術協助-2 技術協助-2 洗-1…" at bounding box center [577, 399] width 792 height 204
click at [438, 444] on input "6920" at bounding box center [436, 435] width 49 height 41
click at [437, 370] on input "1400" at bounding box center [436, 376] width 49 height 41
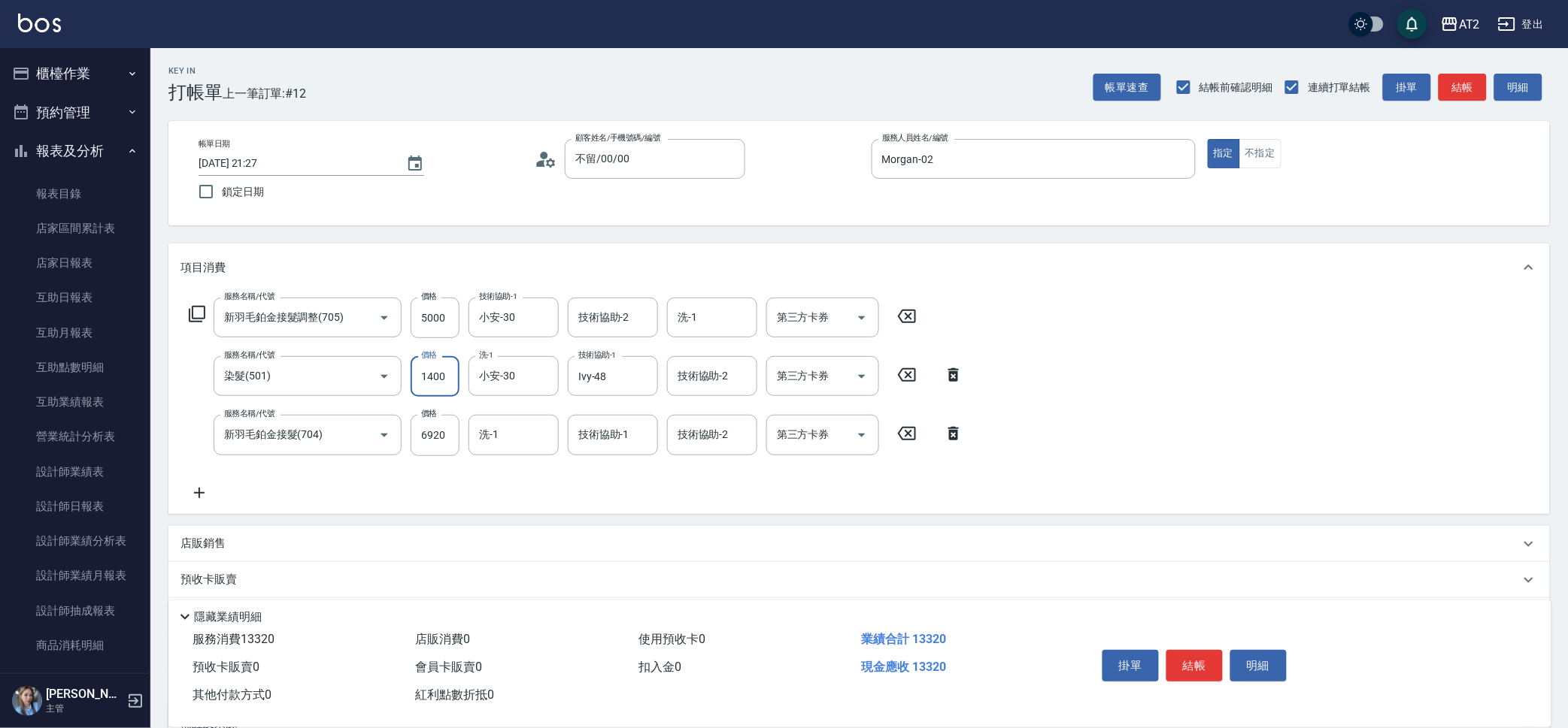
type input "1190"
type input "150"
type input "1340"
type input "1500"
click at [550, 481] on div "服務名稱/代號 新羽毛鉑金接髮調整(705) 服務名稱/代號 價格 5000 價格 技術協助-1 小安-30 技術協助-1 技術協助-2 技術協助-2 洗-1…" at bounding box center [577, 399] width 792 height 204
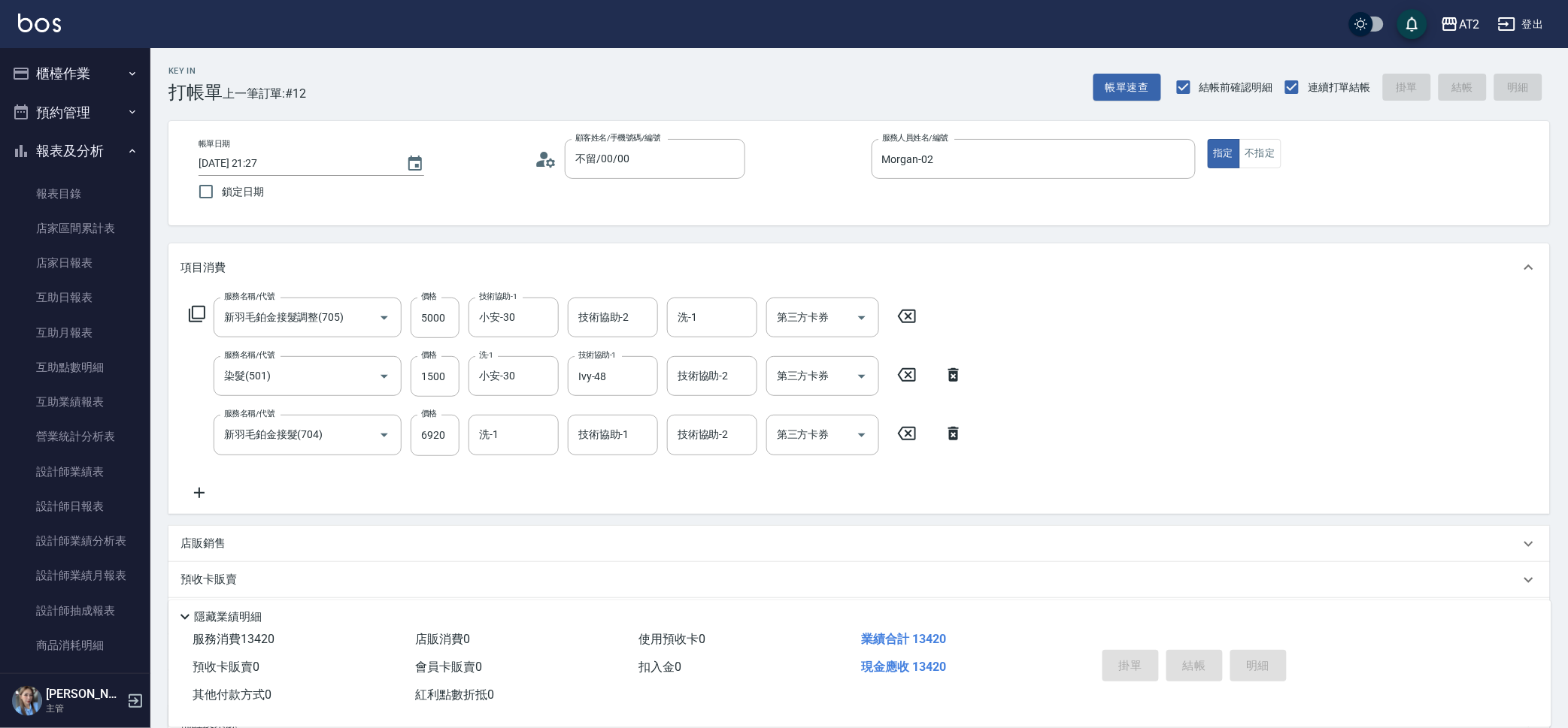
type input "2025/09/26 21:30"
type input "0"
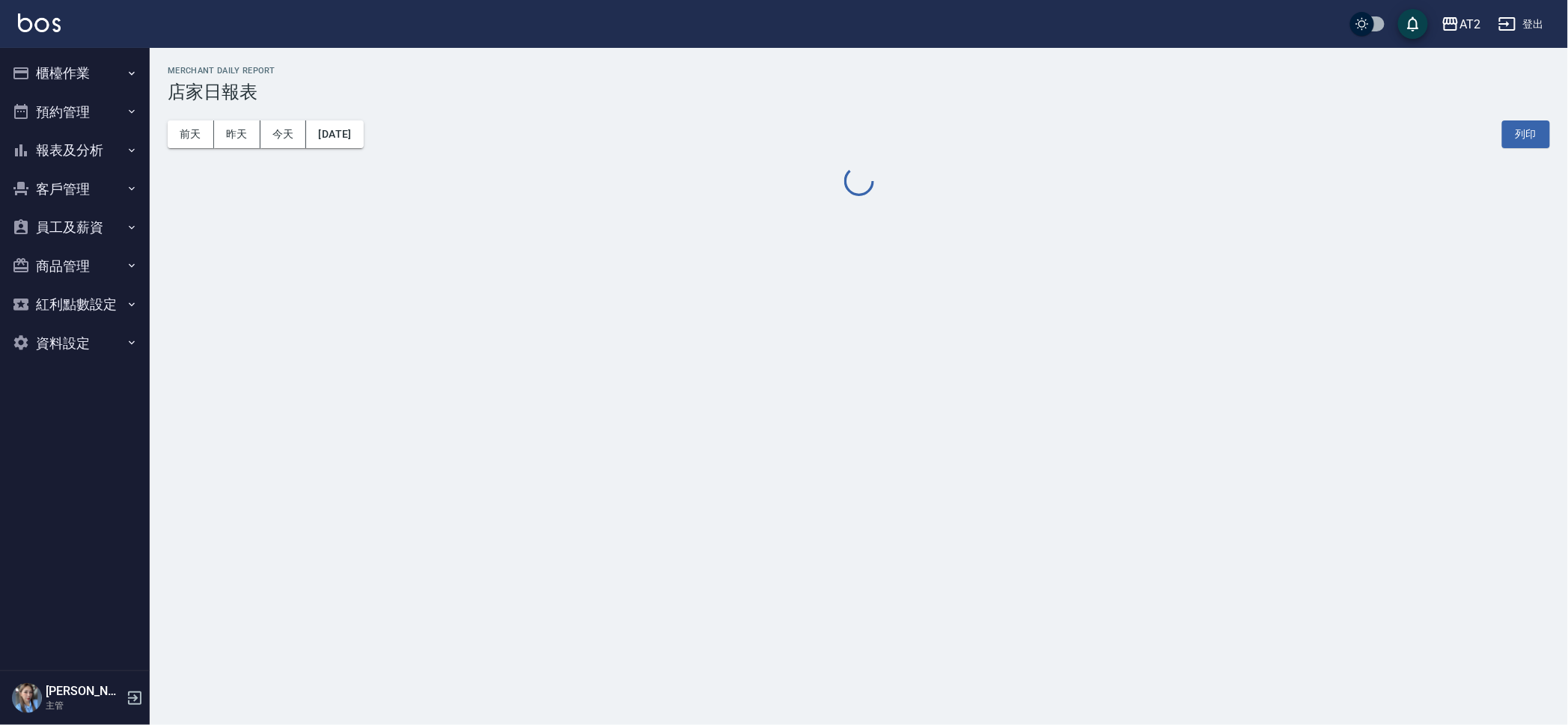
click at [69, 154] on button "報表及分析" at bounding box center [74, 150] width 138 height 39
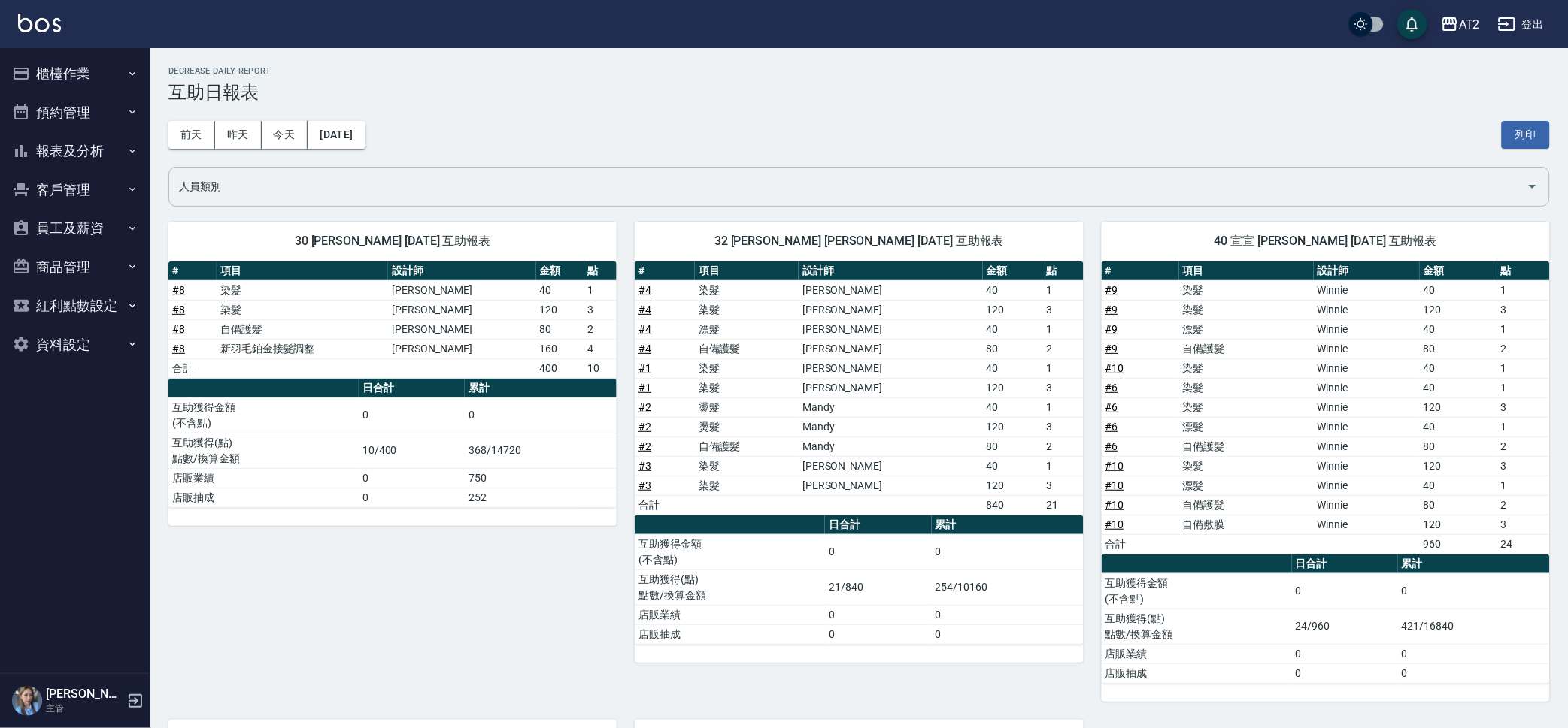
click at [843, 173] on input "人員類別" at bounding box center [847, 186] width 1345 height 27
click at [765, 419] on td "染髮" at bounding box center [747, 427] width 104 height 20
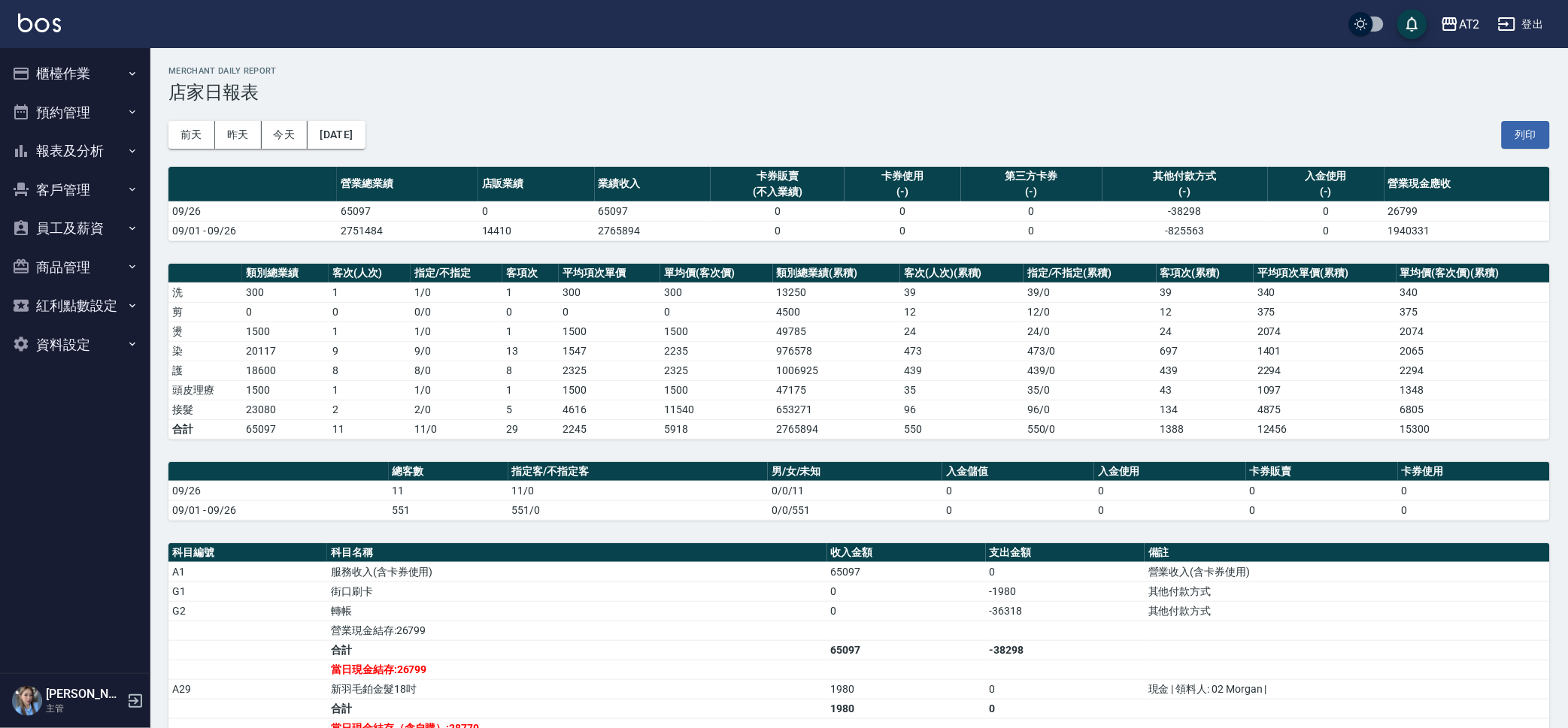
click at [765, 325] on td "1500" at bounding box center [716, 331] width 112 height 20
click at [747, 386] on td "1500" at bounding box center [716, 390] width 112 height 20
click at [97, 56] on button "櫃檯作業" at bounding box center [75, 73] width 138 height 39
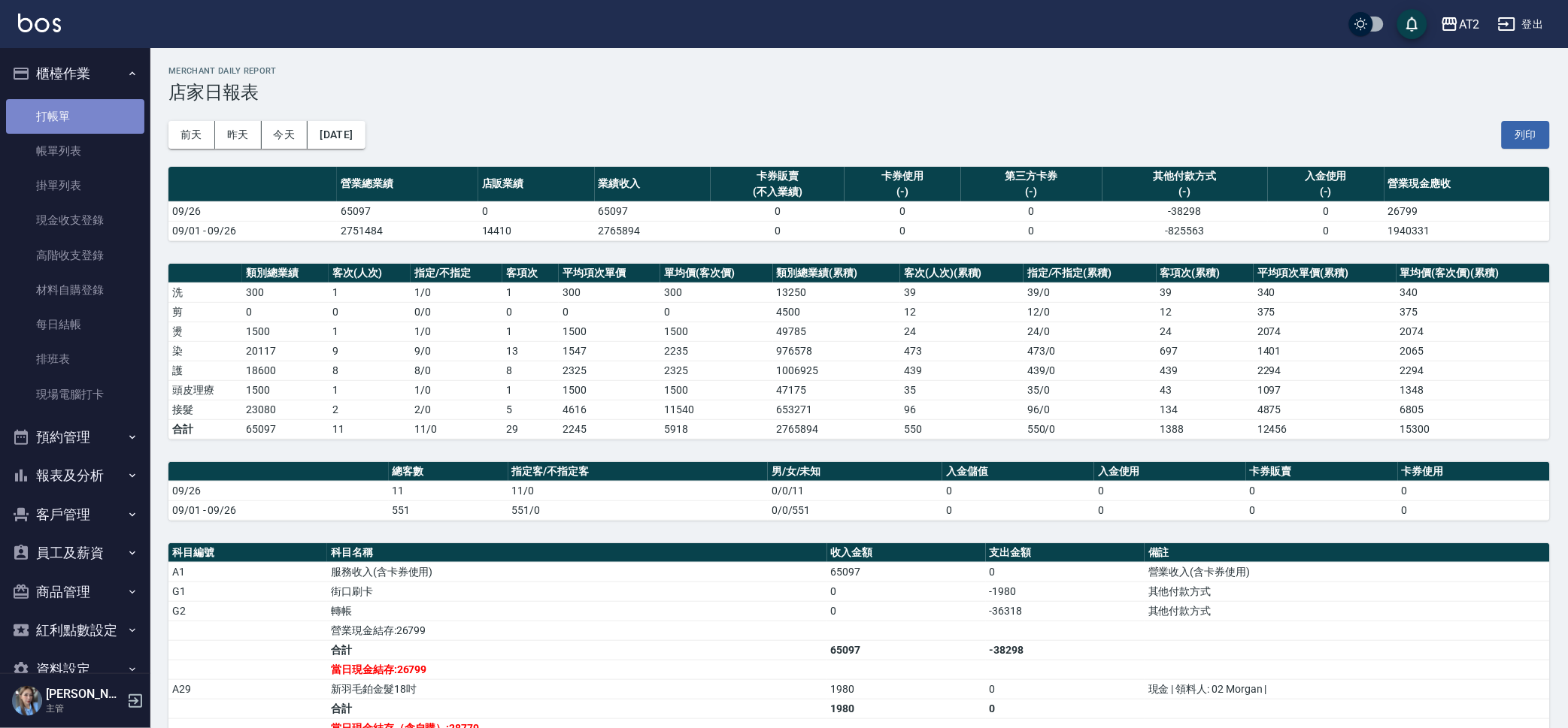
click at [93, 115] on link "打帳單" at bounding box center [75, 116] width 138 height 35
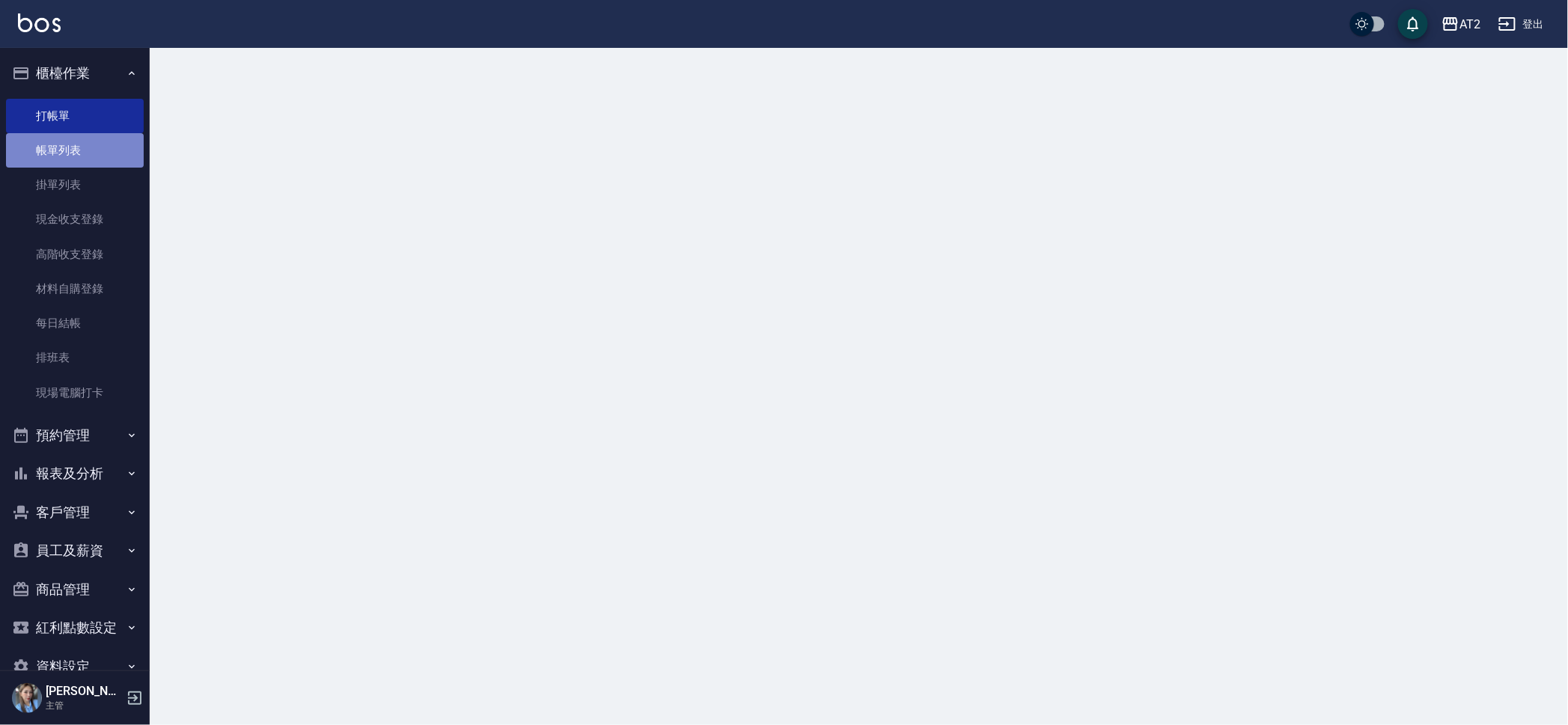
click at [89, 151] on link "帳單列表" at bounding box center [74, 150] width 138 height 35
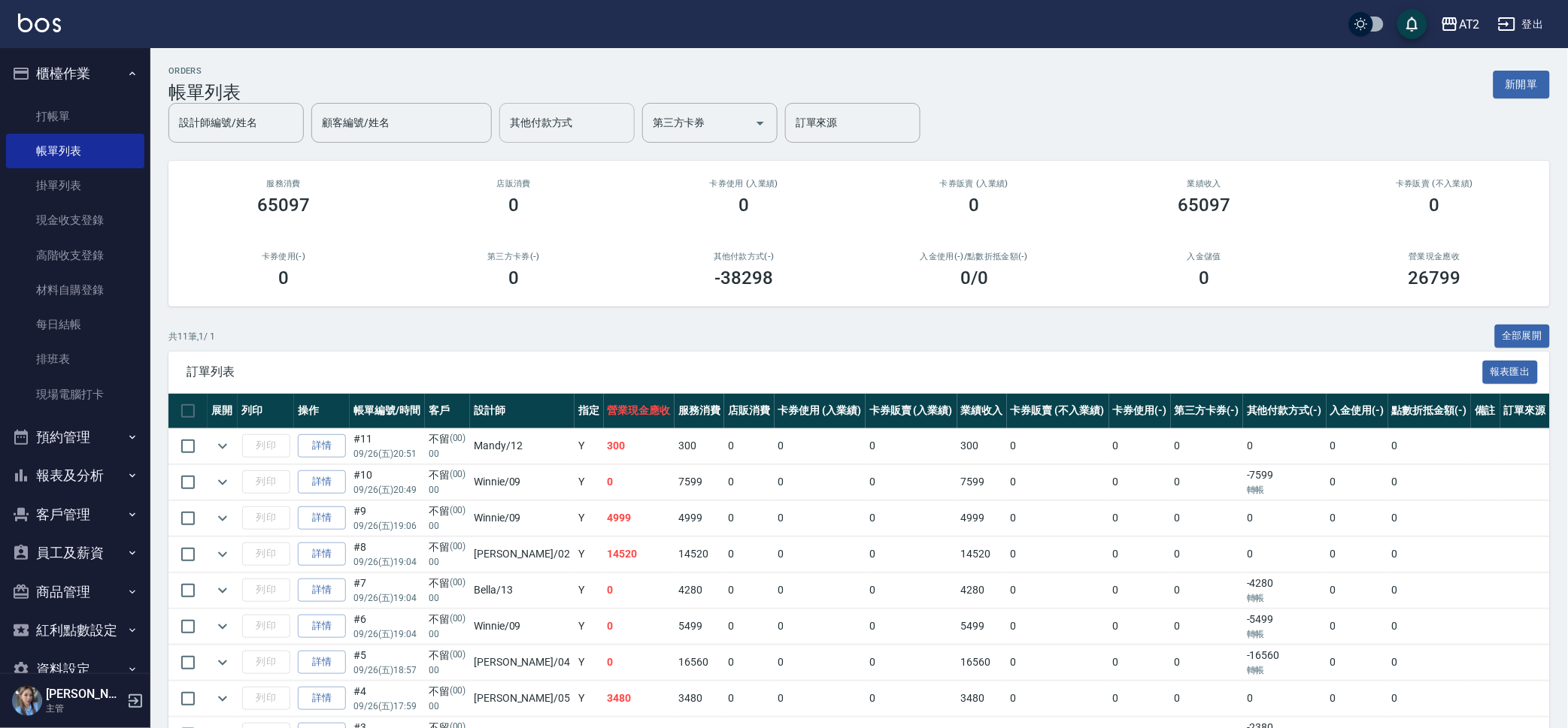
click at [491, 125] on div "顧客編號/姓名 顧客編號/姓名" at bounding box center [401, 123] width 181 height 40
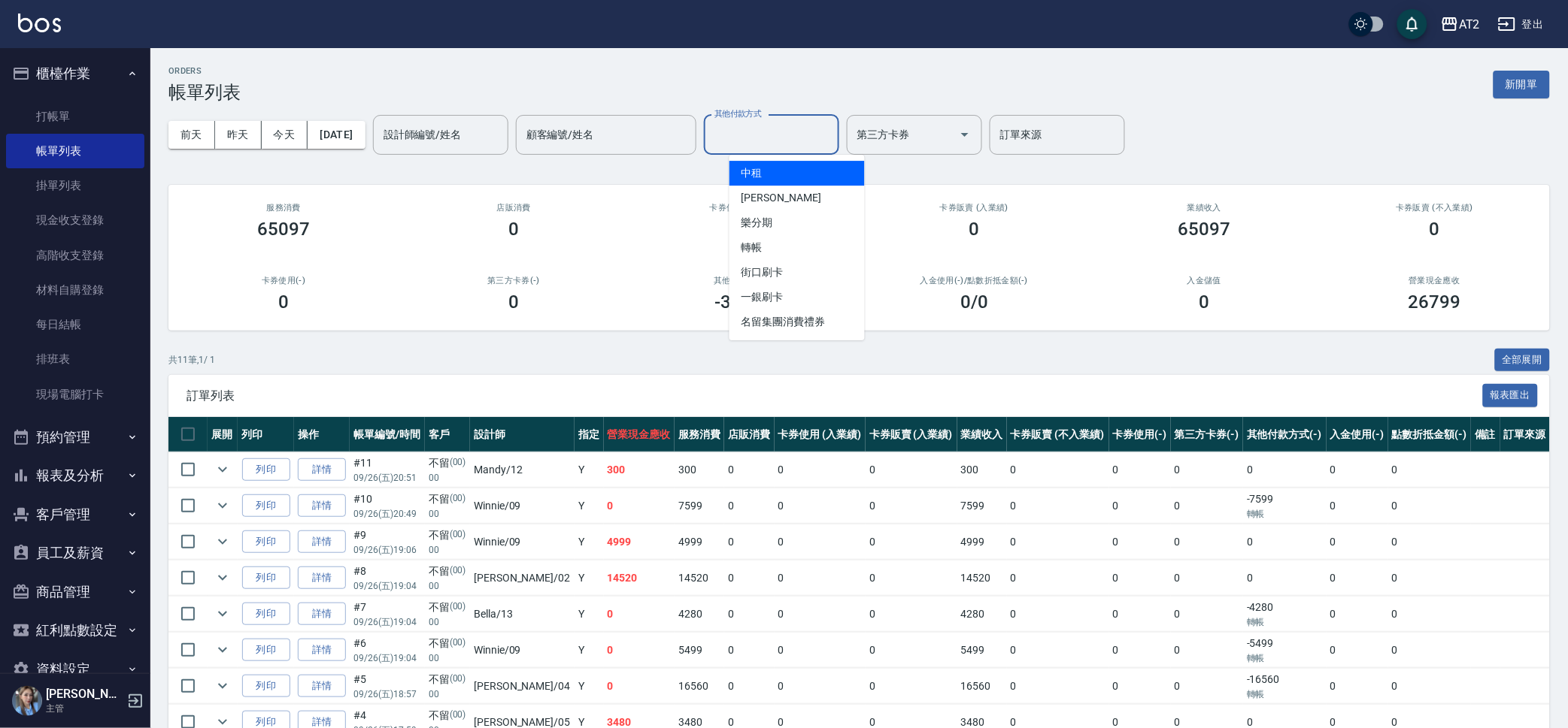
click at [785, 133] on input "其他付款方式" at bounding box center [771, 135] width 122 height 27
click at [808, 242] on span "轉帳" at bounding box center [796, 248] width 135 height 25
type input "轉帳"
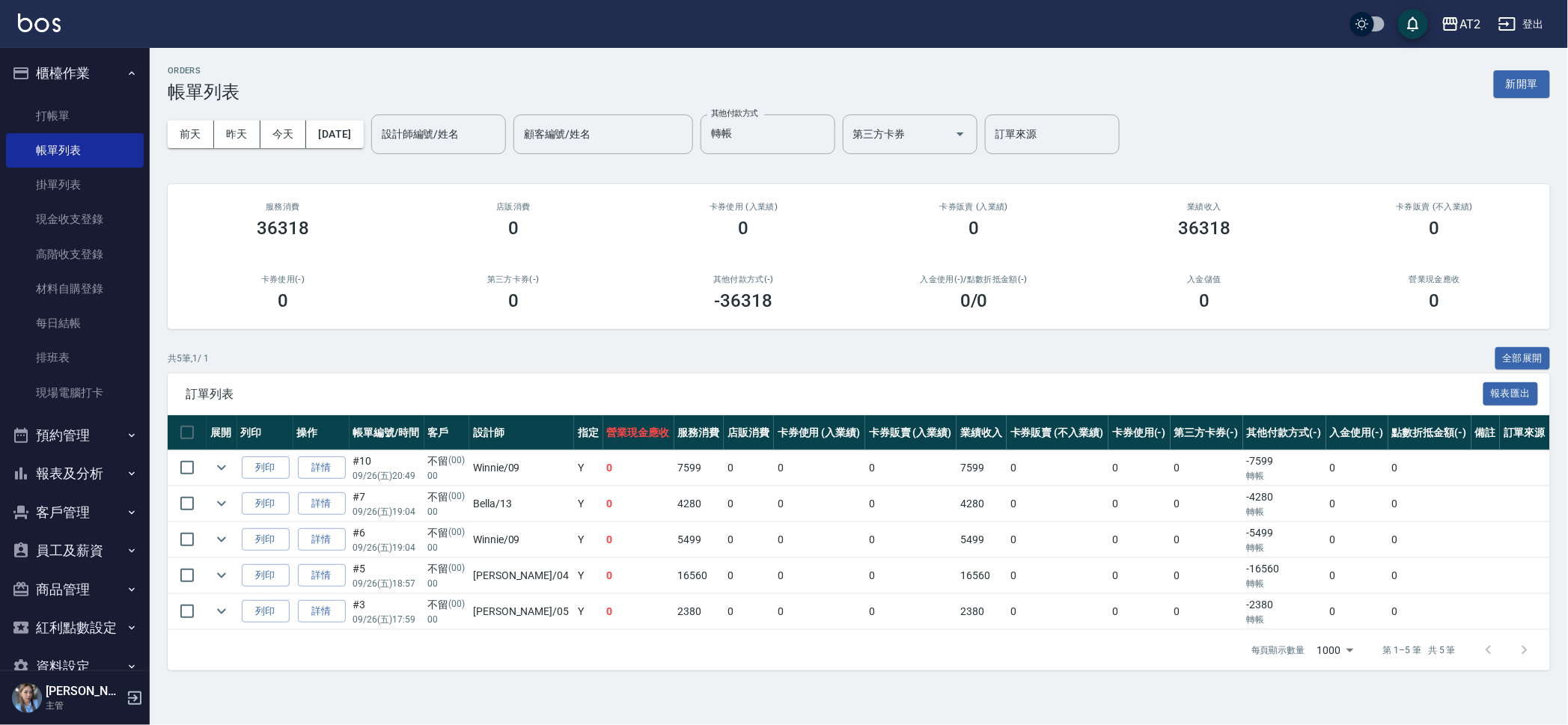
click at [1233, 147] on div "前天 昨天 今天 2025/09/26 設計師編號/姓名 設計師編號/姓名 顧客編號/姓名 顧客編號/姓名 其他付款方式 轉帳 其他付款方式 第三方卡券 第三…" at bounding box center [858, 134] width 1382 height 63
click at [838, 362] on div "共 5 筆, 1 / 1 全部展開" at bounding box center [858, 358] width 1382 height 24
click at [92, 459] on button "報表及分析" at bounding box center [74, 473] width 138 height 39
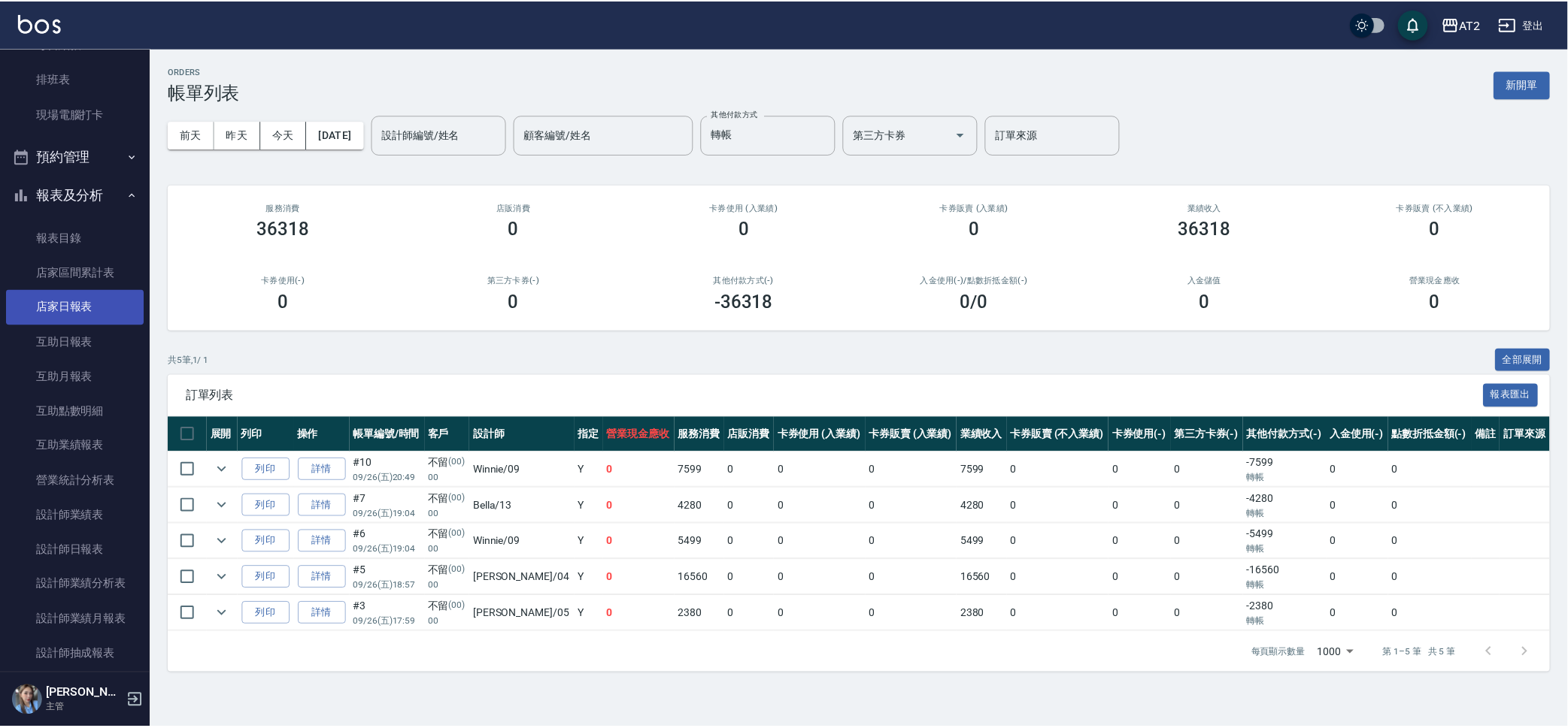
scroll to position [282, 0]
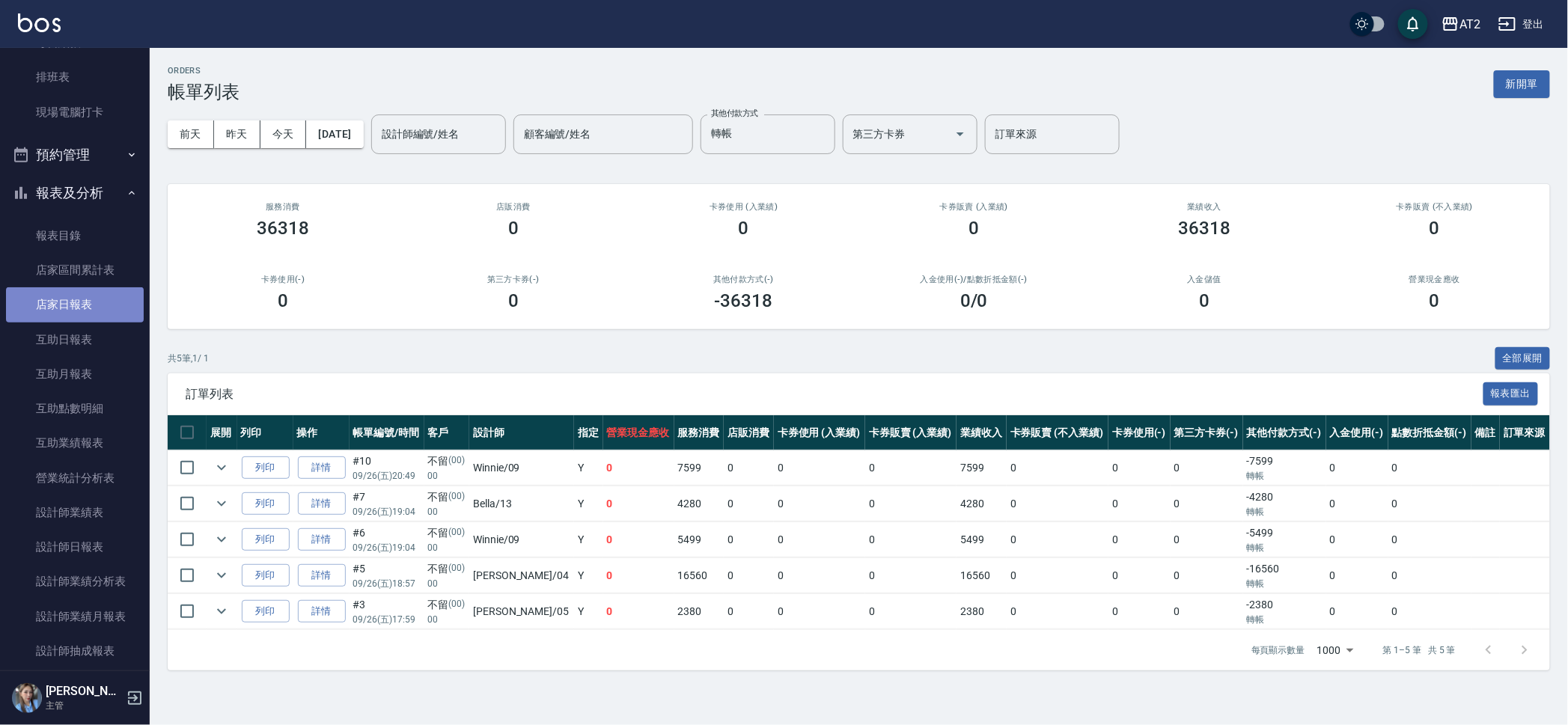
click at [85, 305] on link "店家日報表" at bounding box center [74, 305] width 138 height 35
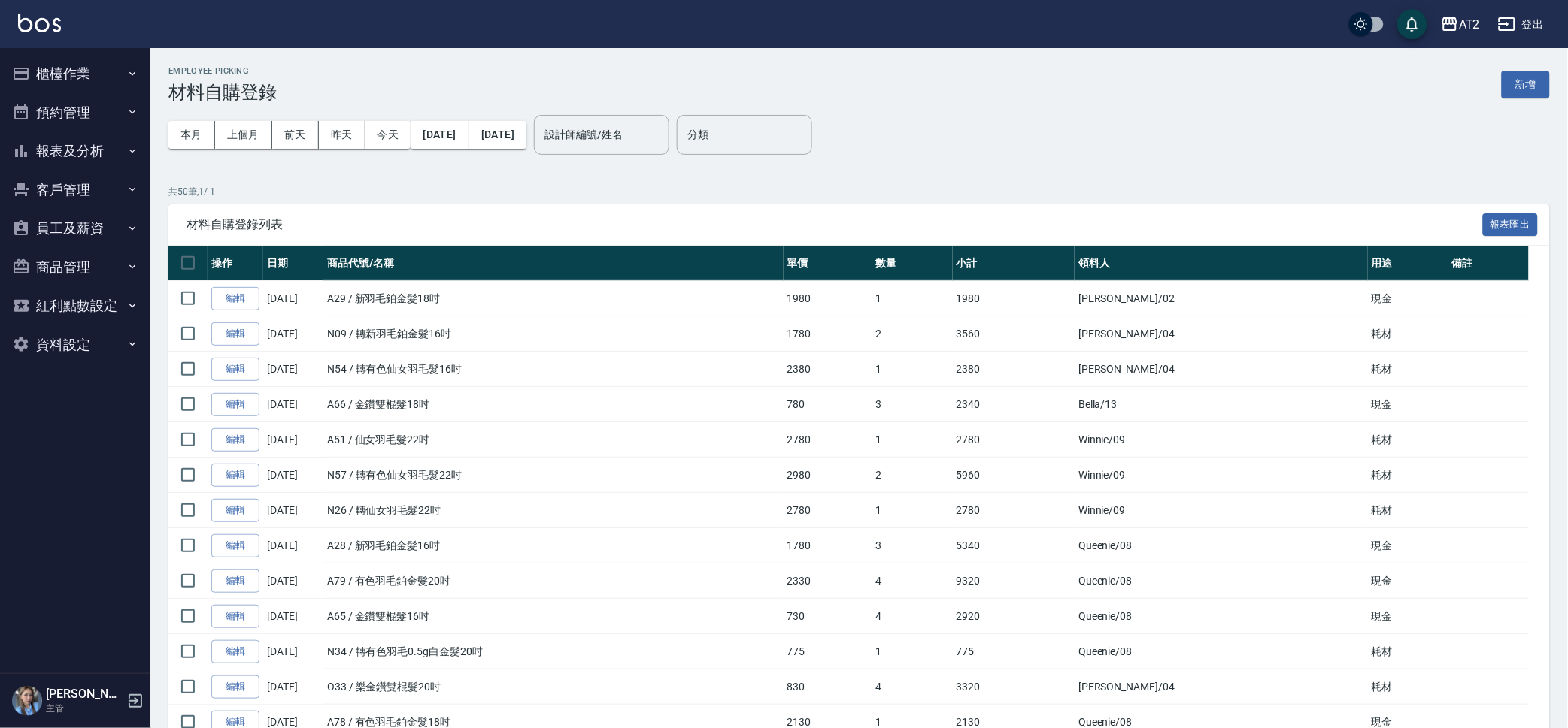
click at [1527, 85] on button "新增" at bounding box center [1525, 84] width 48 height 27
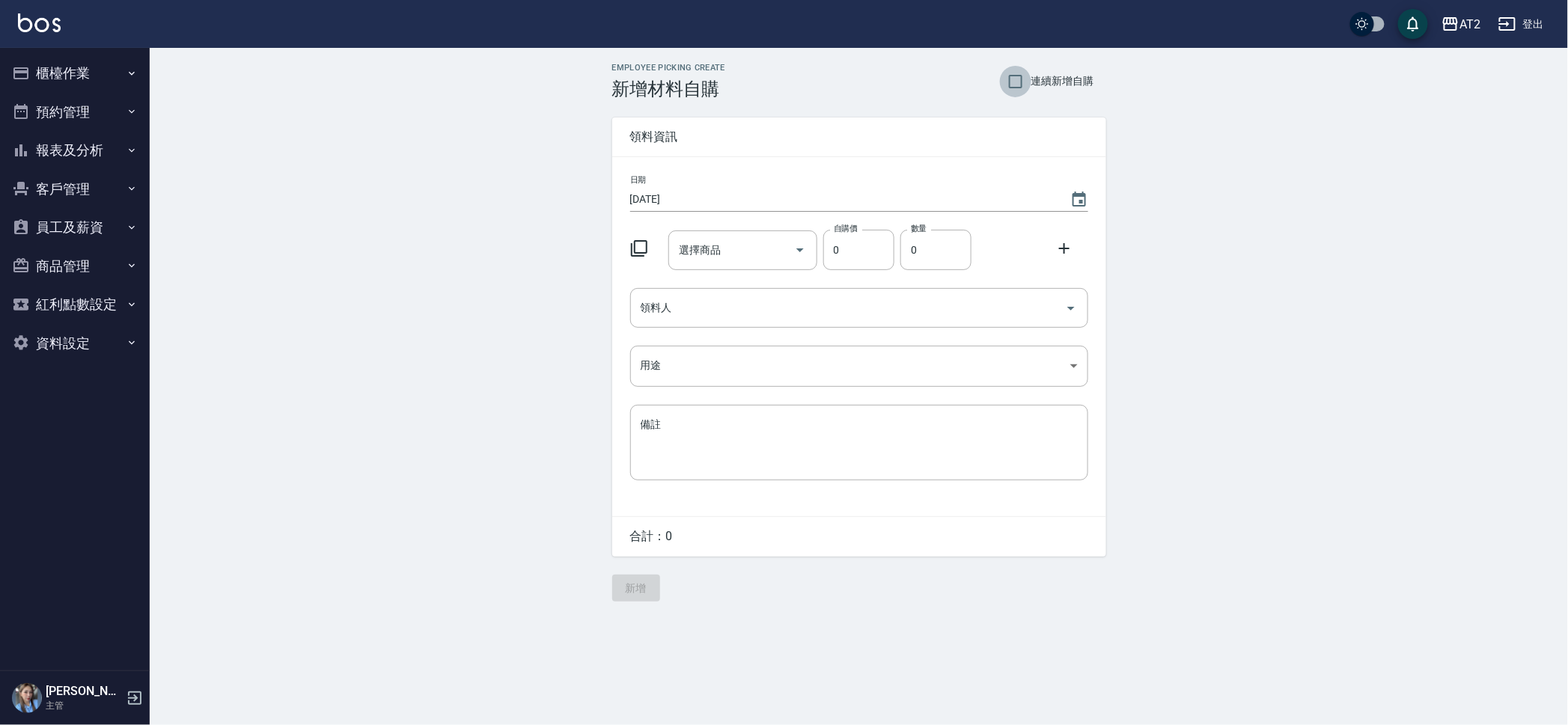
click at [1011, 86] on input "連續新增自購" at bounding box center [1015, 81] width 31 height 31
checkbox input "true"
click at [705, 249] on input "選擇商品" at bounding box center [731, 251] width 113 height 26
type input "u"
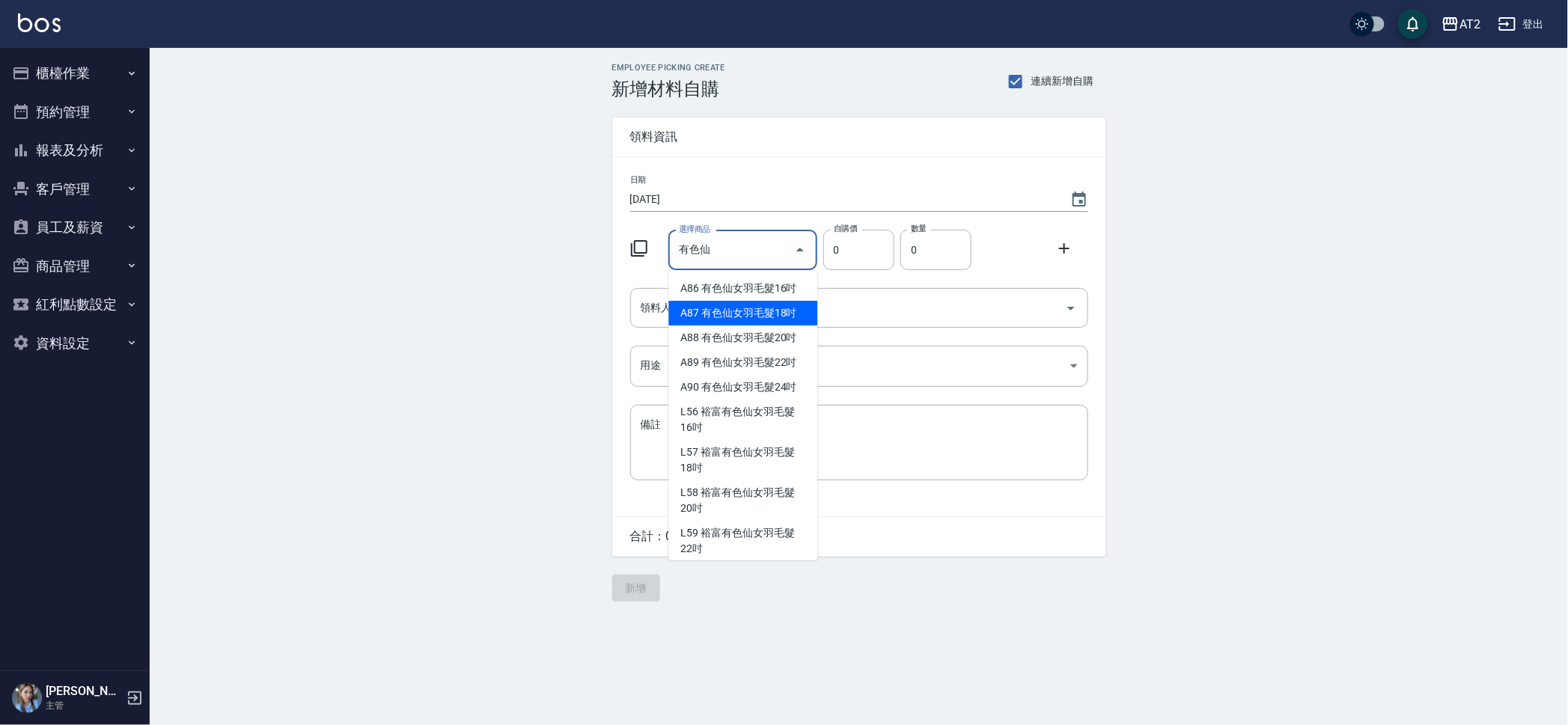
click at [701, 322] on li "A87 有色仙女羽毛髮18吋" at bounding box center [743, 313] width 149 height 25
type input "有色仙女羽毛髮18吋"
type input "2580"
type input "1"
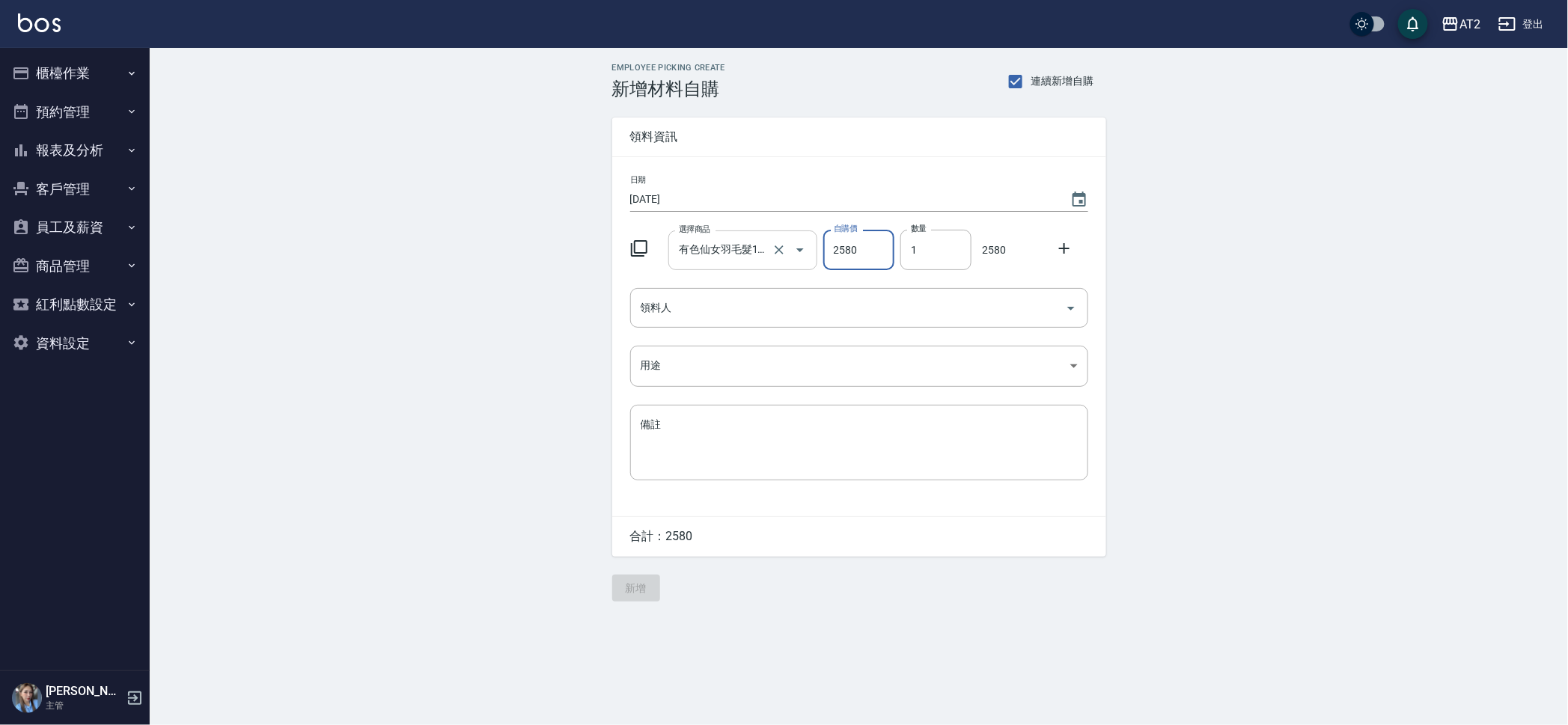
click at [748, 247] on input "有色仙女羽毛髮18吋" at bounding box center [721, 251] width 93 height 26
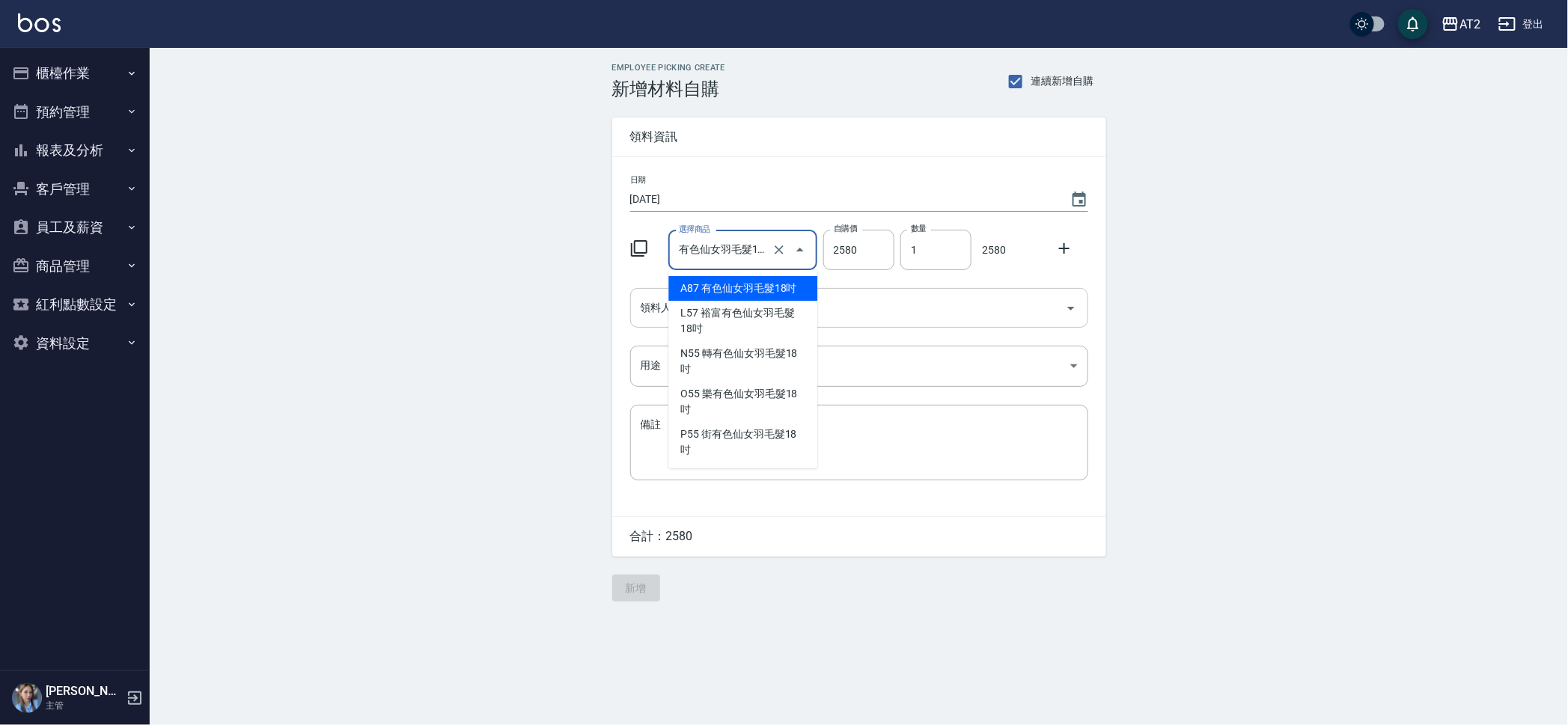
click at [845, 307] on input "領料人" at bounding box center [848, 308] width 422 height 26
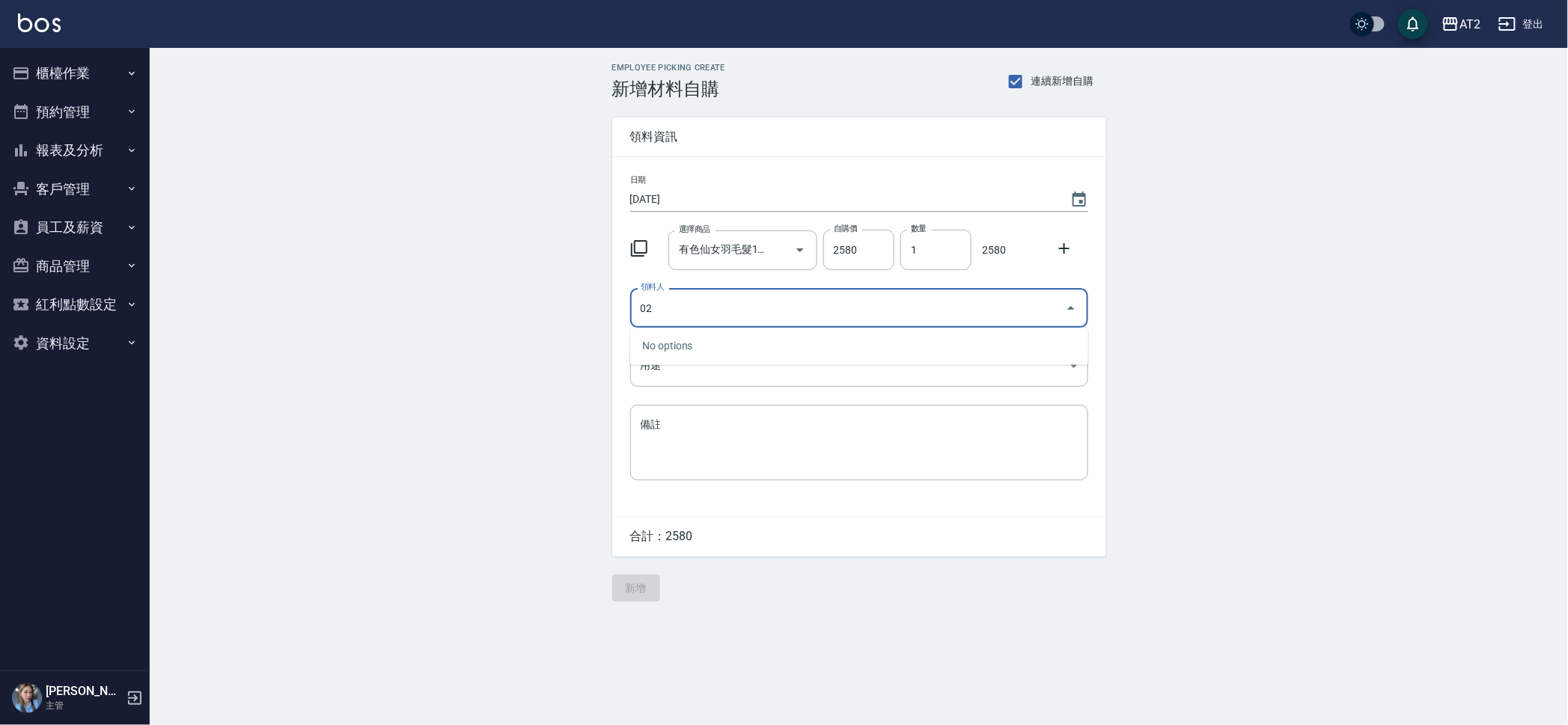
type input "02 [PERSON_NAME]"
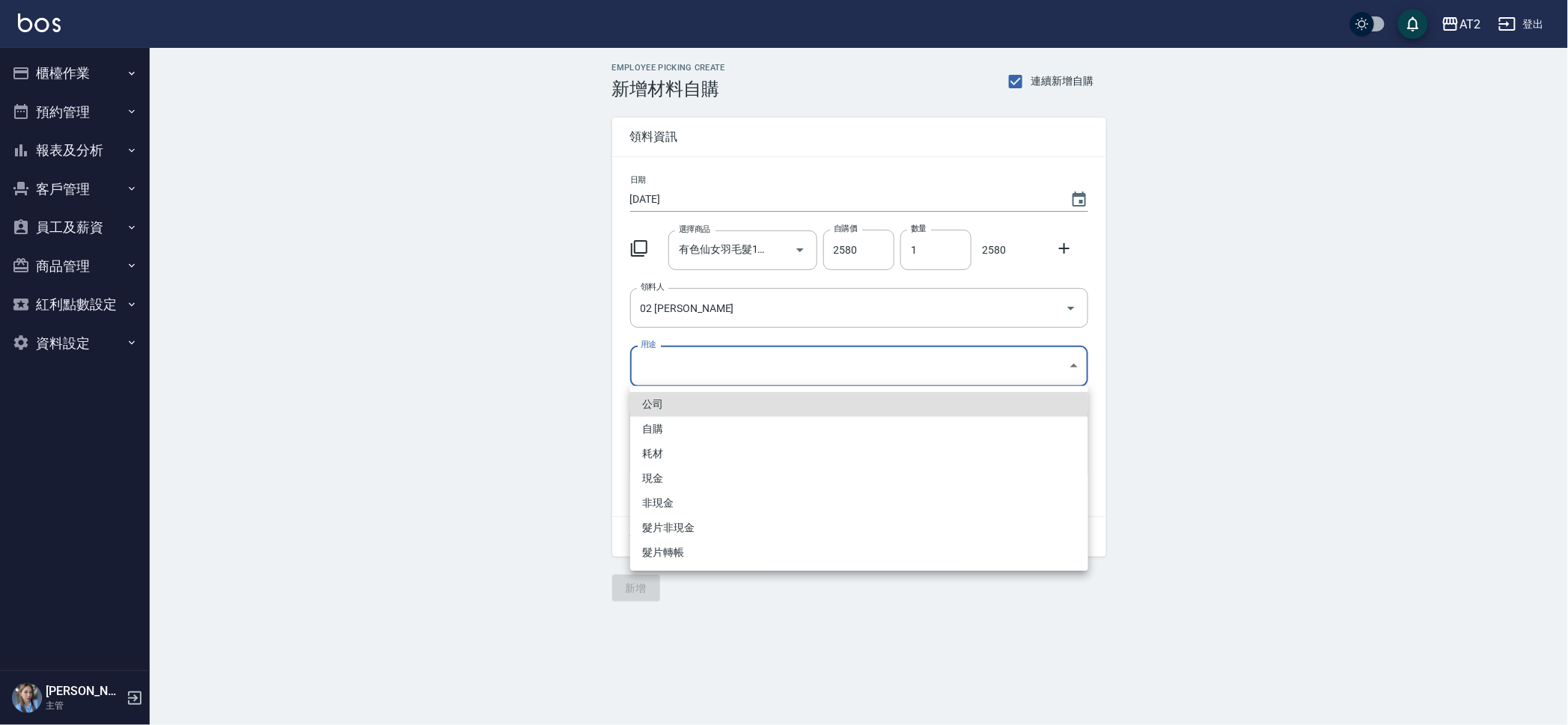
click at [873, 376] on body "AT2 登出 櫃檯作業 打帳單 帳單列表 掛單列表 現金收支登錄 高階收支登錄 材料自購登錄 每日結帳 排班表 現場電腦打卡 預約管理 預約管理 單日預約紀錄…" at bounding box center [784, 362] width 1568 height 725
click at [743, 478] on li "現金" at bounding box center [859, 479] width 458 height 25
type input "現金"
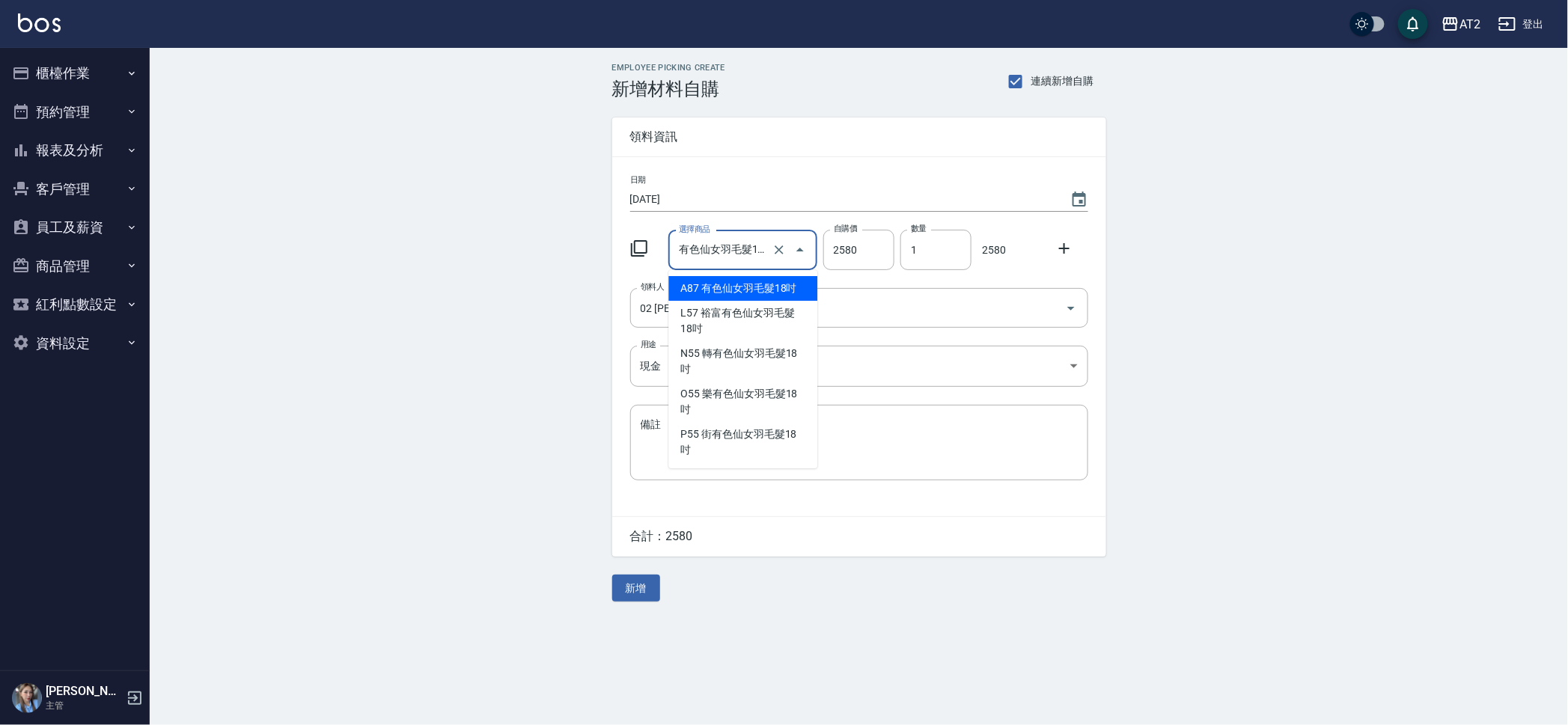
click at [730, 244] on input "有色仙女羽毛髮18吋" at bounding box center [721, 251] width 93 height 26
click at [734, 282] on li "A87 有色仙女羽毛髮18吋" at bounding box center [743, 288] width 149 height 25
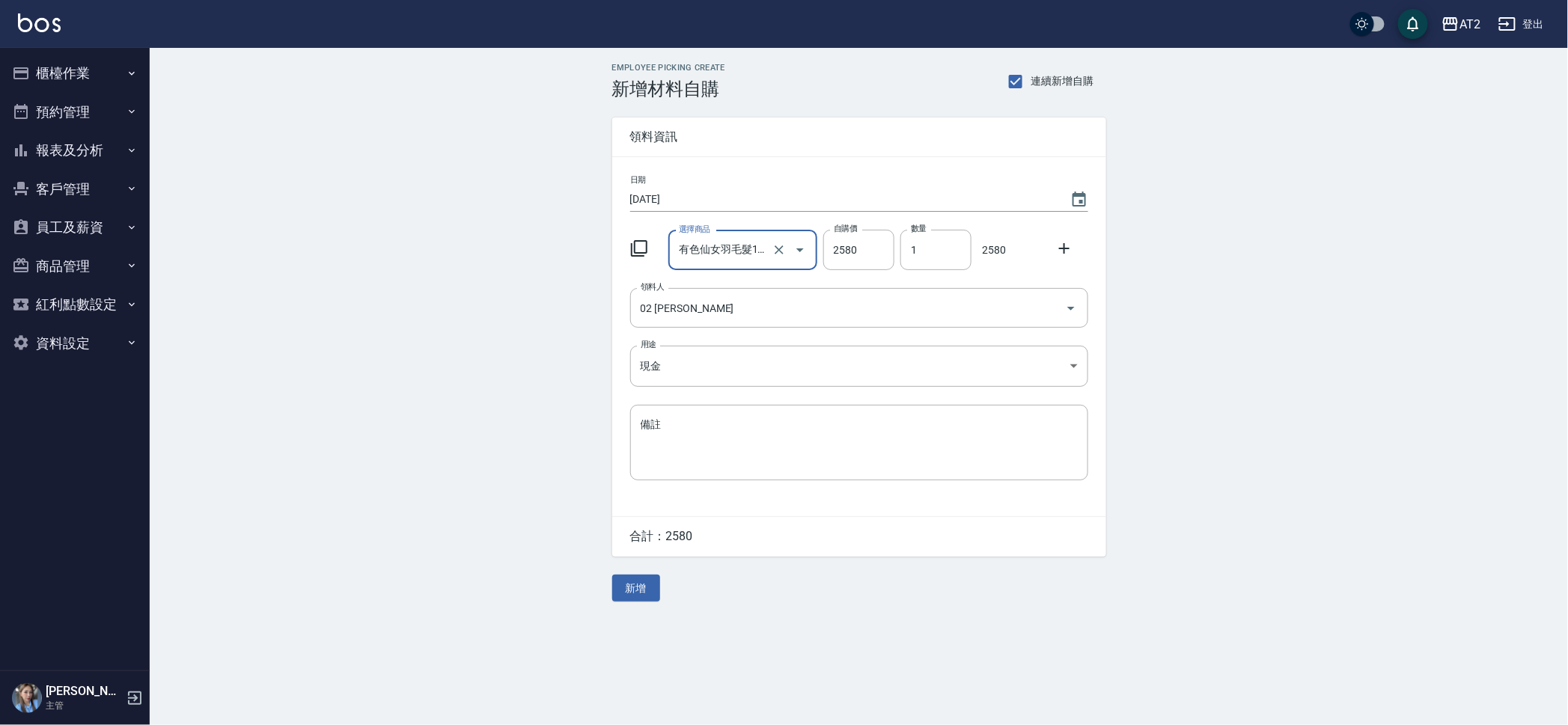
click at [504, 438] on div "Employee Picking Create 新增材料自購 連續新增自購 領料資訊 日期 [DATE] 選擇商品 有色仙女羽毛髮18吋 選擇商品 自購價 2…" at bounding box center [858, 333] width 1418 height 569
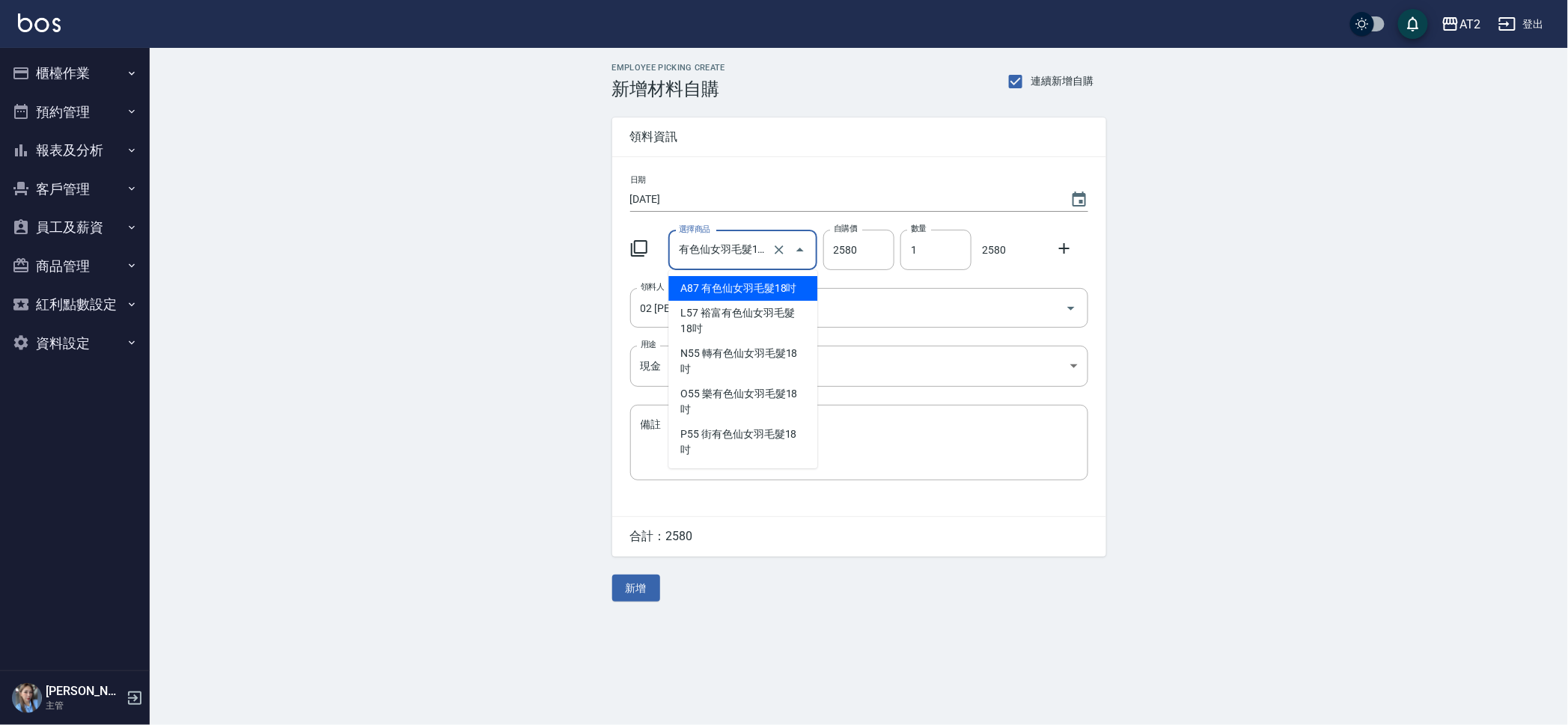
click at [734, 255] on input "有色仙女羽毛髮18吋" at bounding box center [721, 251] width 93 height 26
click at [748, 286] on li "A87 有色仙女羽毛髮18吋" at bounding box center [743, 288] width 149 height 25
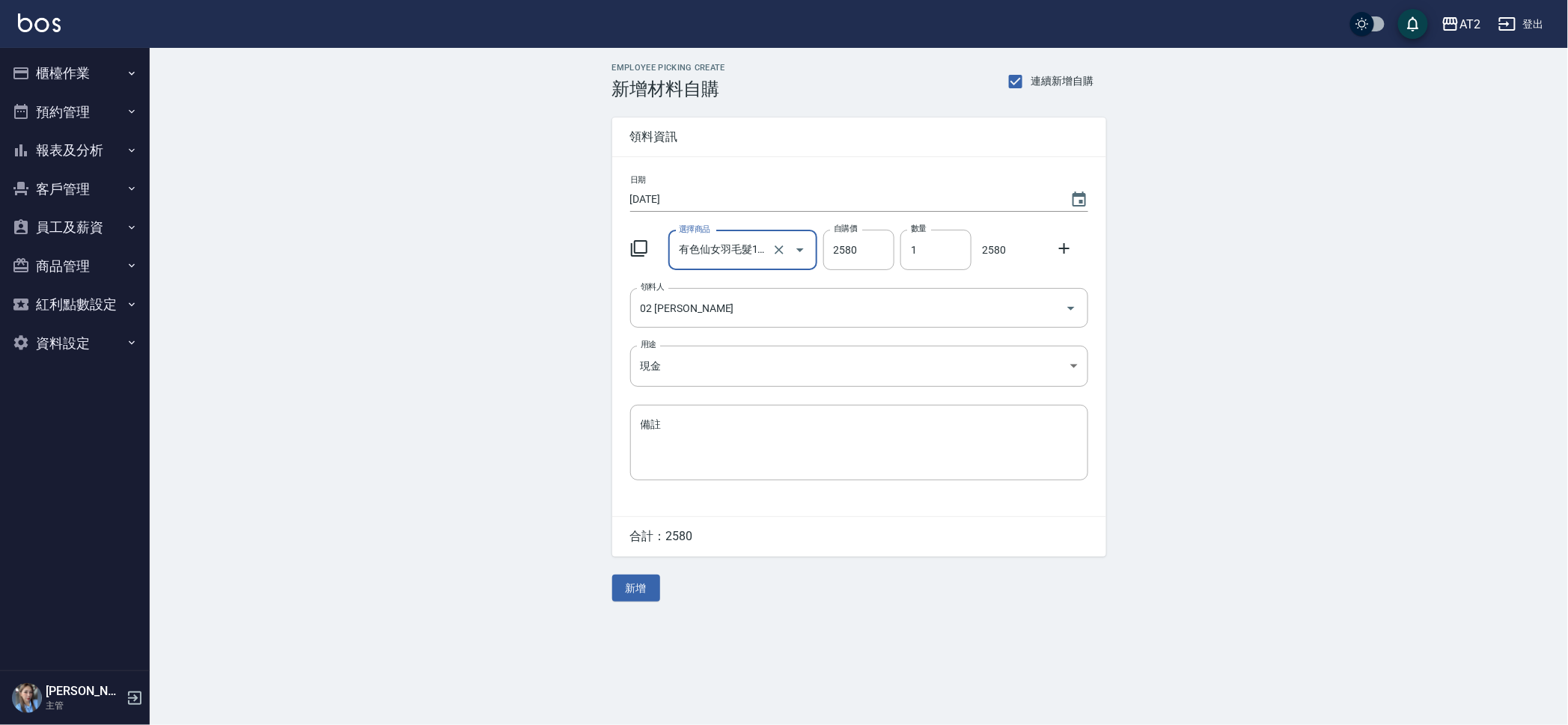
click at [518, 332] on div "Employee Picking Create 新增材料自購 連續新增自購 領料資訊 日期 [DATE] 選擇商品 有色仙女羽毛髮18吋 選擇商品 自購價 2…" at bounding box center [858, 333] width 1418 height 569
drag, startPoint x: 615, startPoint y: 606, endPoint x: 640, endPoint y: 583, distance: 34.0
click at [615, 605] on div "Employee Picking Create 新增材料自購 連續新增自購 領料資訊 日期 [DATE] 選擇商品 有色仙女羽毛髮18吋 選擇商品 自購價 2…" at bounding box center [859, 333] width 524 height 569
click at [640, 583] on button "新增" at bounding box center [636, 588] width 48 height 27
click at [733, 253] on input "選擇商品" at bounding box center [731, 251] width 113 height 26
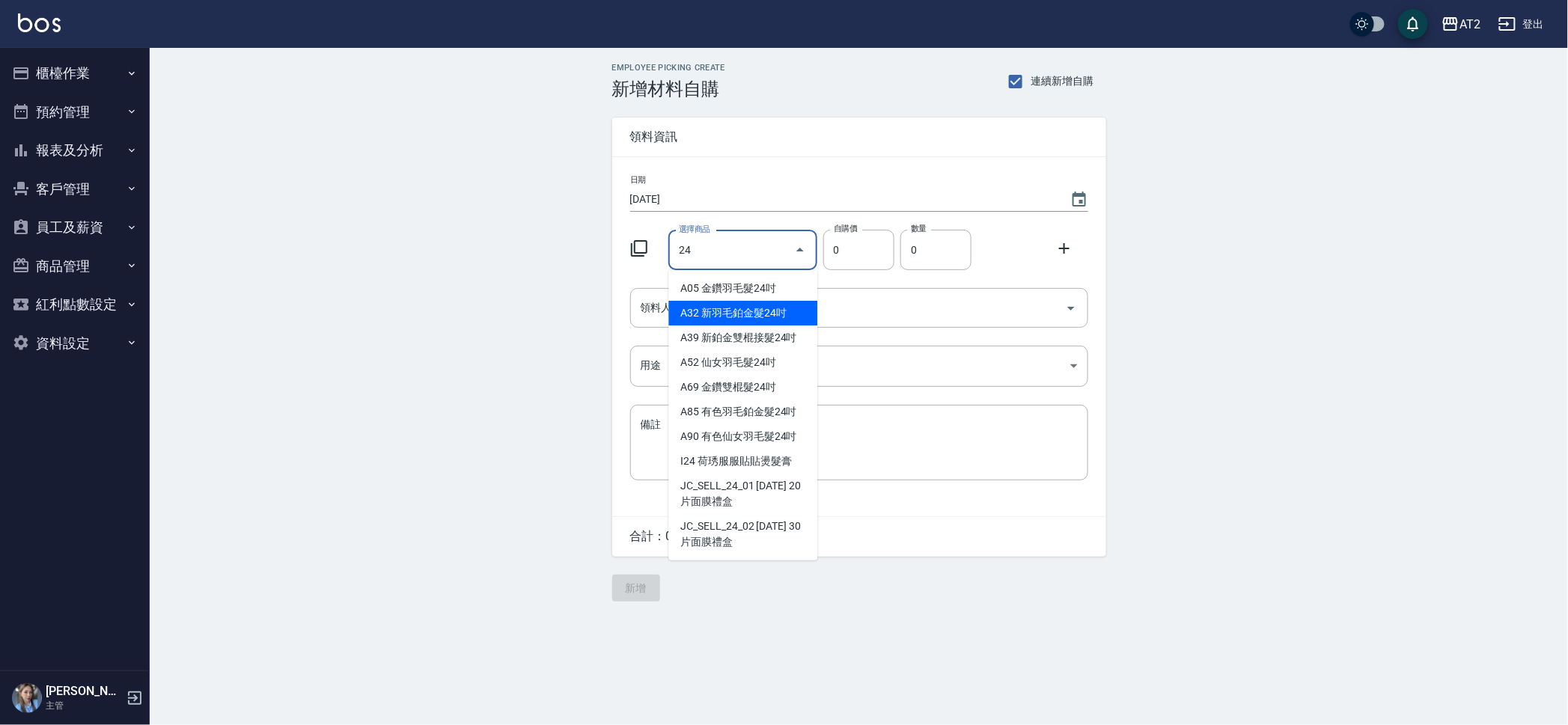
click at [732, 315] on li "A32 新羽毛鉑金髮24吋" at bounding box center [743, 313] width 149 height 25
type input "新羽毛鉑金髮24吋"
type input "2580"
type input "1"
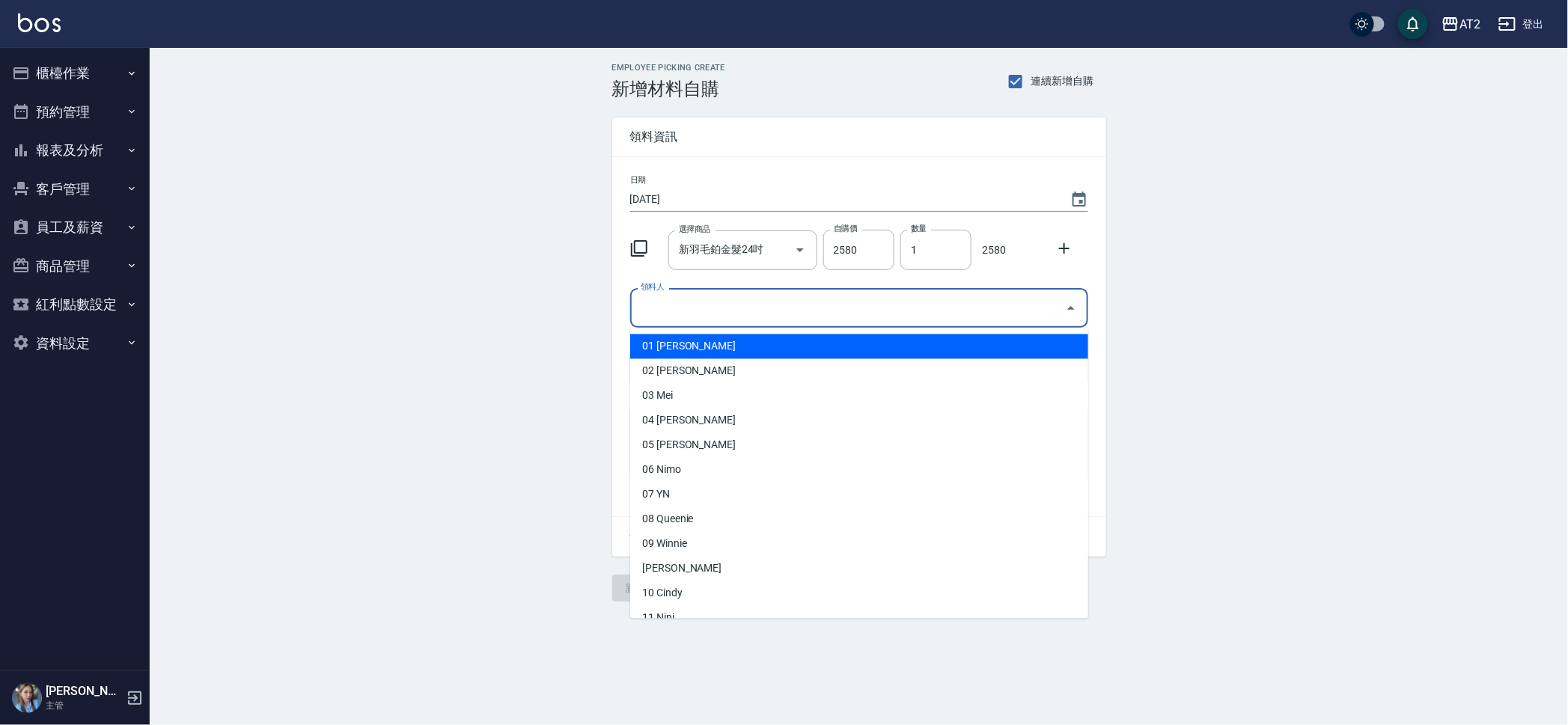
click at [788, 309] on input "領料人" at bounding box center [848, 308] width 422 height 26
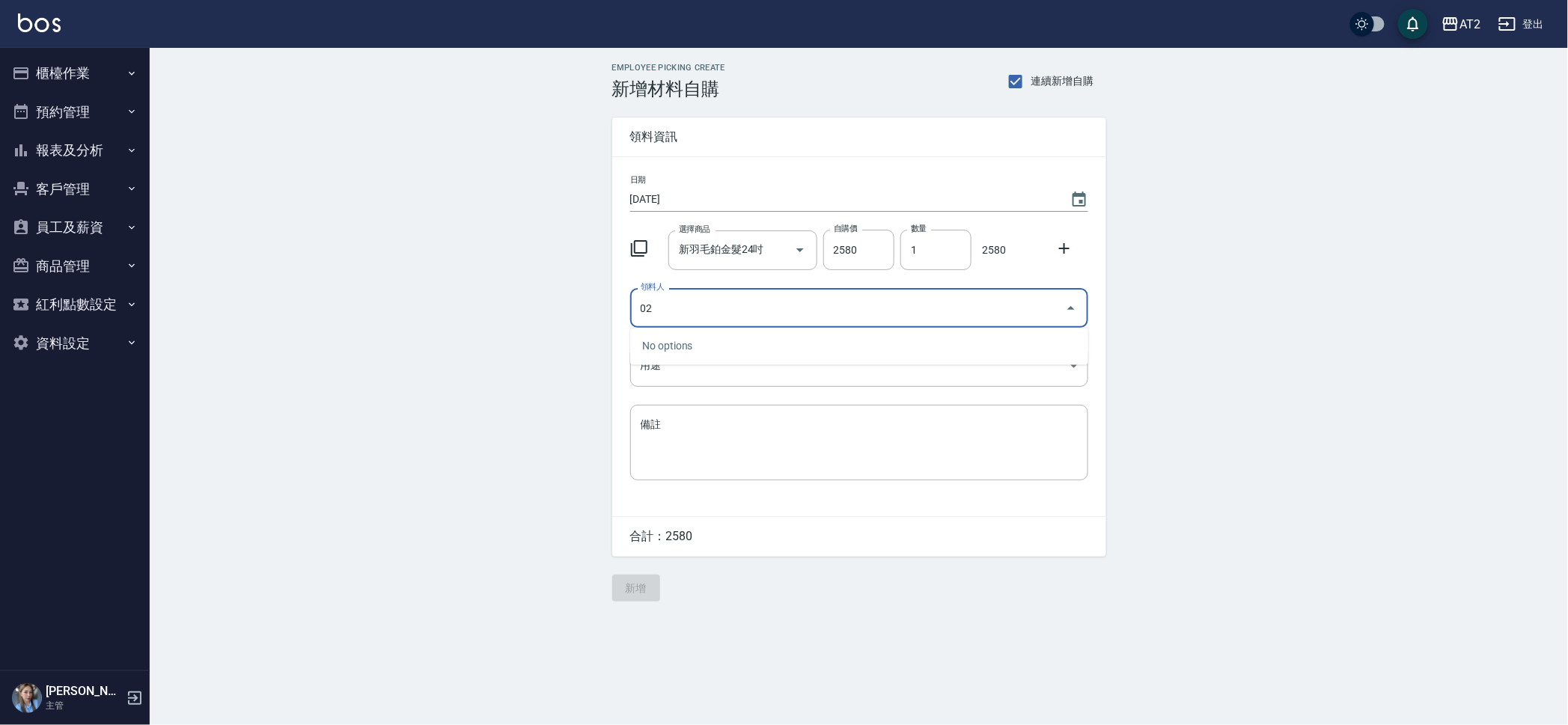
type input "02 Morgan"
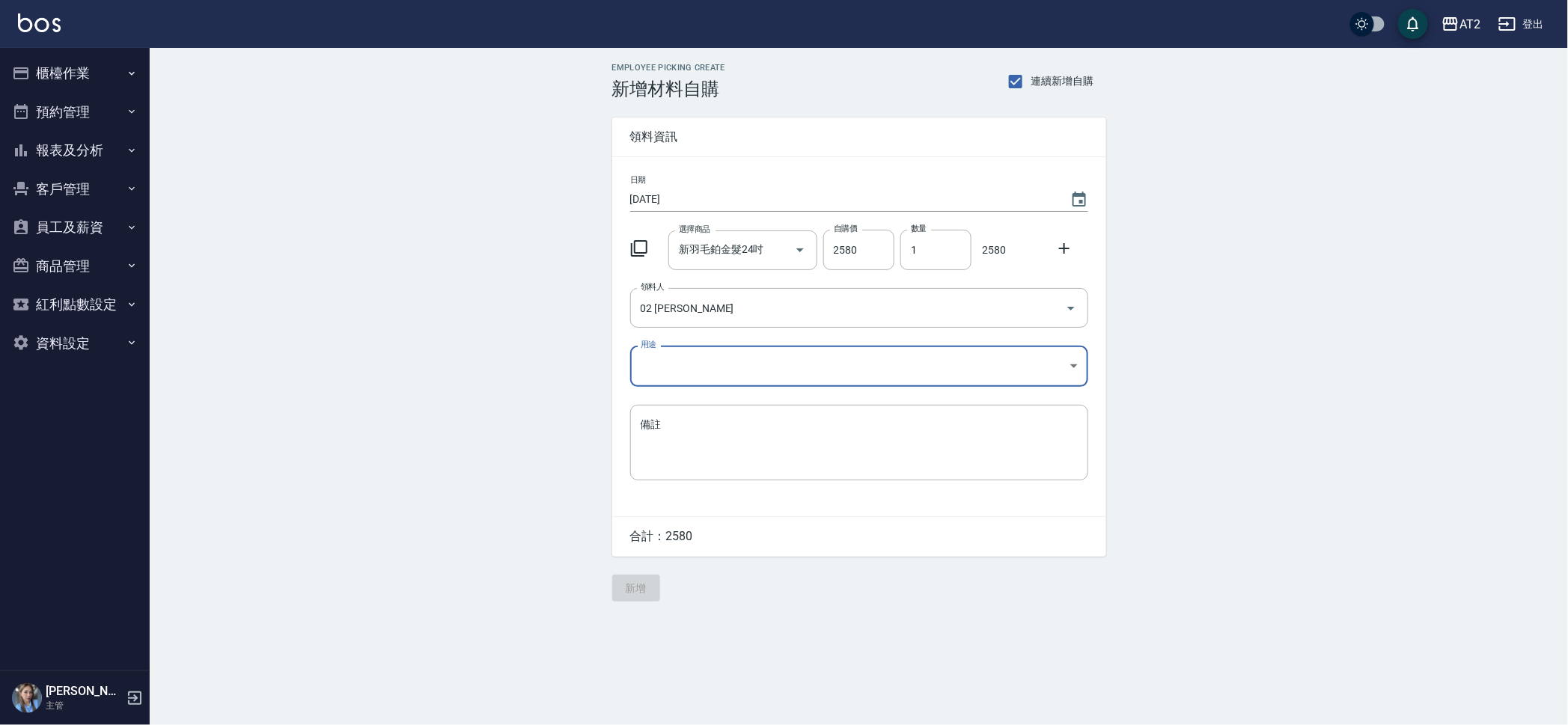
click at [782, 343] on div "日期 2025/09/26 選擇商品 新羽毛鉑金髮24吋 選擇商品 自購價 2580 自購價 數量 1 數量 2580 領料人 02 Morgan 領料人 用…" at bounding box center [859, 337] width 494 height 359
click at [778, 370] on body "AT2 登出 櫃檯作業 打帳單 帳單列表 掛單列表 現金收支登錄 高階收支登錄 材料自購登錄 每日結帳 排班表 現場電腦打卡 預約管理 預約管理 單日預約紀錄…" at bounding box center [784, 362] width 1568 height 725
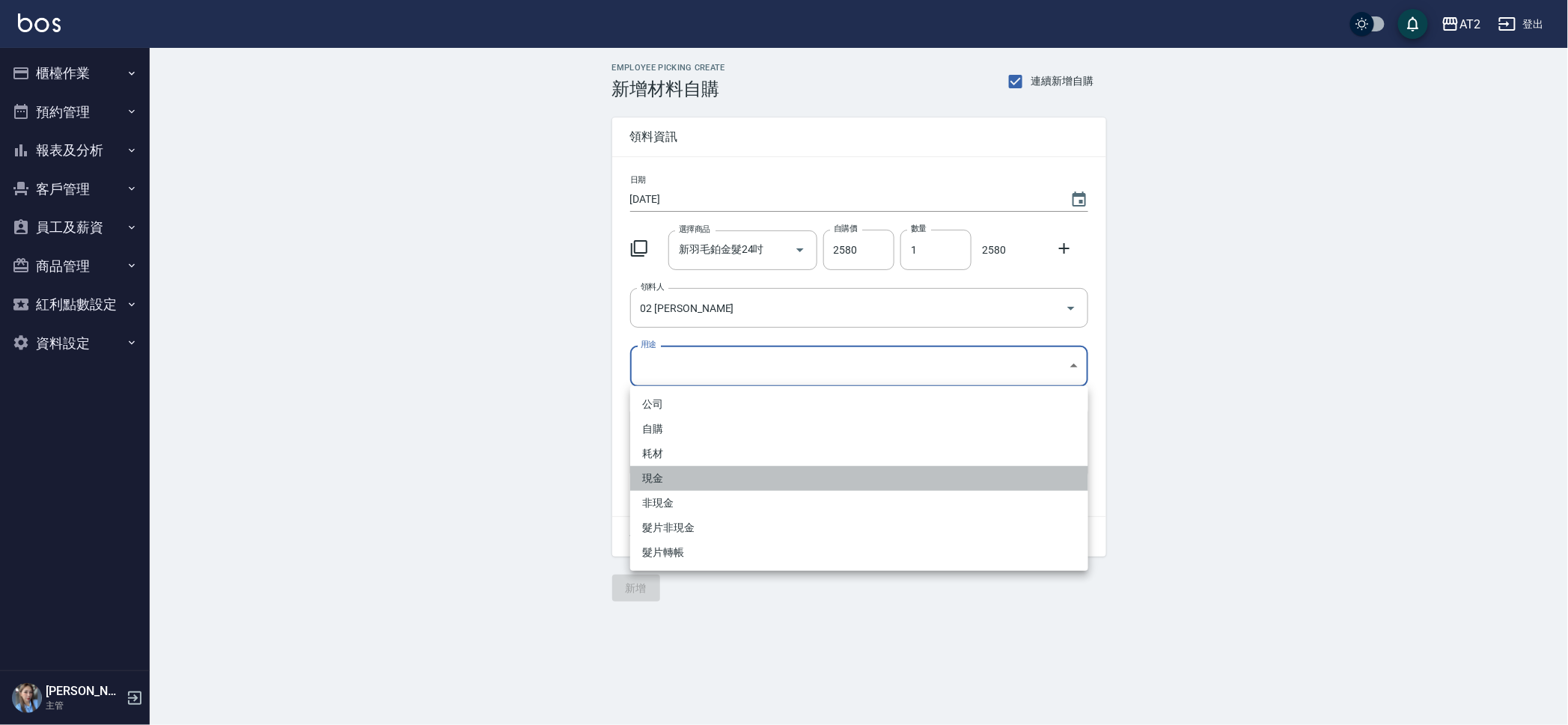
click at [683, 470] on li "現金" at bounding box center [859, 479] width 458 height 25
type input "現金"
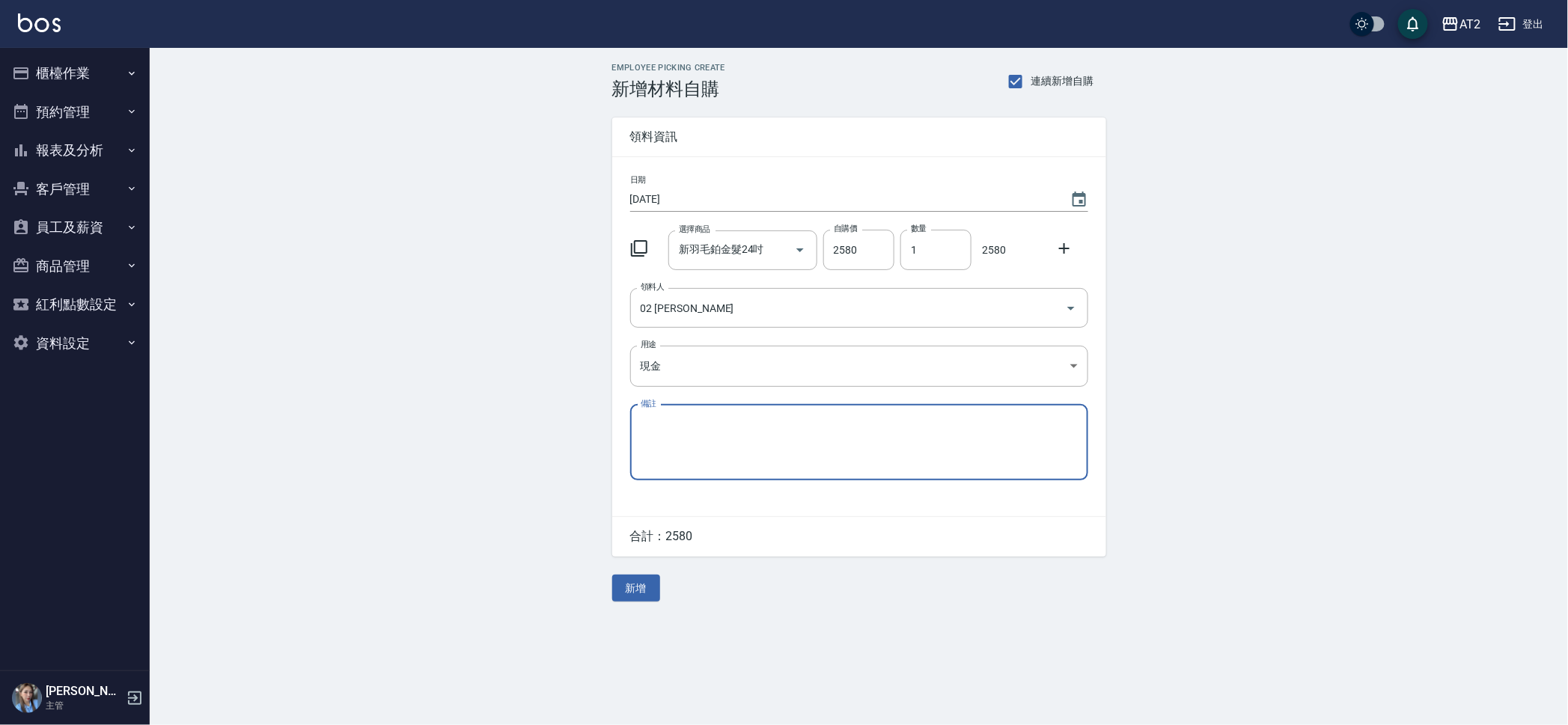
click at [526, 377] on div "Employee Picking Create 新增材料自購 連續新增自購 領料資訊 日期 2025/09/26 選擇商品 新羽毛鉑金髮24吋 選擇商品 自購…" at bounding box center [858, 333] width 1418 height 569
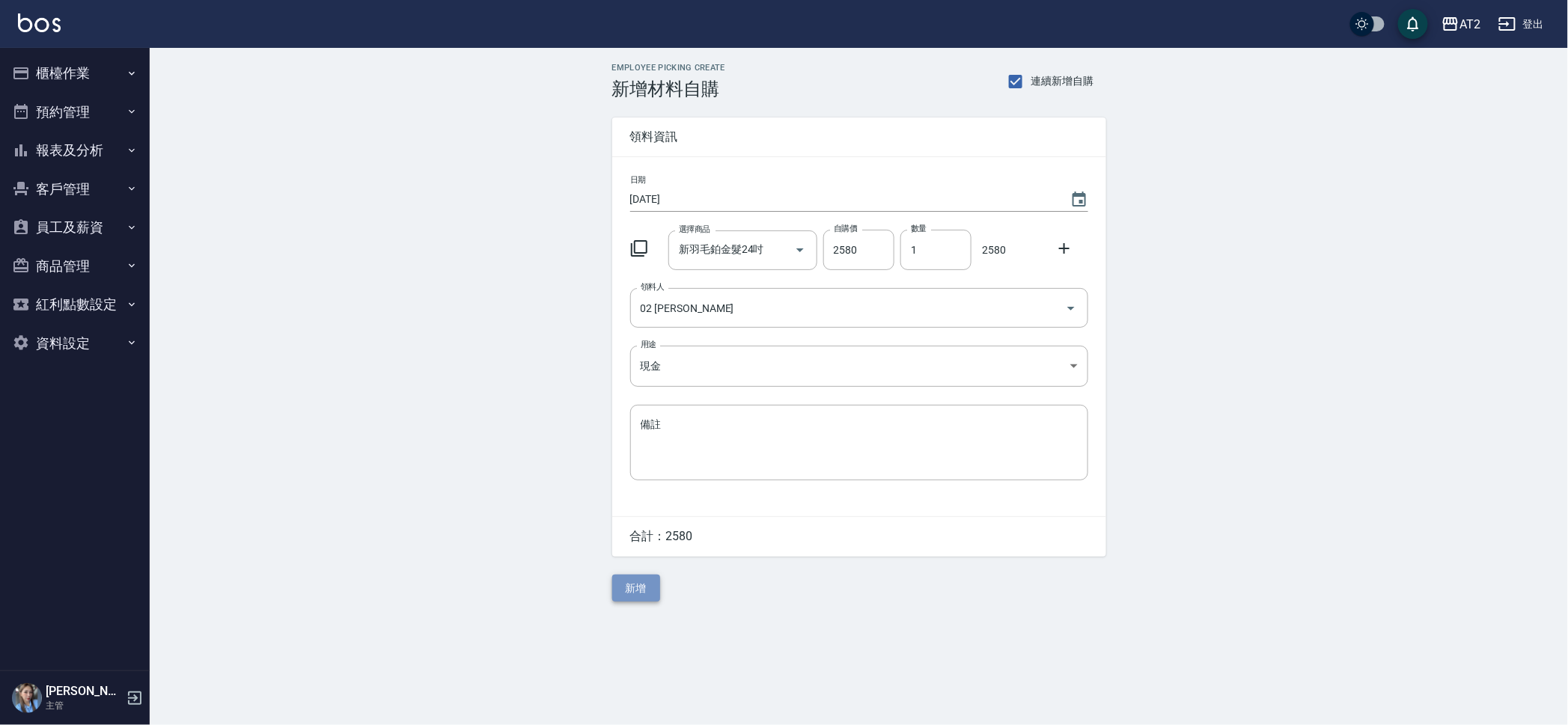
click at [645, 598] on button "新增" at bounding box center [636, 588] width 48 height 27
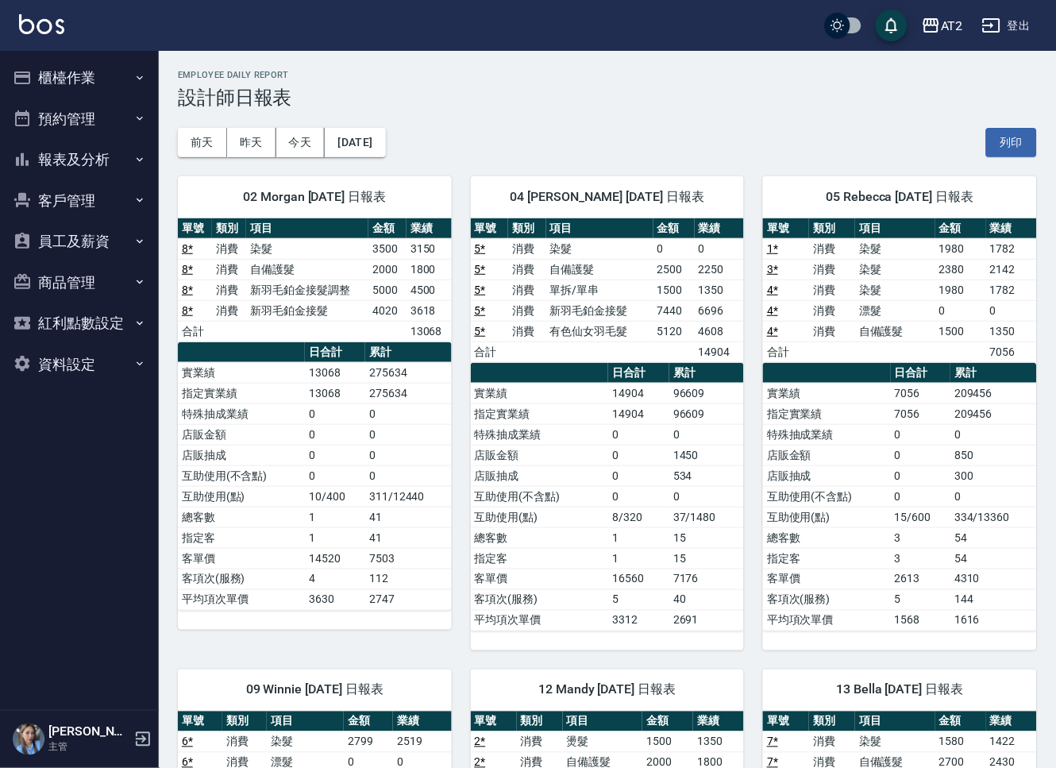
click at [681, 303] on td "7440" at bounding box center [674, 310] width 41 height 21
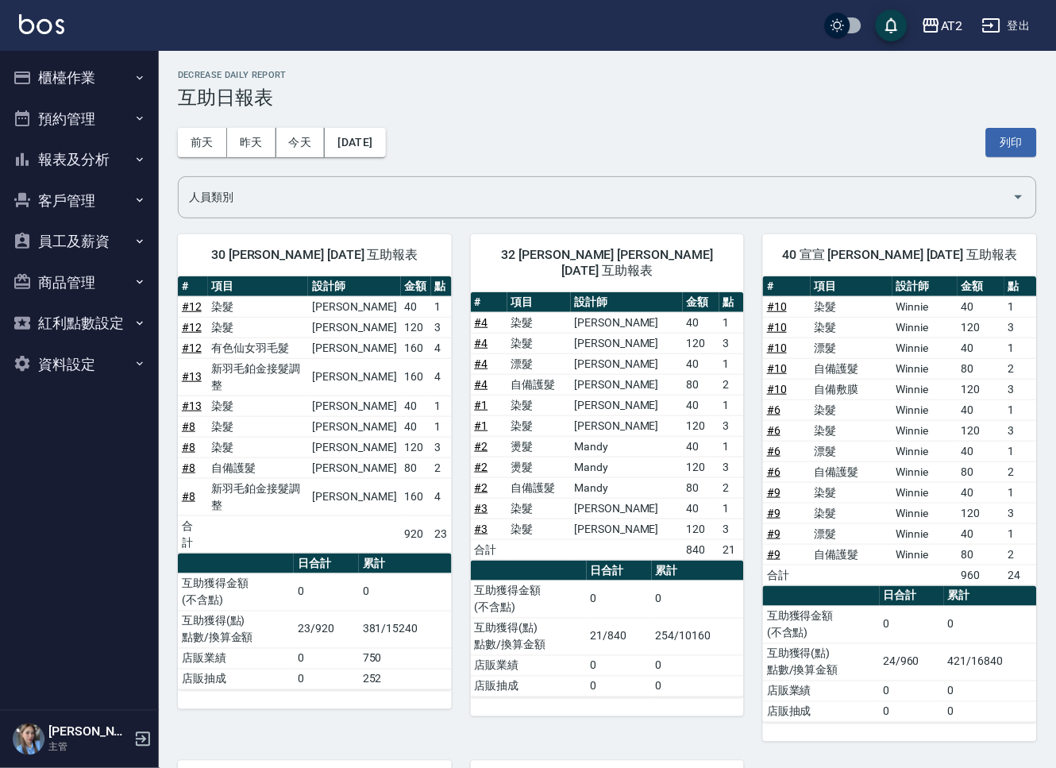
scroll to position [396, 0]
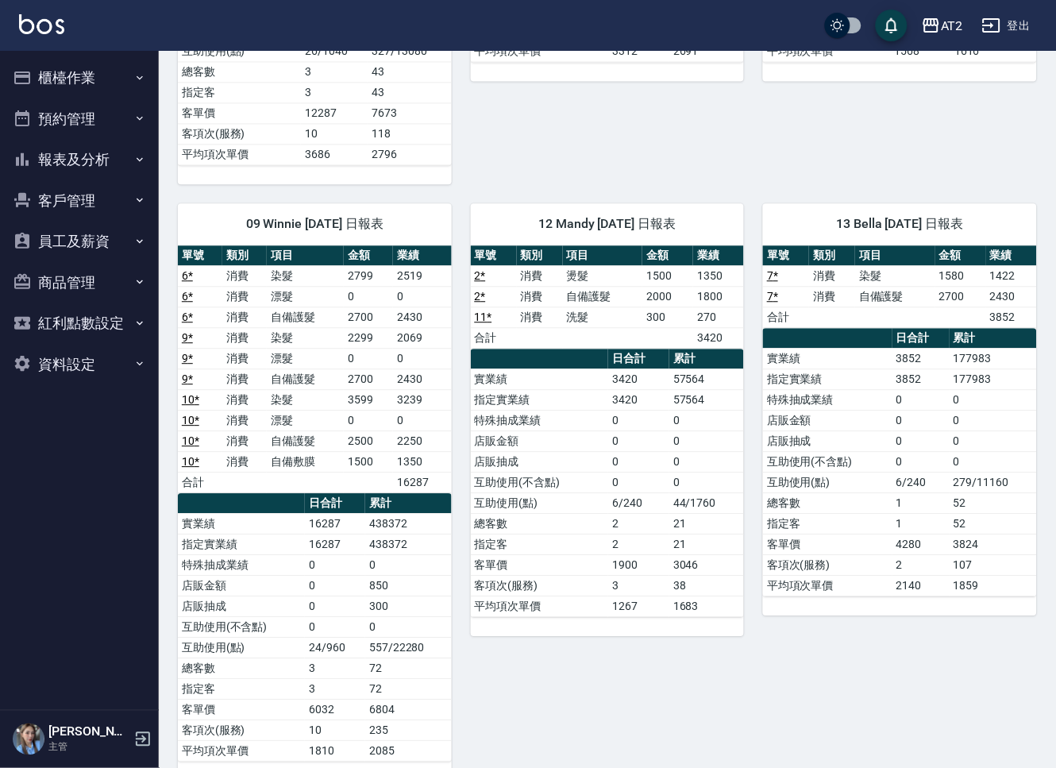
scroll to position [604, 0]
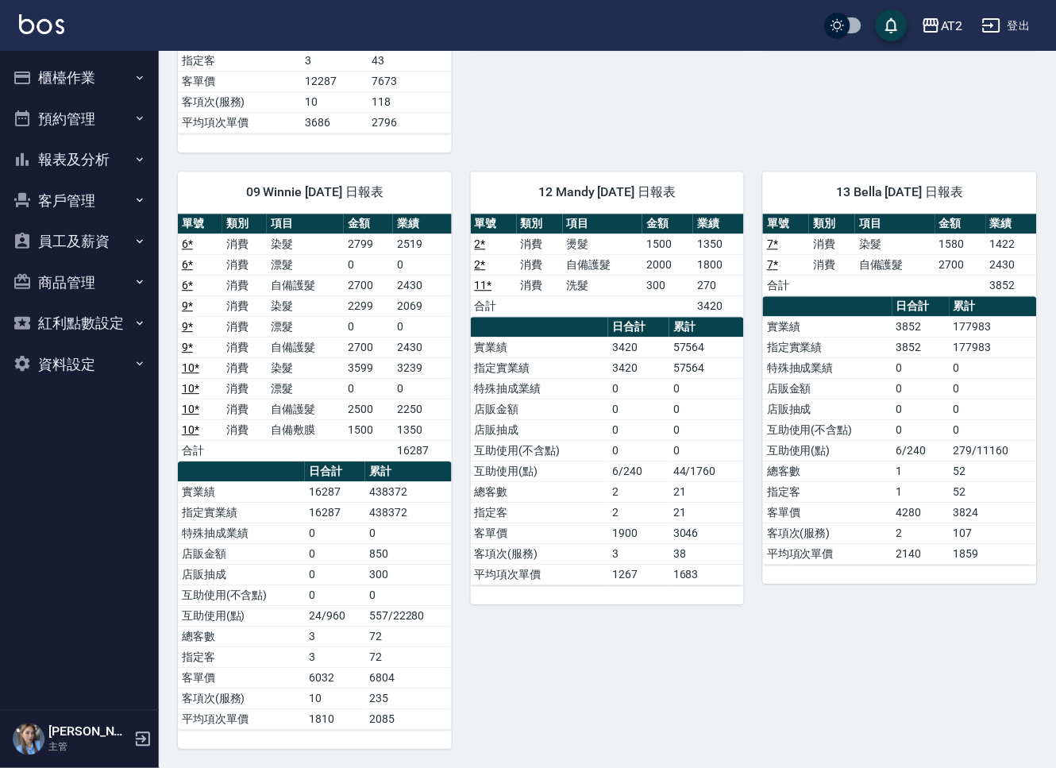
click at [1035, 29] on button "登出" at bounding box center [1006, 25] width 61 height 29
